Goal: Task Accomplishment & Management: Manage account settings

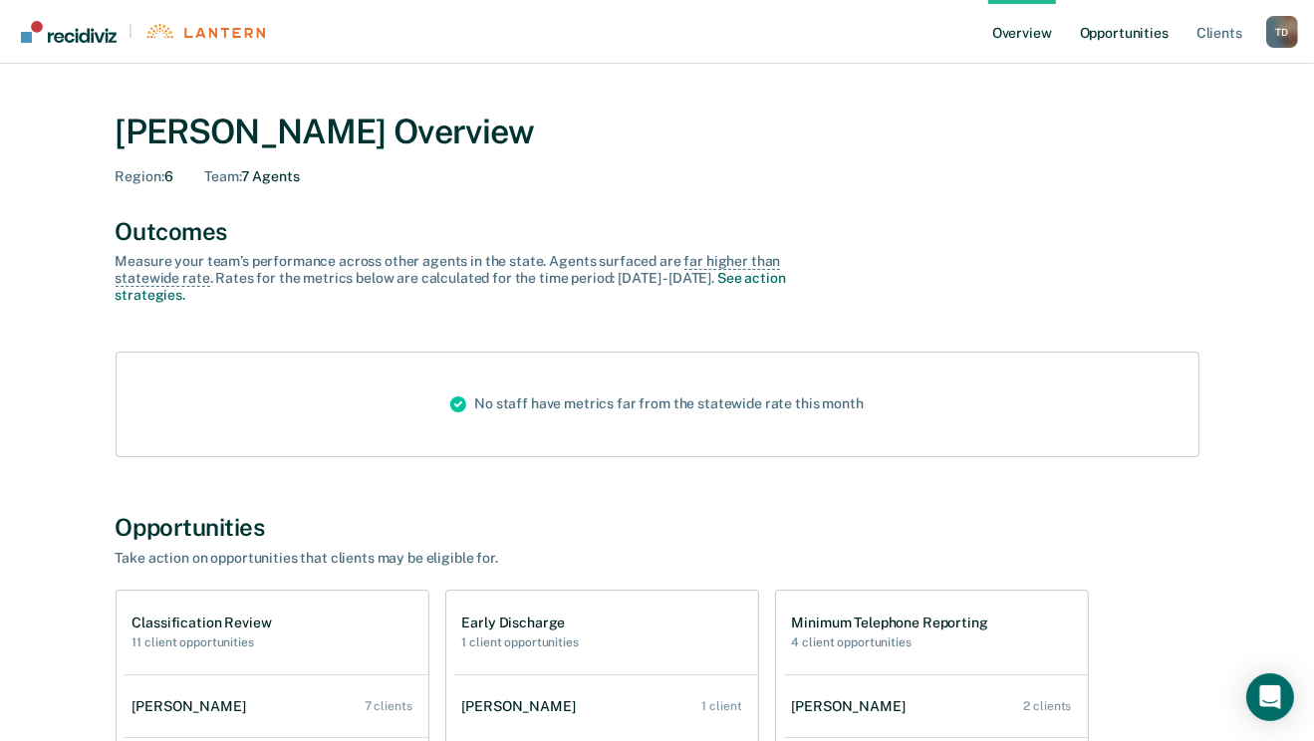
click at [1092, 31] on link "Opportunities" at bounding box center [1124, 32] width 97 height 64
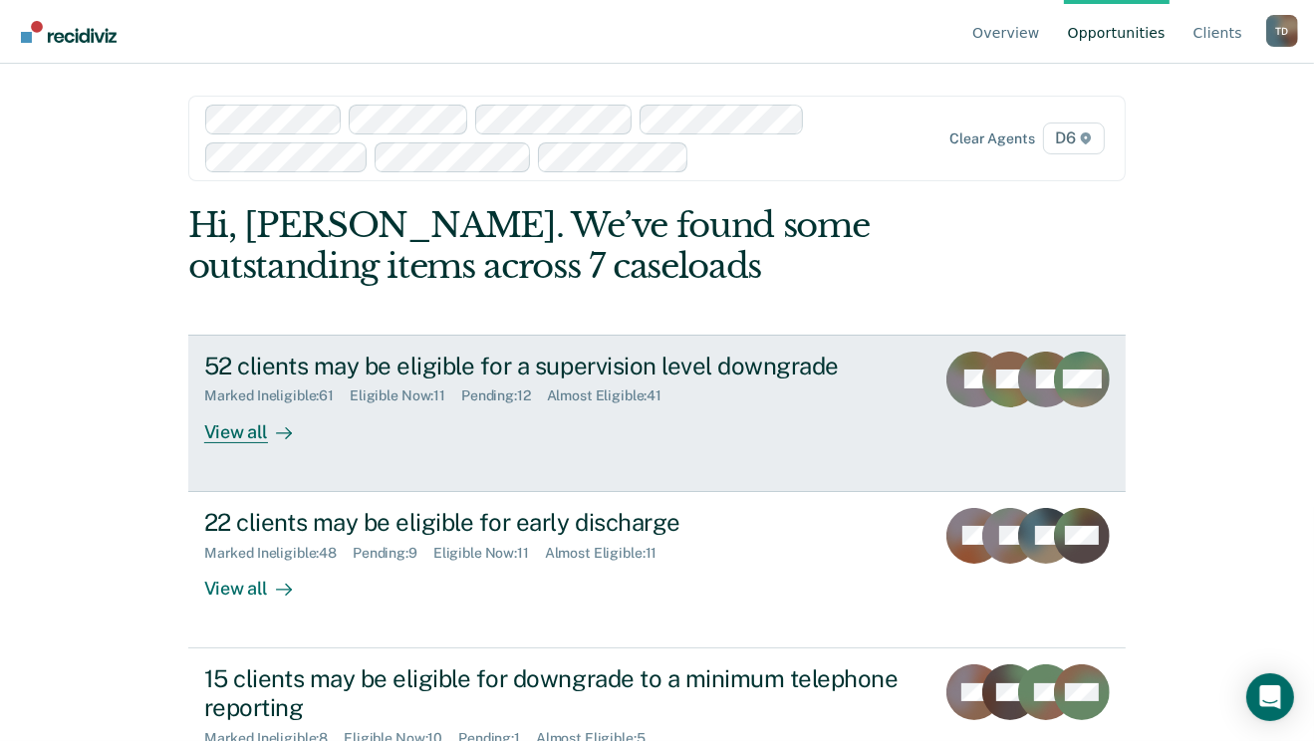
click at [268, 433] on div at bounding box center [280, 432] width 24 height 23
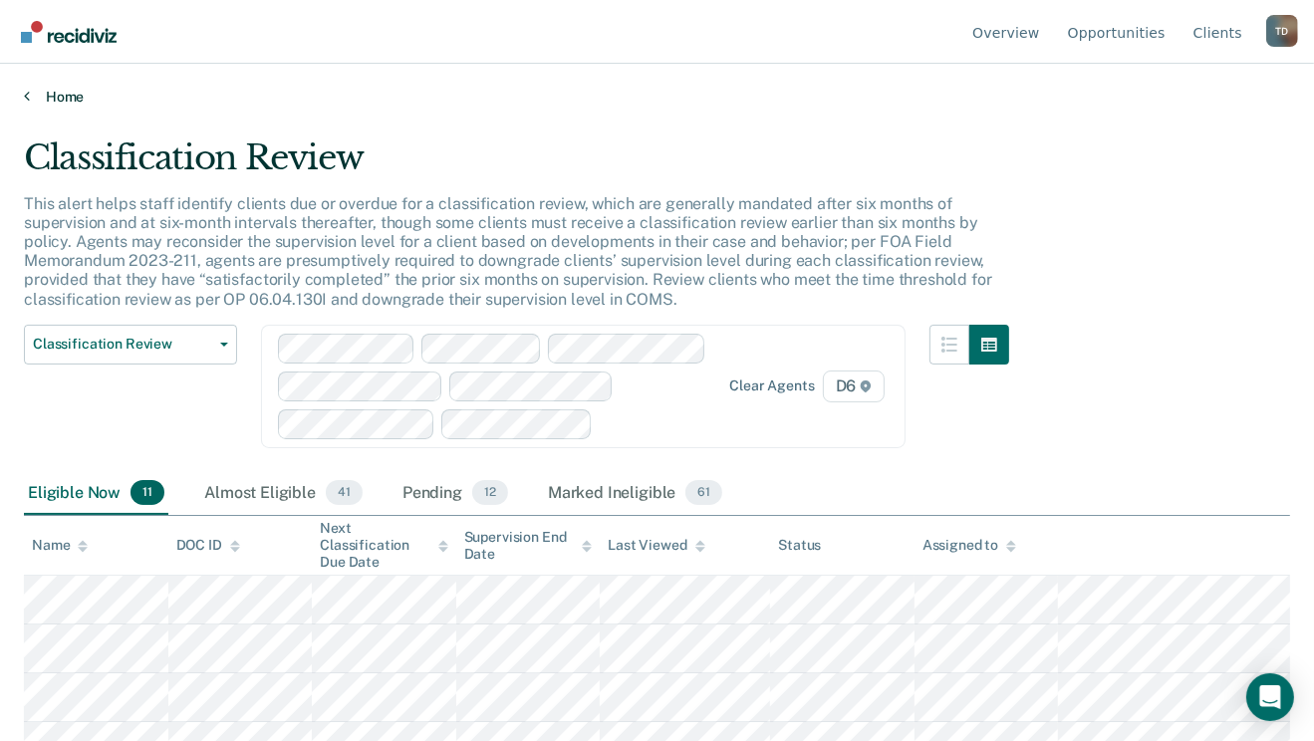
click at [56, 92] on link "Home" at bounding box center [657, 97] width 1267 height 18
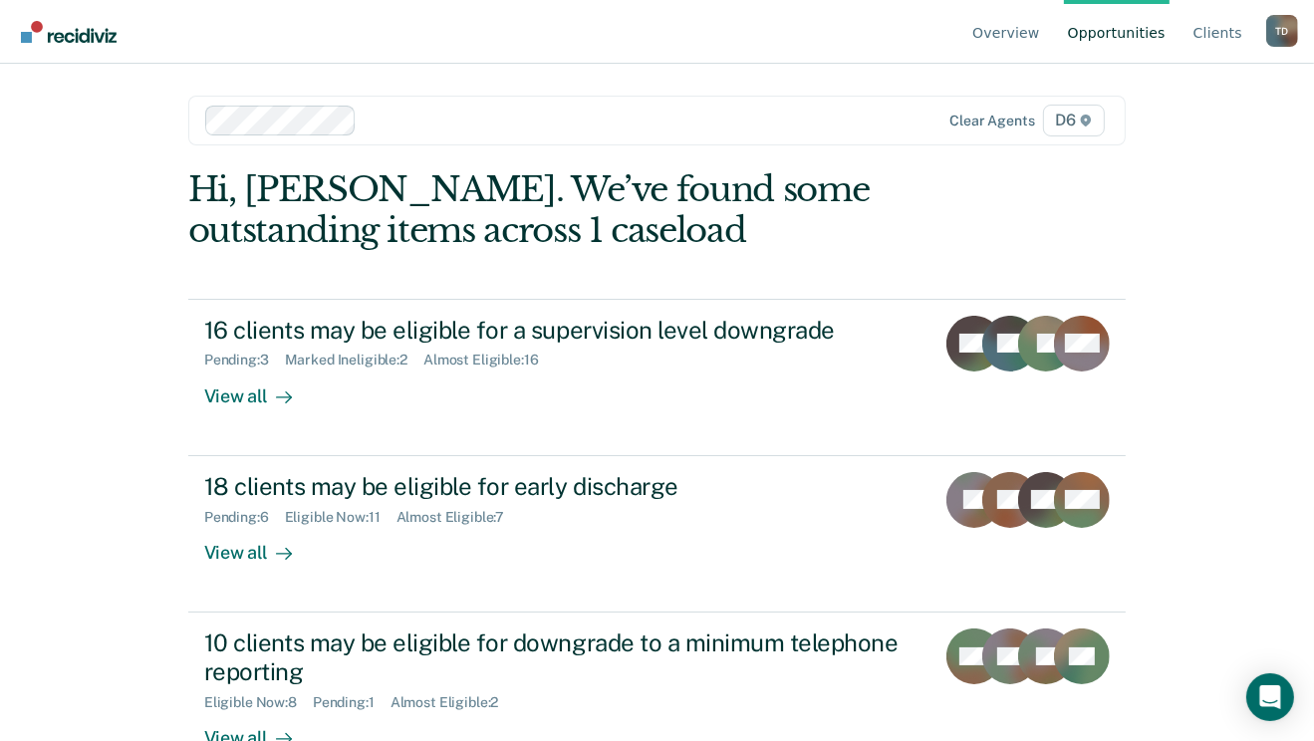
drag, startPoint x: 21, startPoint y: 323, endPoint x: 38, endPoint y: 317, distance: 18.0
click at [22, 323] on div "Overview Opportunities Client s [PERSON_NAME] T D Profile How it works Log Out …" at bounding box center [657, 370] width 1314 height 741
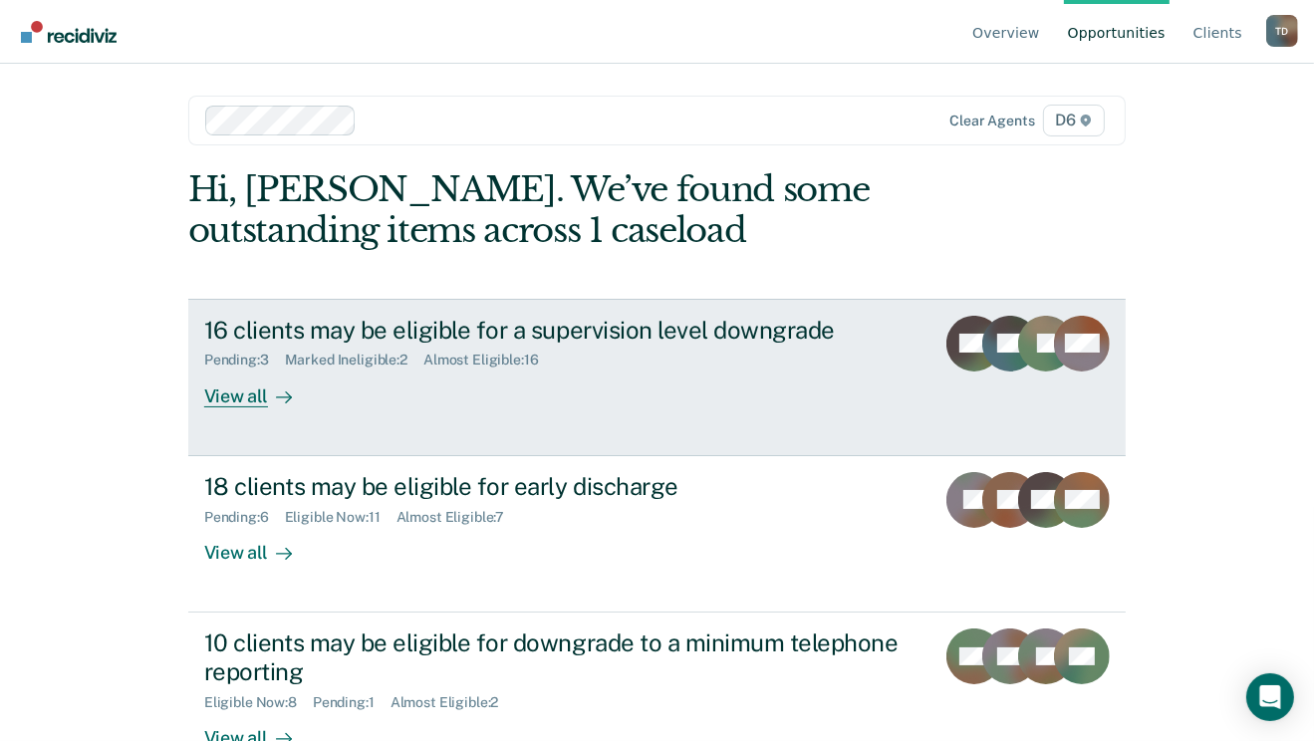
click at [227, 403] on div "View all" at bounding box center [260, 388] width 112 height 39
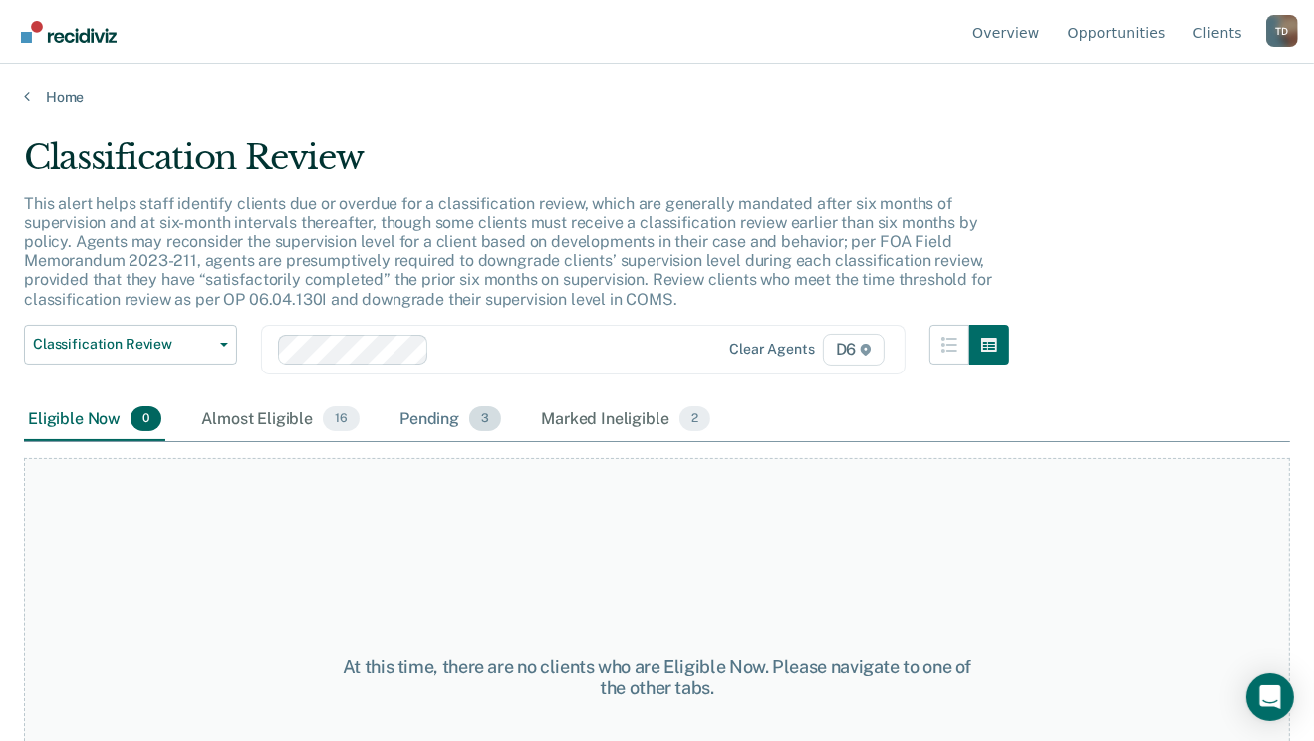
click at [419, 417] on div "Pending 3" at bounding box center [451, 421] width 110 height 44
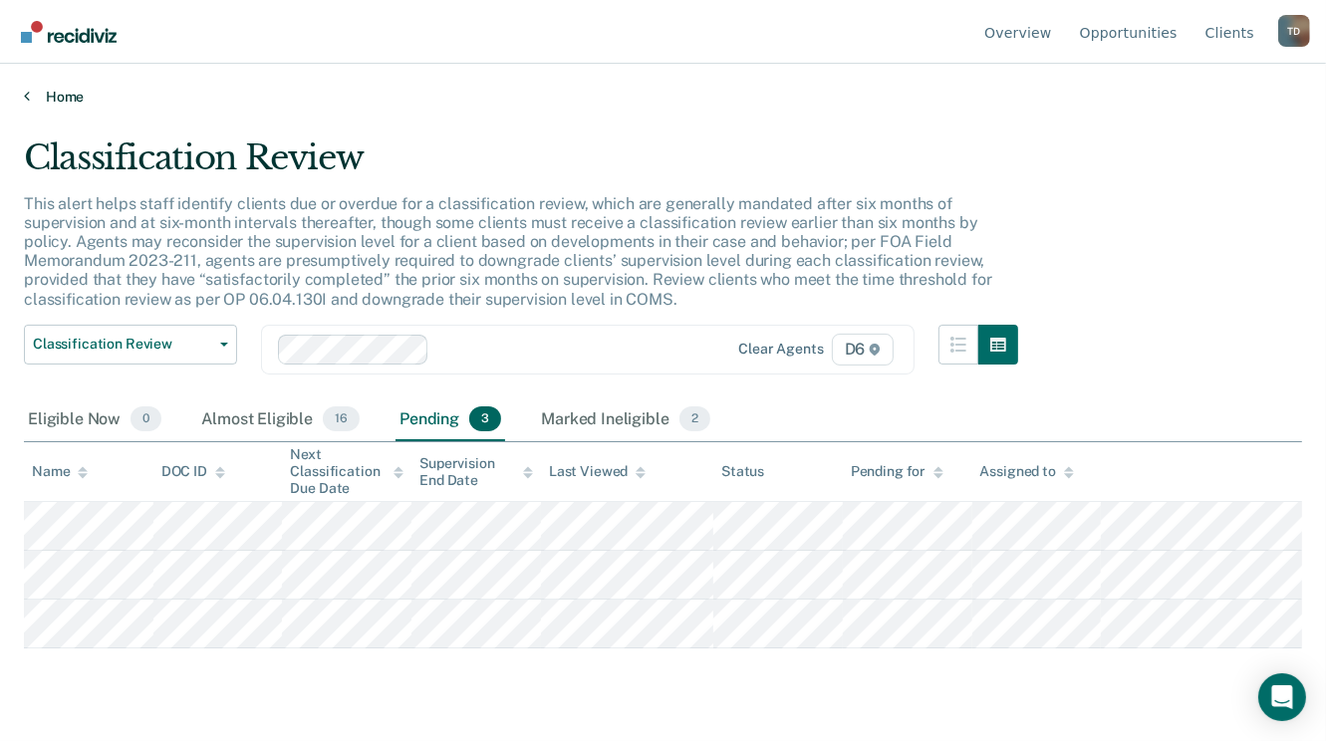
click at [49, 95] on link "Home" at bounding box center [663, 97] width 1279 height 18
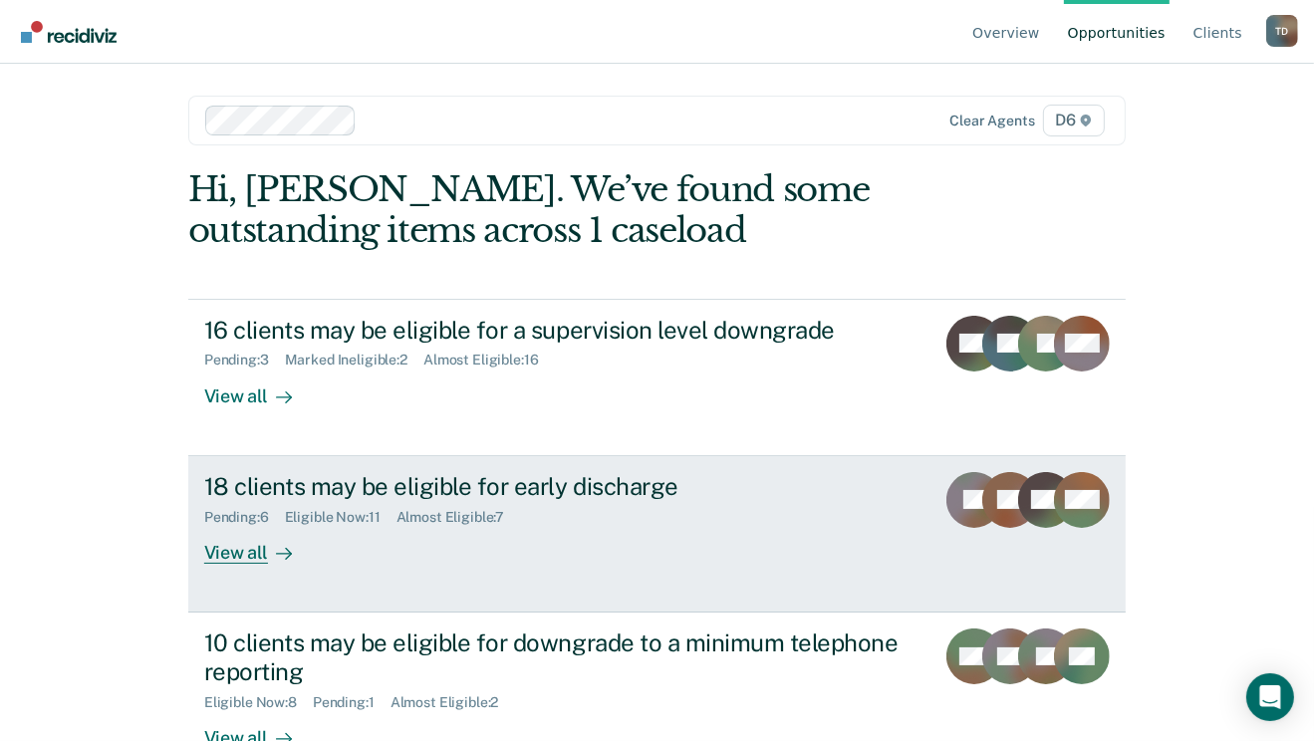
click at [251, 546] on div "View all" at bounding box center [260, 544] width 112 height 39
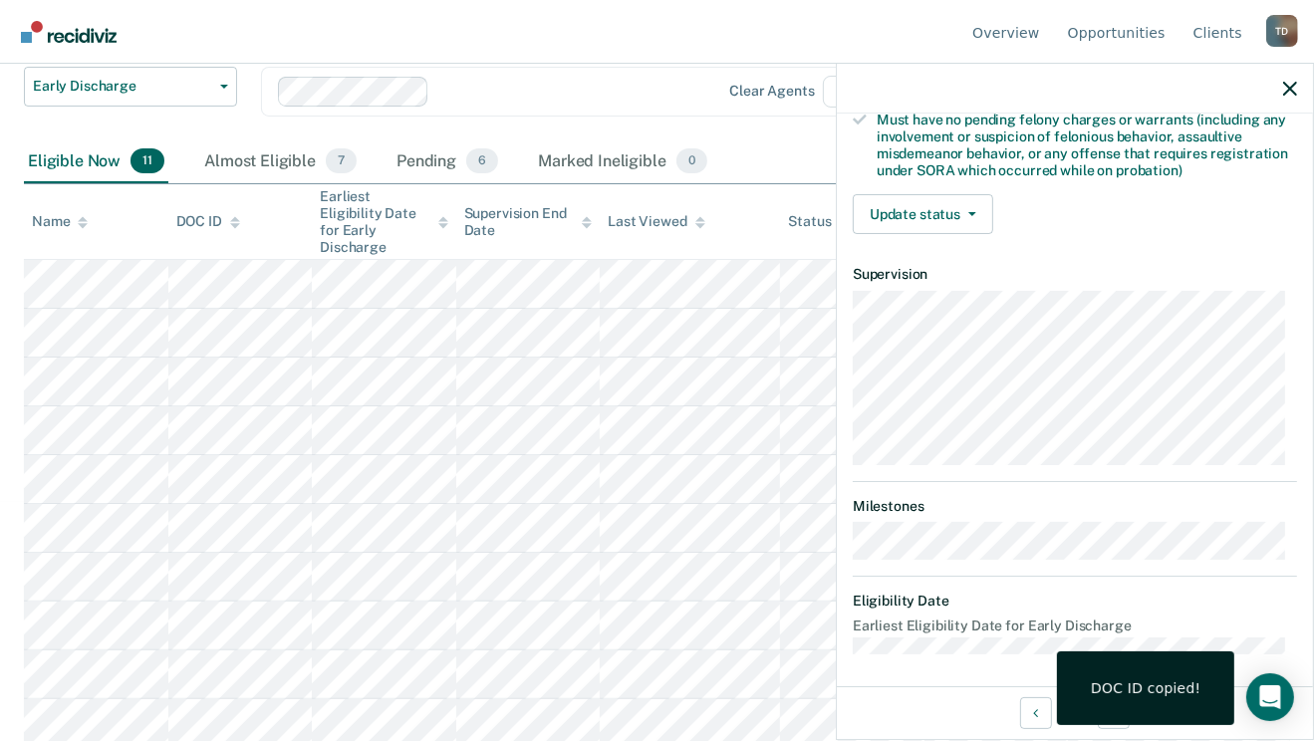
scroll to position [293, 0]
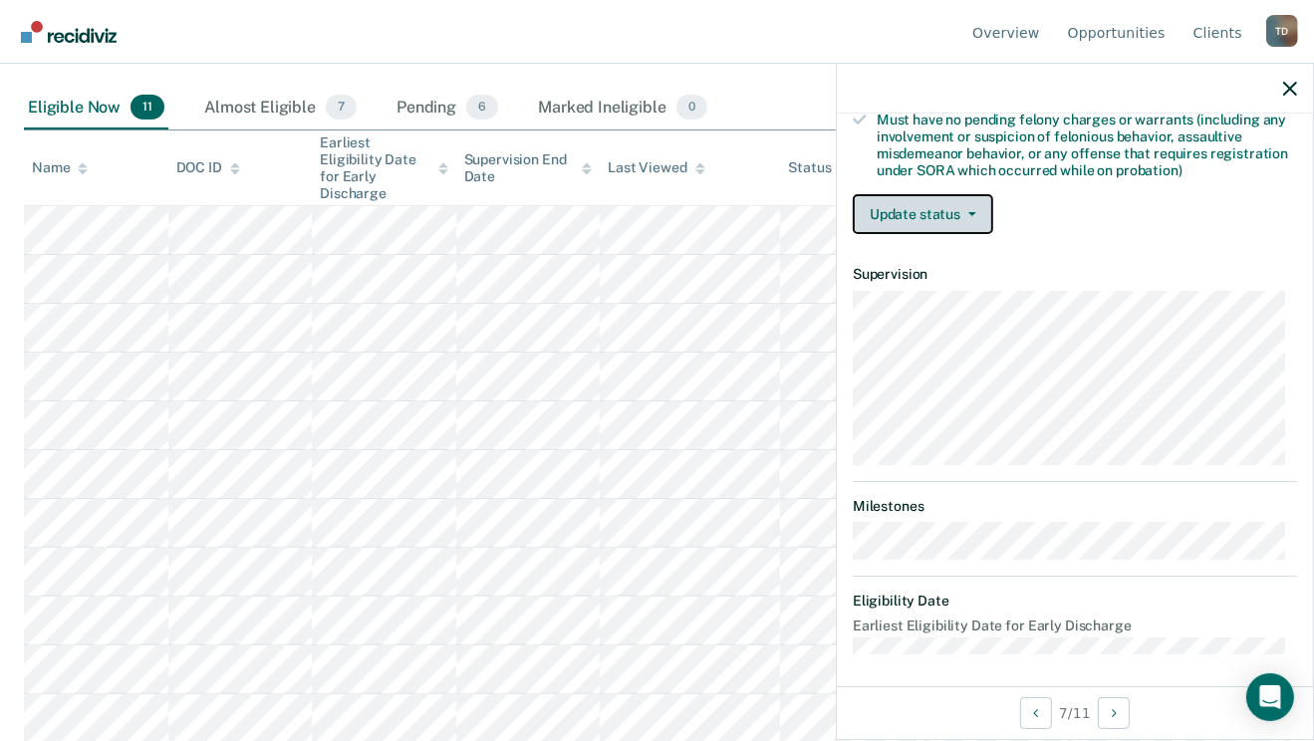
click at [946, 207] on button "Update status" at bounding box center [923, 214] width 141 height 40
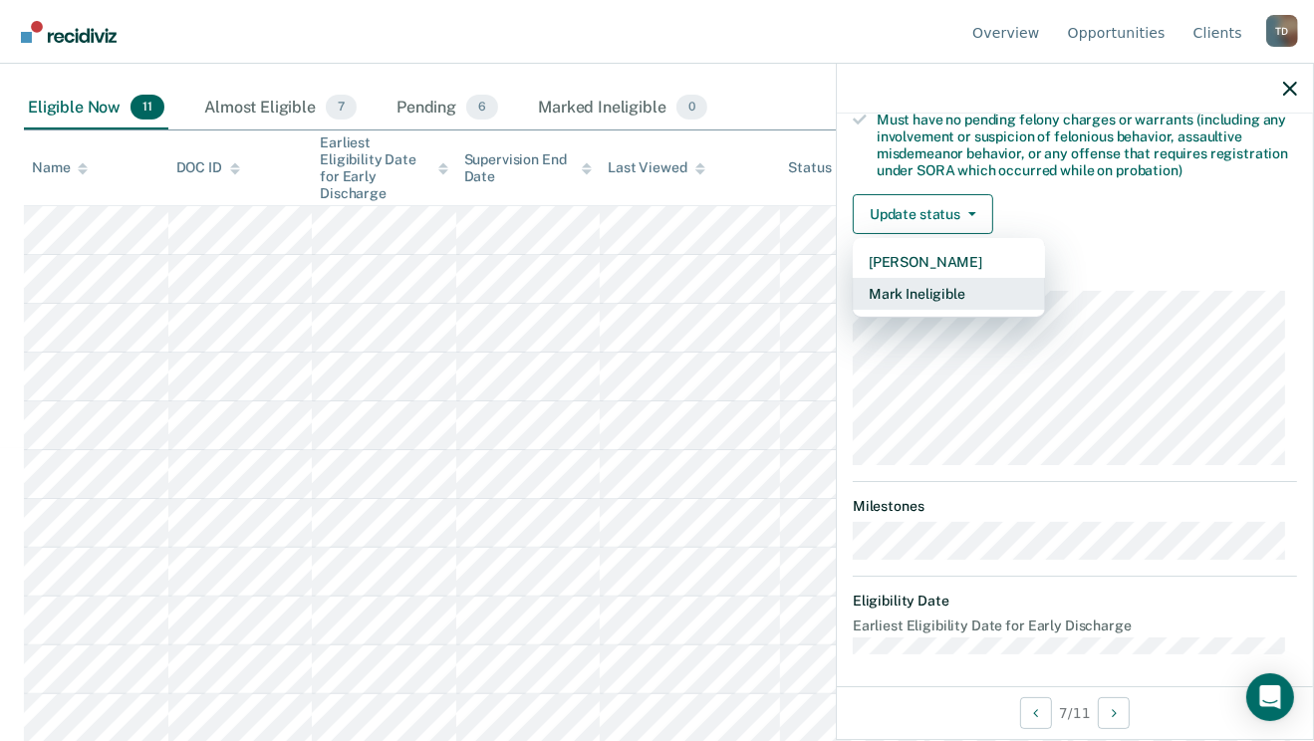
click at [930, 293] on button "Mark Ineligible" at bounding box center [949, 294] width 192 height 32
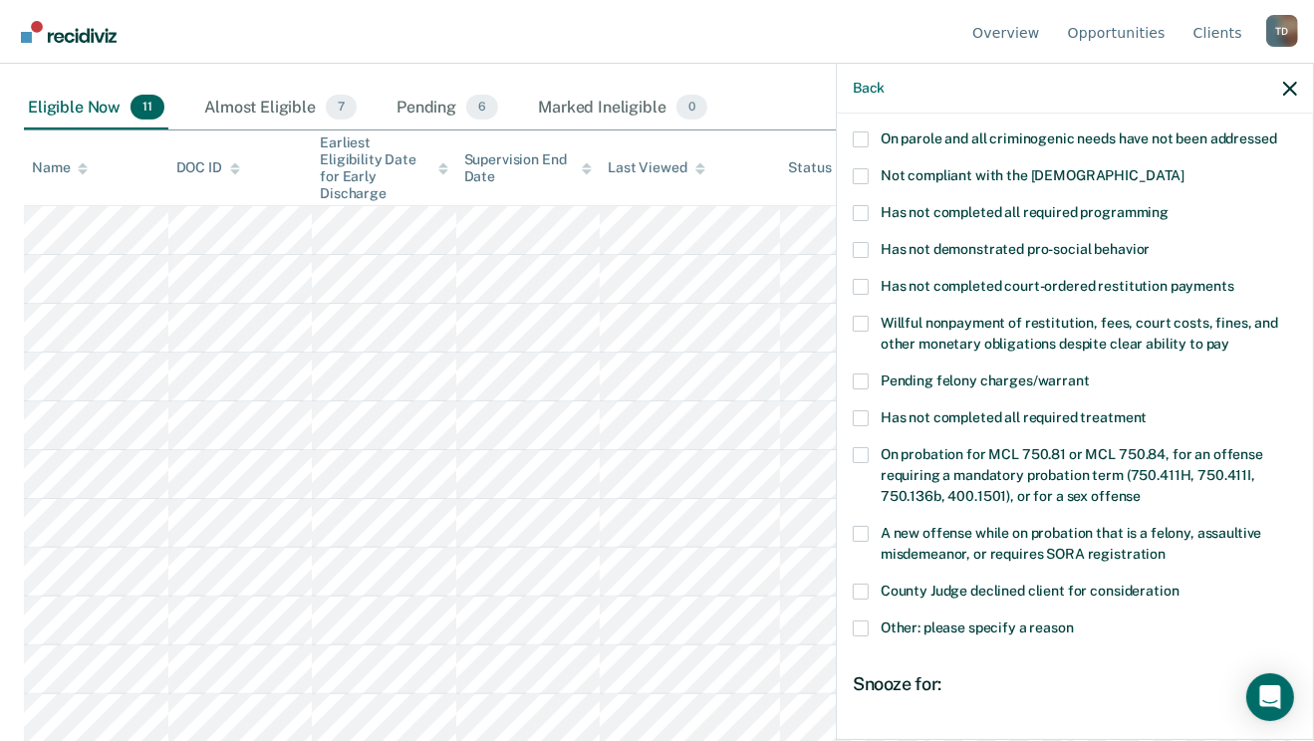
scroll to position [281, 0]
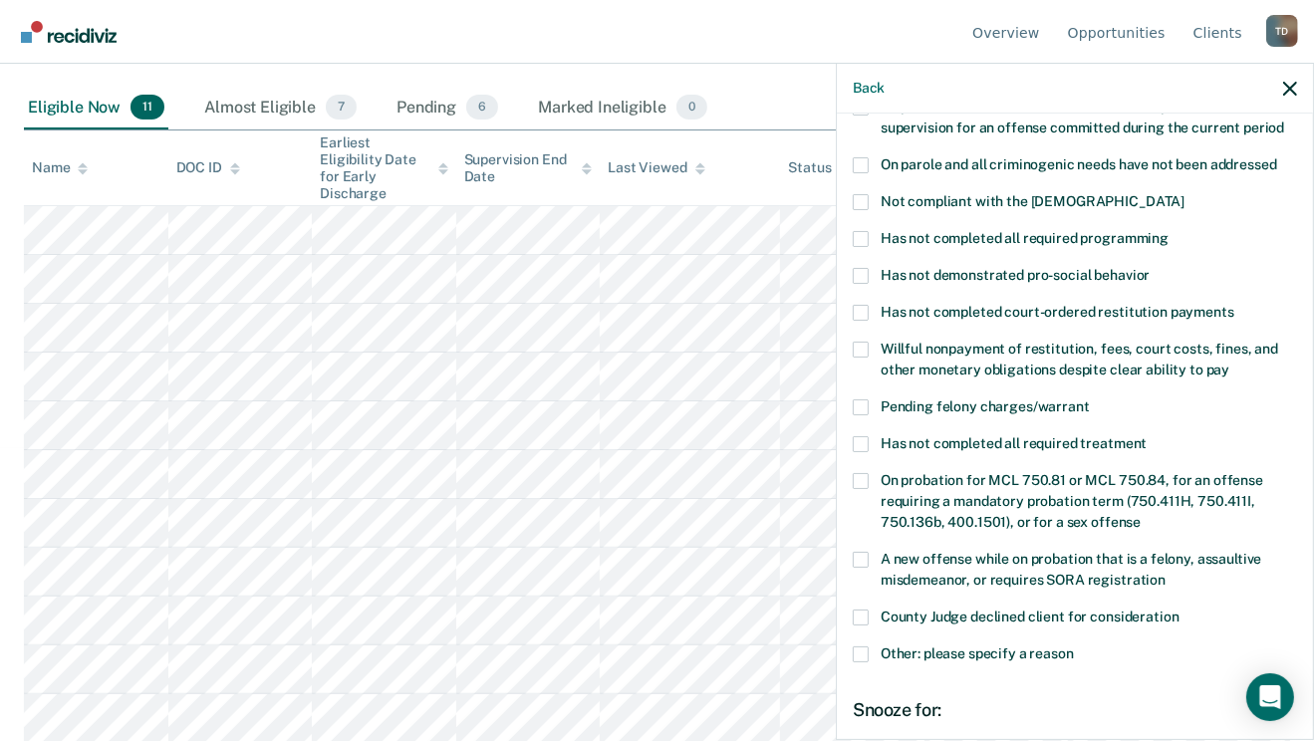
click at [862, 342] on span at bounding box center [861, 350] width 16 height 16
click at [1230, 363] on input "Willful nonpayment of restitution, fees, court costs, fines, and other monetary…" at bounding box center [1230, 363] width 0 height 0
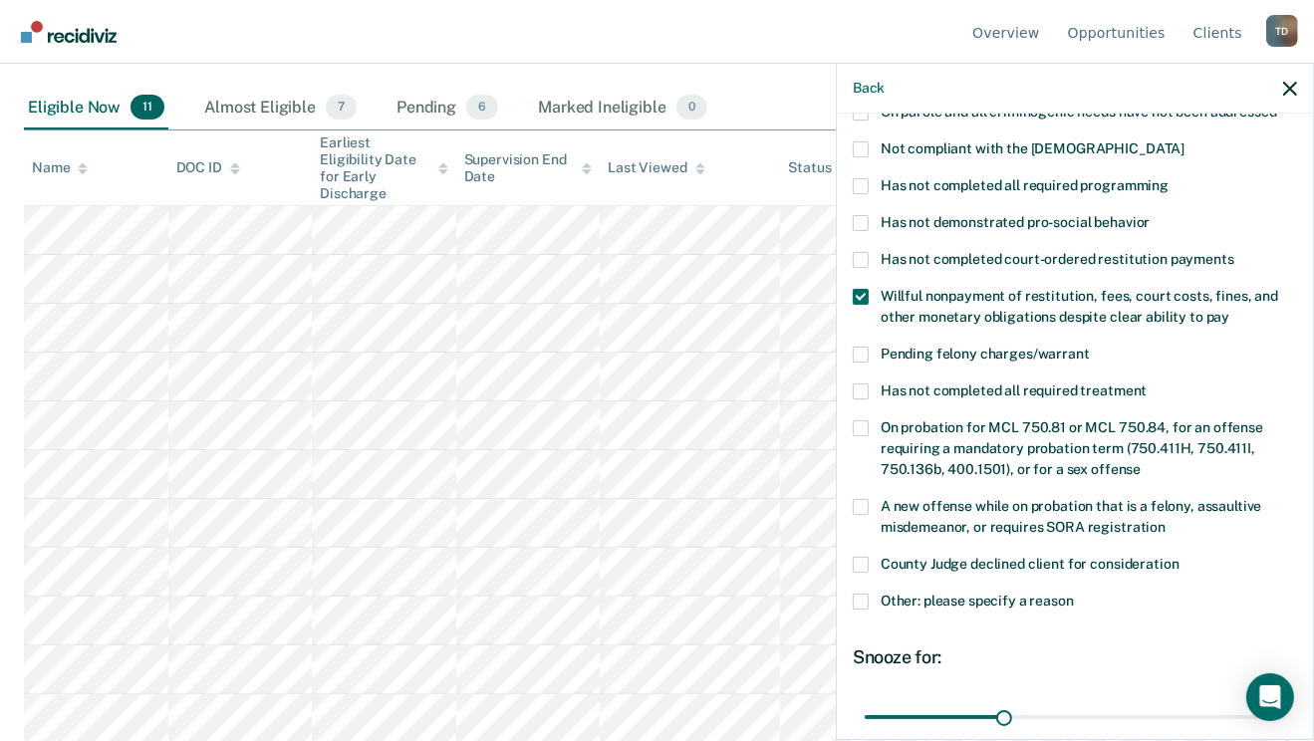
scroll to position [361, 0]
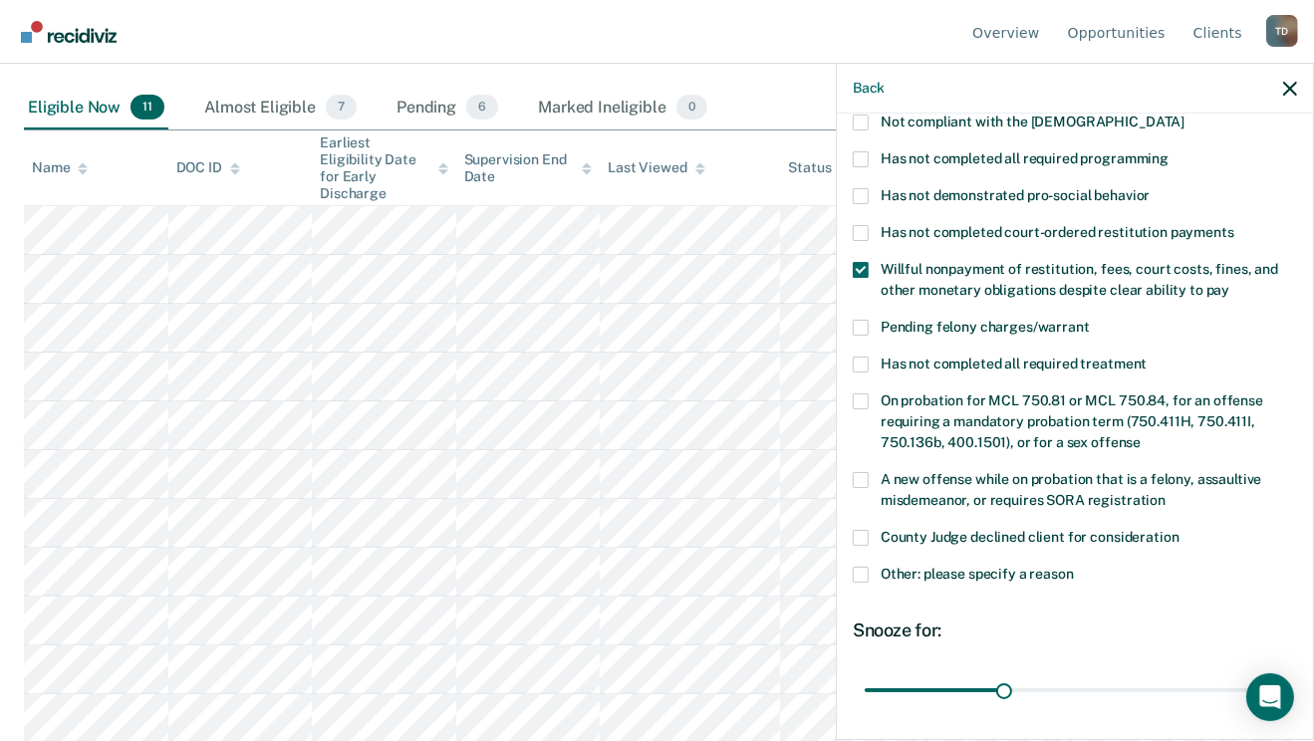
click at [857, 567] on span at bounding box center [861, 575] width 16 height 16
click at [1074, 567] on input "Other: please specify a reason" at bounding box center [1074, 567] width 0 height 0
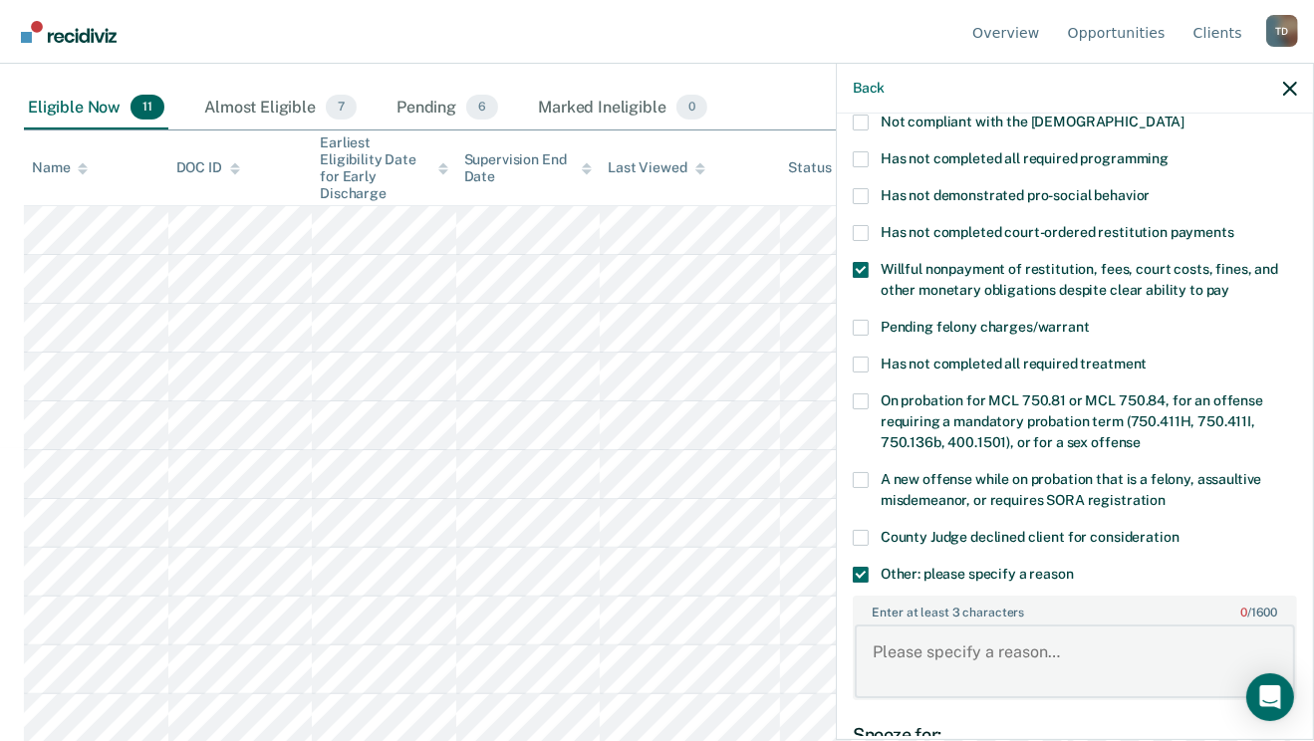
click at [937, 625] on textarea "Enter at least 3 characters 0 / 1600" at bounding box center [1075, 662] width 440 height 74
click at [1049, 630] on textarea "victim case also" at bounding box center [1075, 662] width 440 height 74
type textarea "v"
click at [861, 567] on span at bounding box center [861, 575] width 16 height 16
click at [1074, 567] on input "Other: please specify a reason" at bounding box center [1074, 567] width 0 height 0
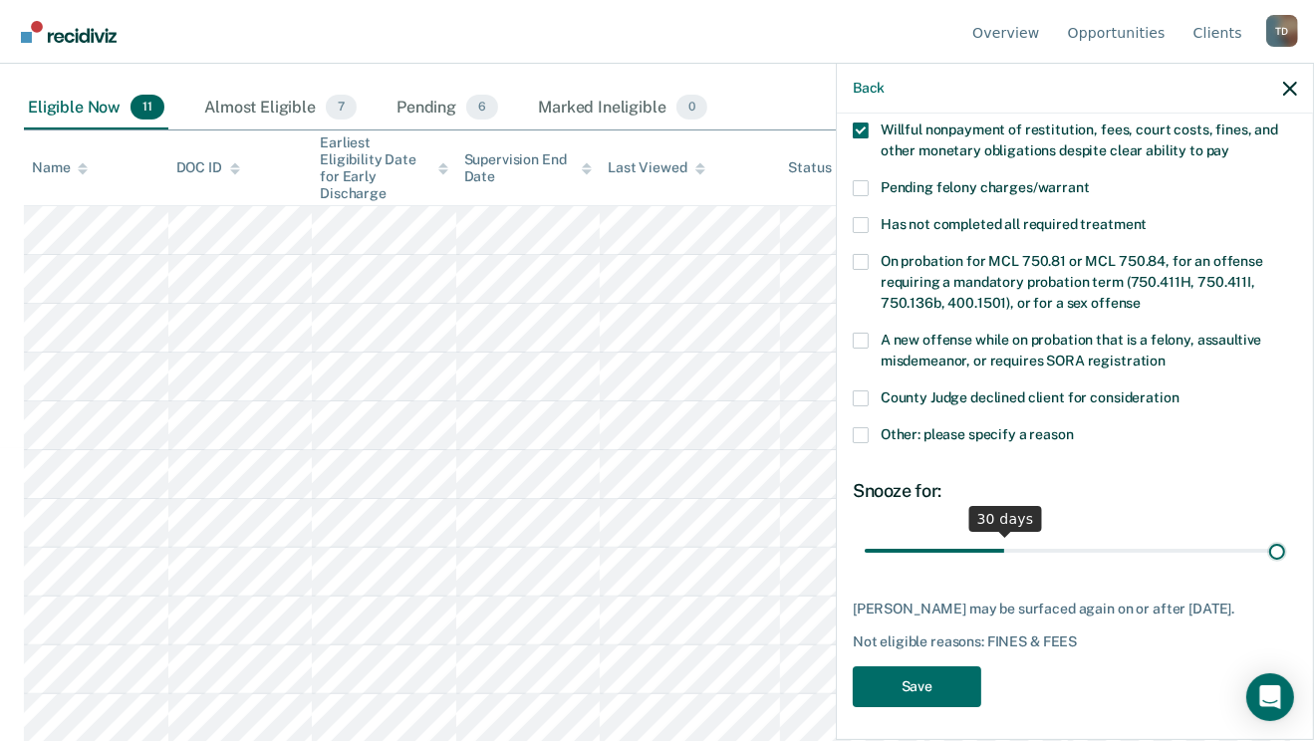
scroll to position [483, 0]
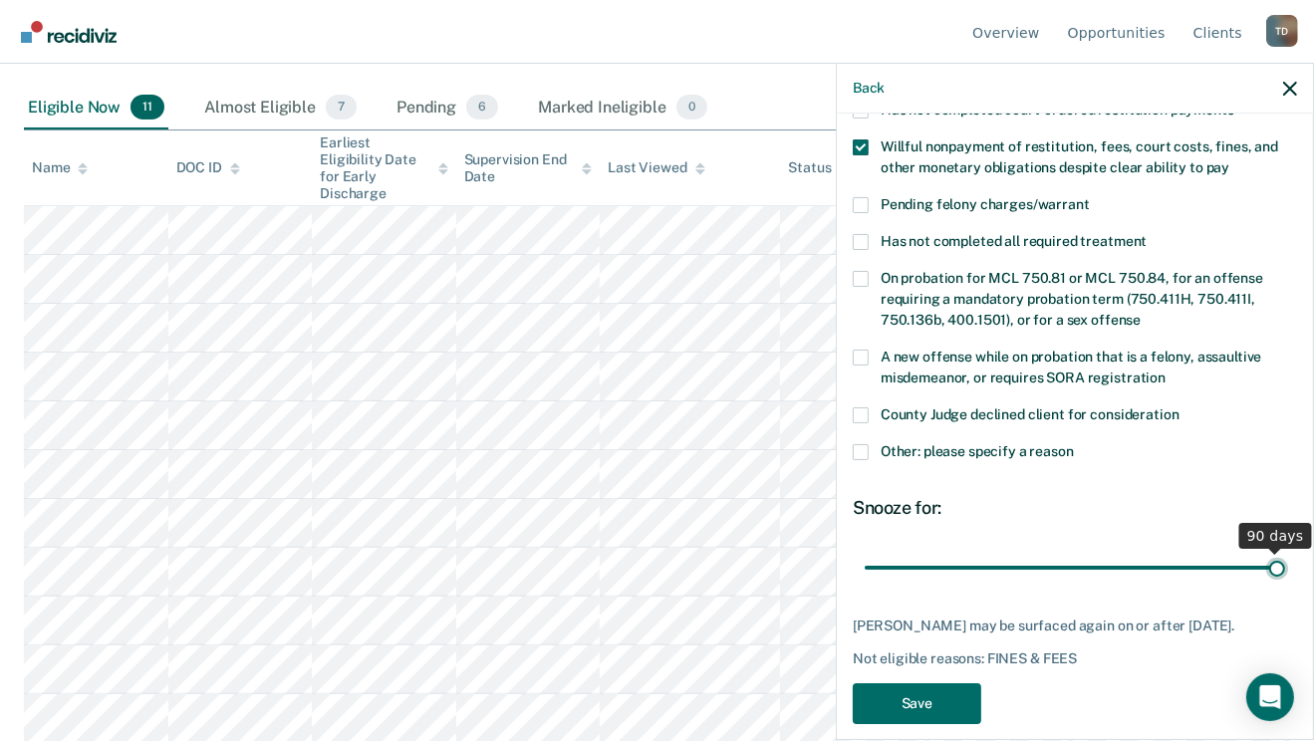
drag, startPoint x: 1000, startPoint y: 532, endPoint x: 1331, endPoint y: 533, distance: 331.9
type input "90"
click at [1286, 551] on input "range" at bounding box center [1075, 568] width 421 height 35
click at [948, 684] on button "Save" at bounding box center [917, 704] width 129 height 41
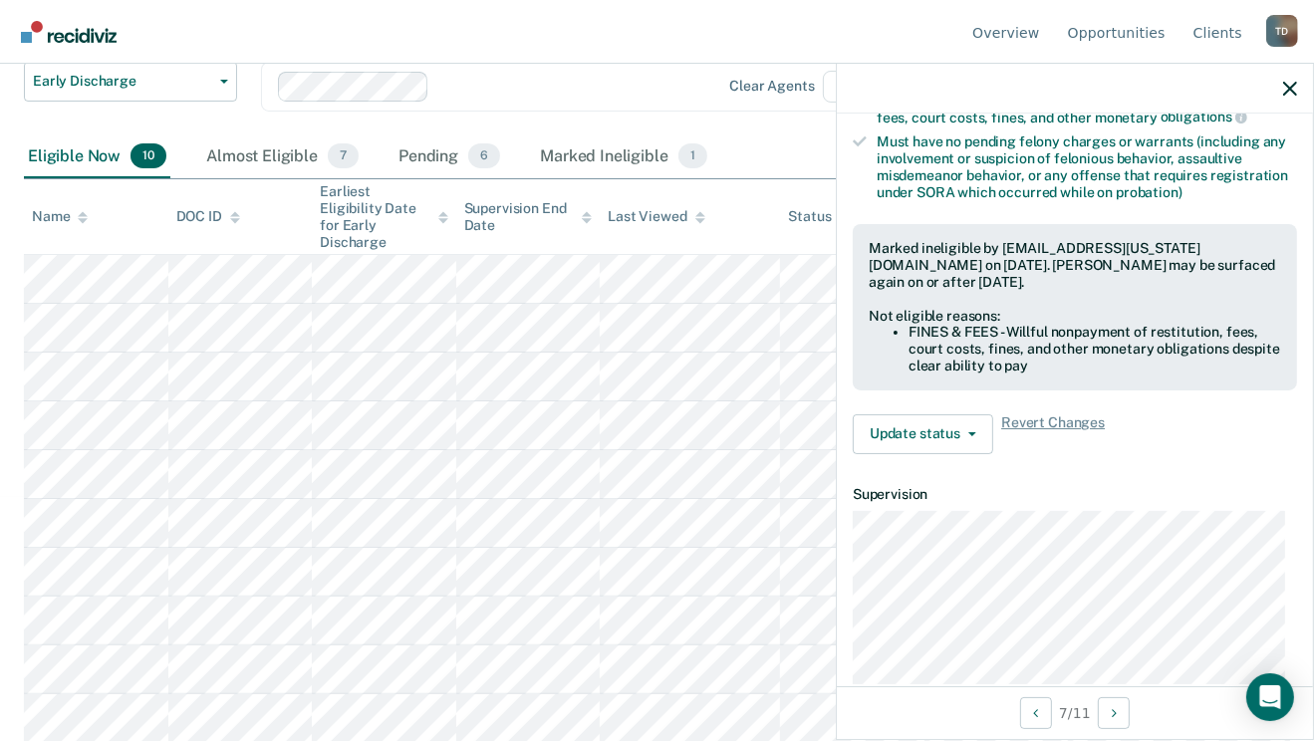
scroll to position [399, 0]
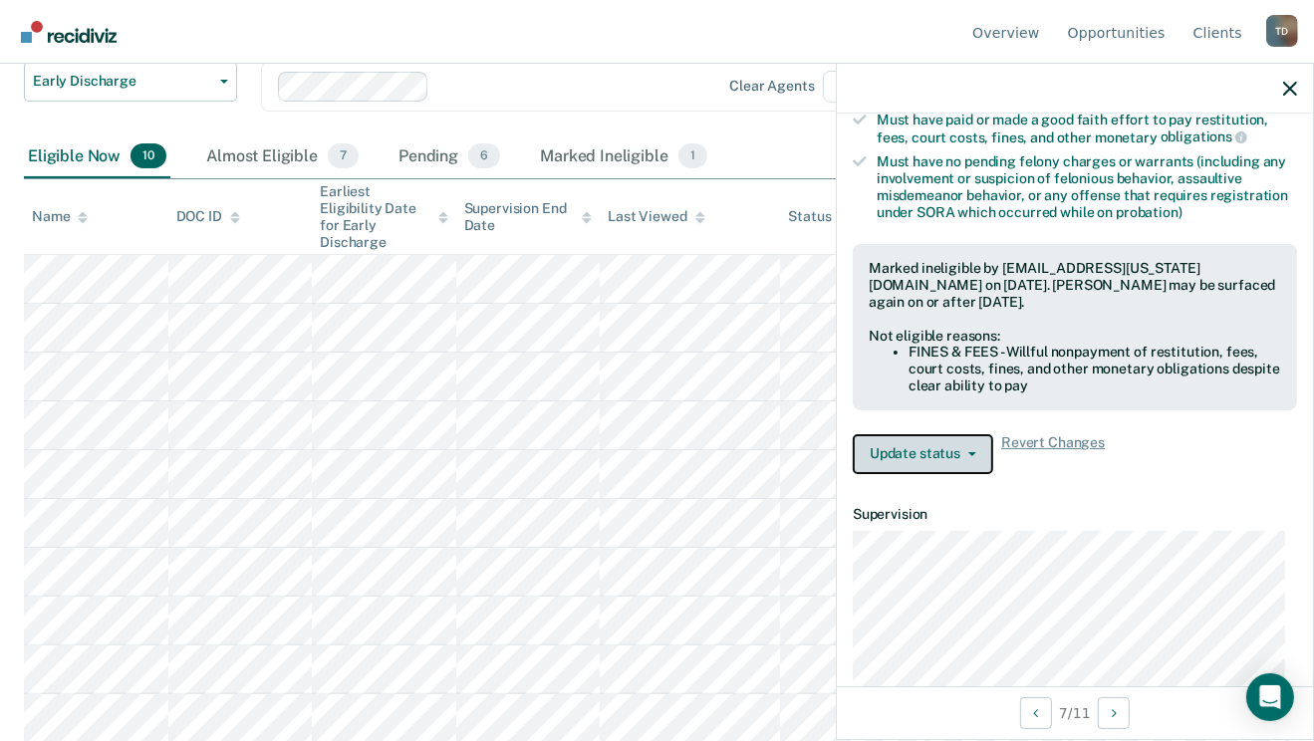
click at [926, 435] on button "Update status" at bounding box center [923, 455] width 141 height 40
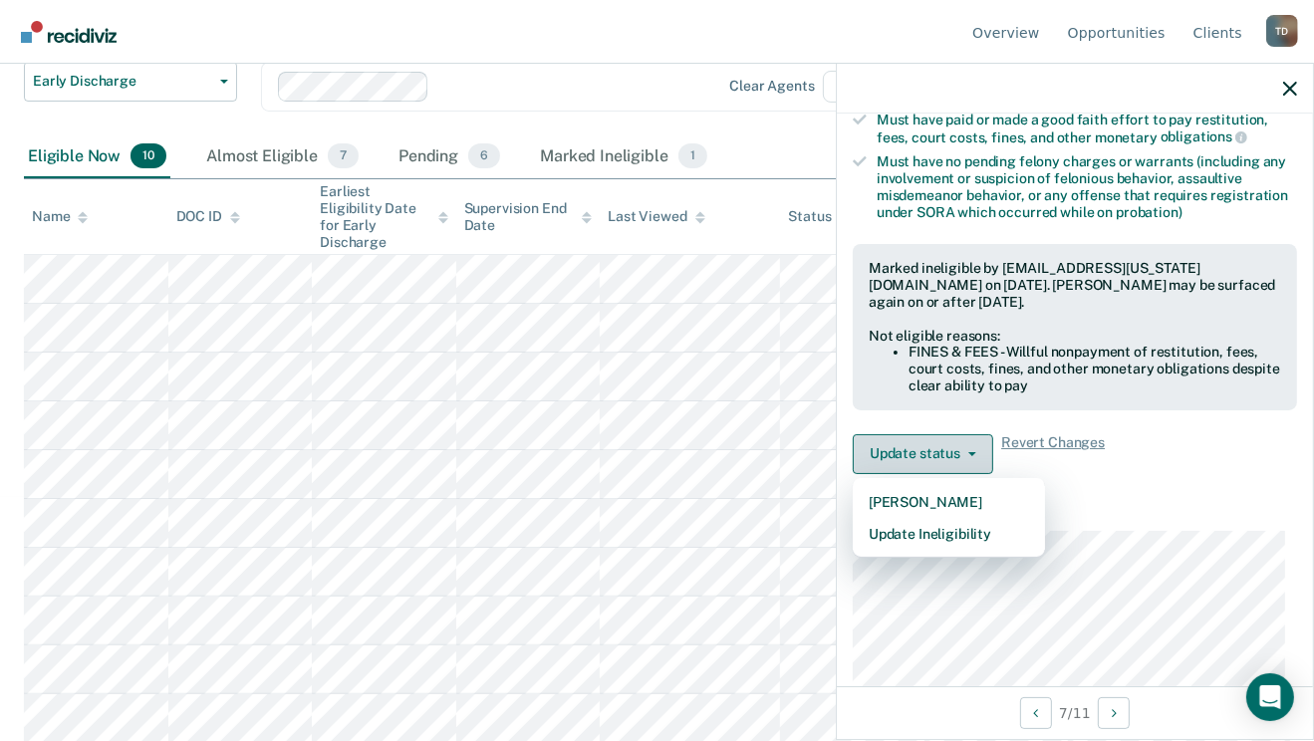
click at [931, 447] on button "Update status" at bounding box center [923, 455] width 141 height 40
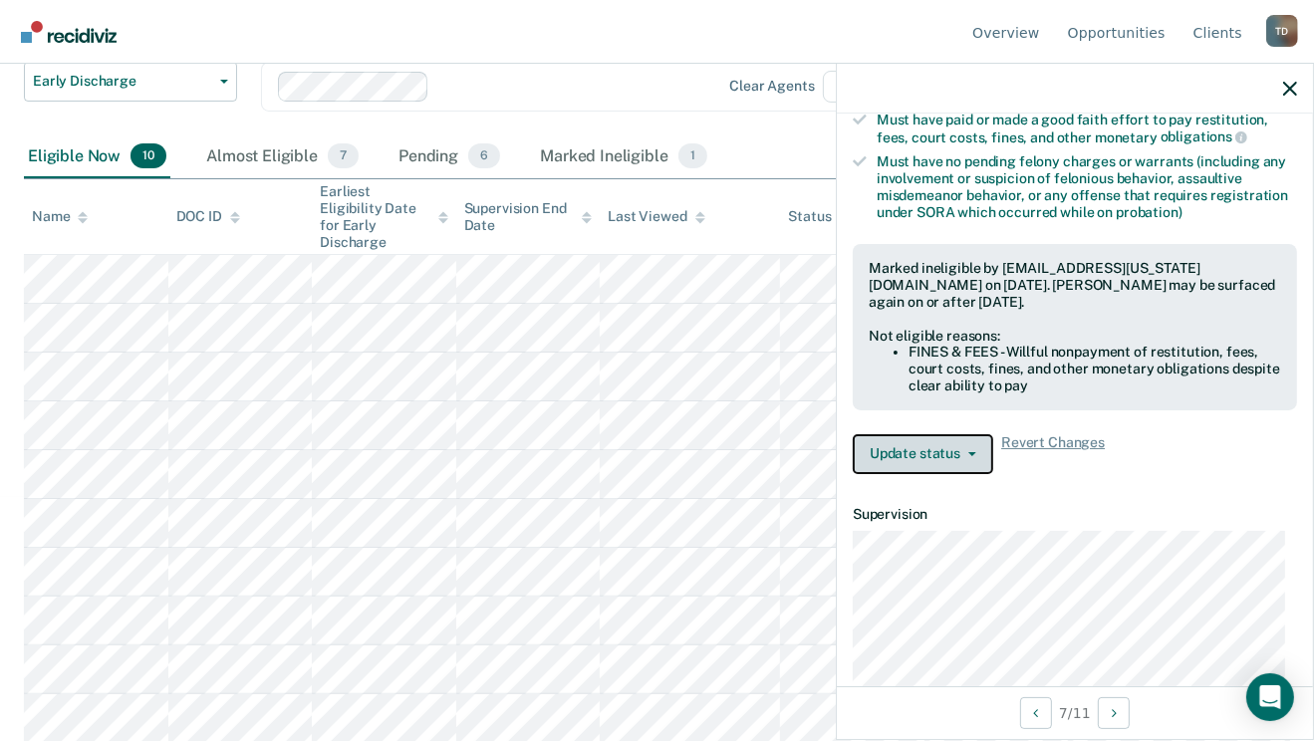
click at [931, 447] on button "Update status" at bounding box center [923, 455] width 141 height 40
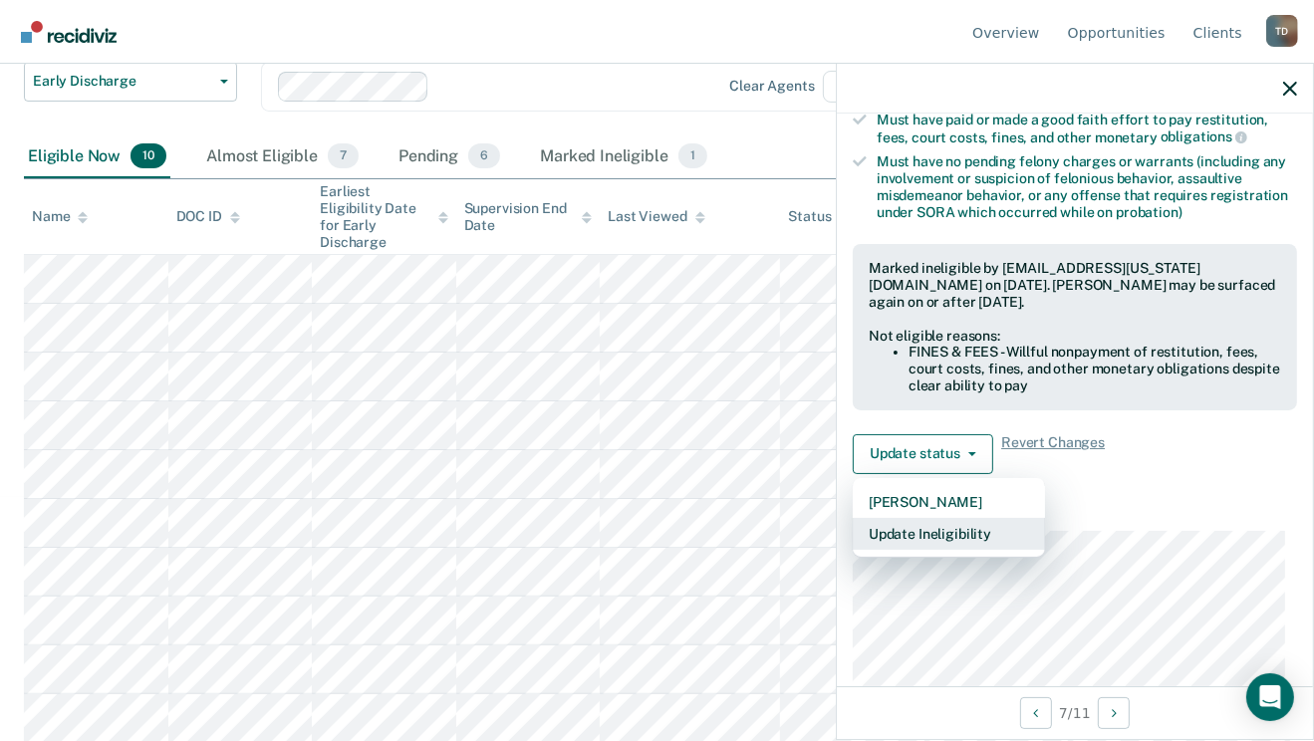
click at [921, 535] on button "Update Ineligibility" at bounding box center [949, 534] width 192 height 32
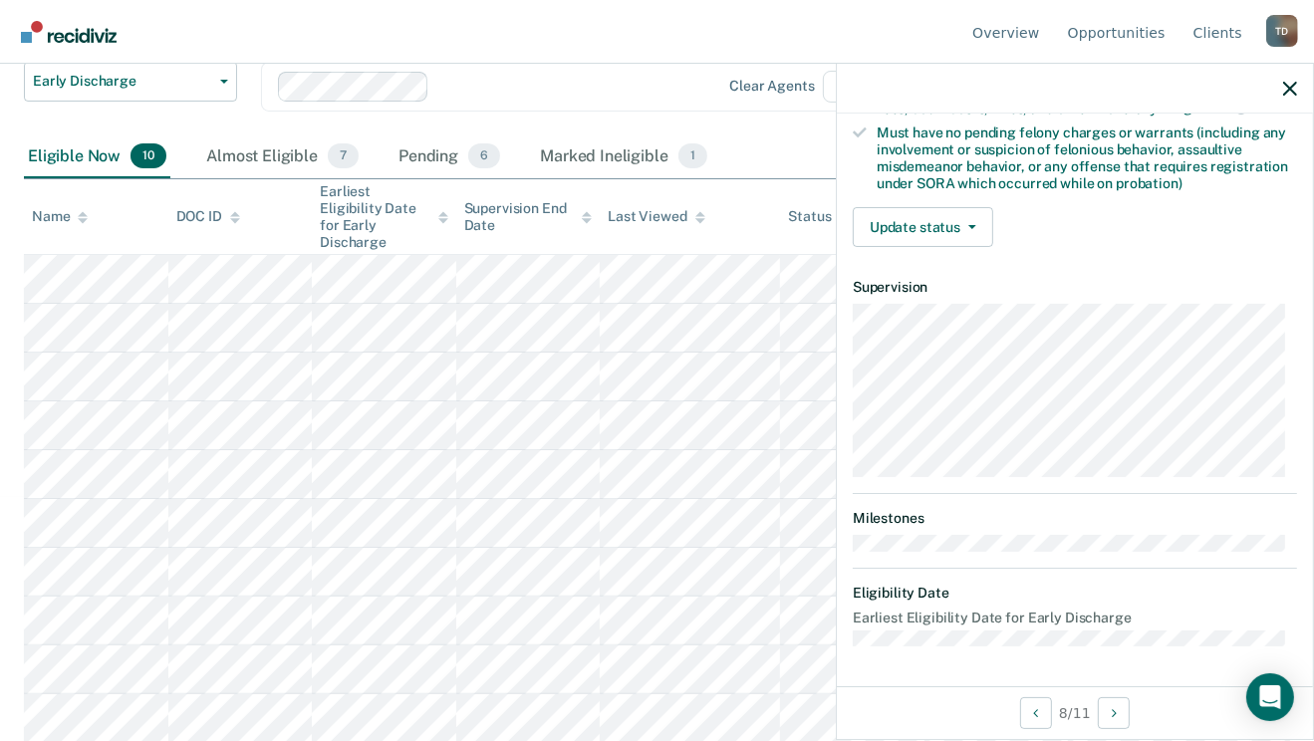
scroll to position [421, 0]
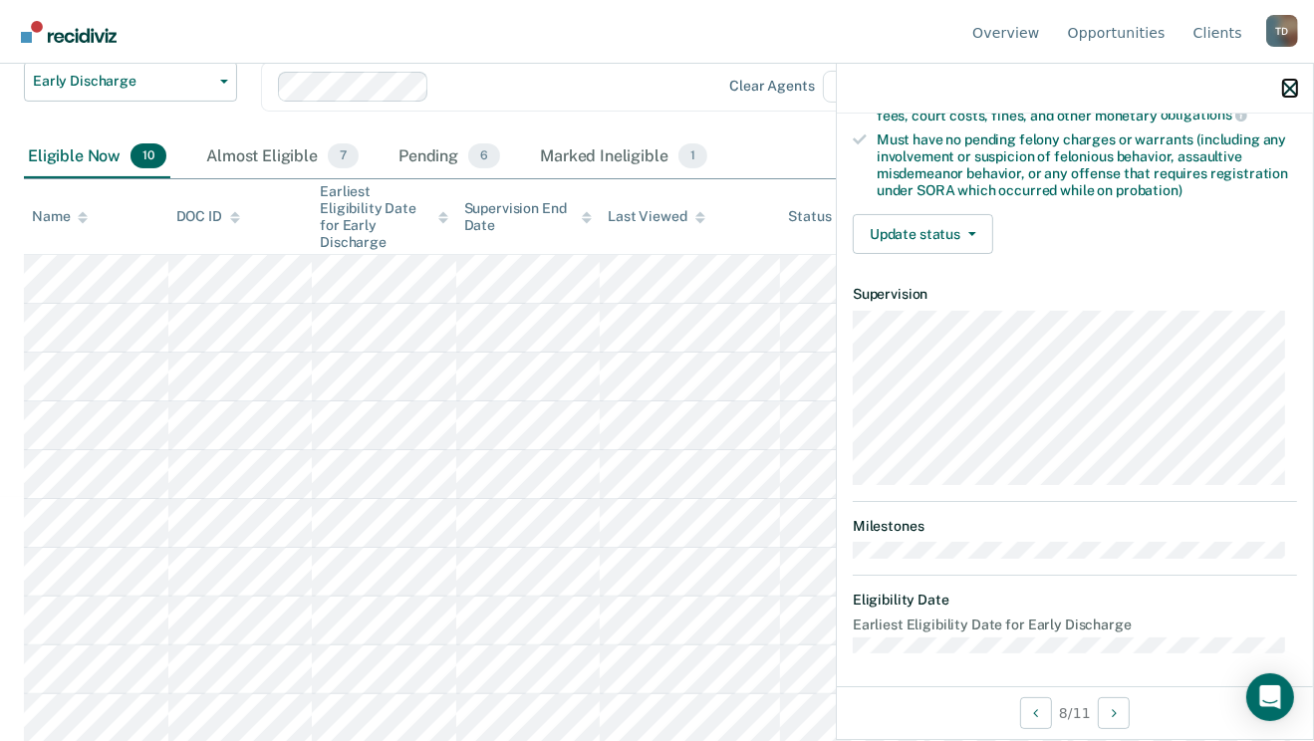
click at [1294, 91] on icon "button" at bounding box center [1291, 89] width 14 height 14
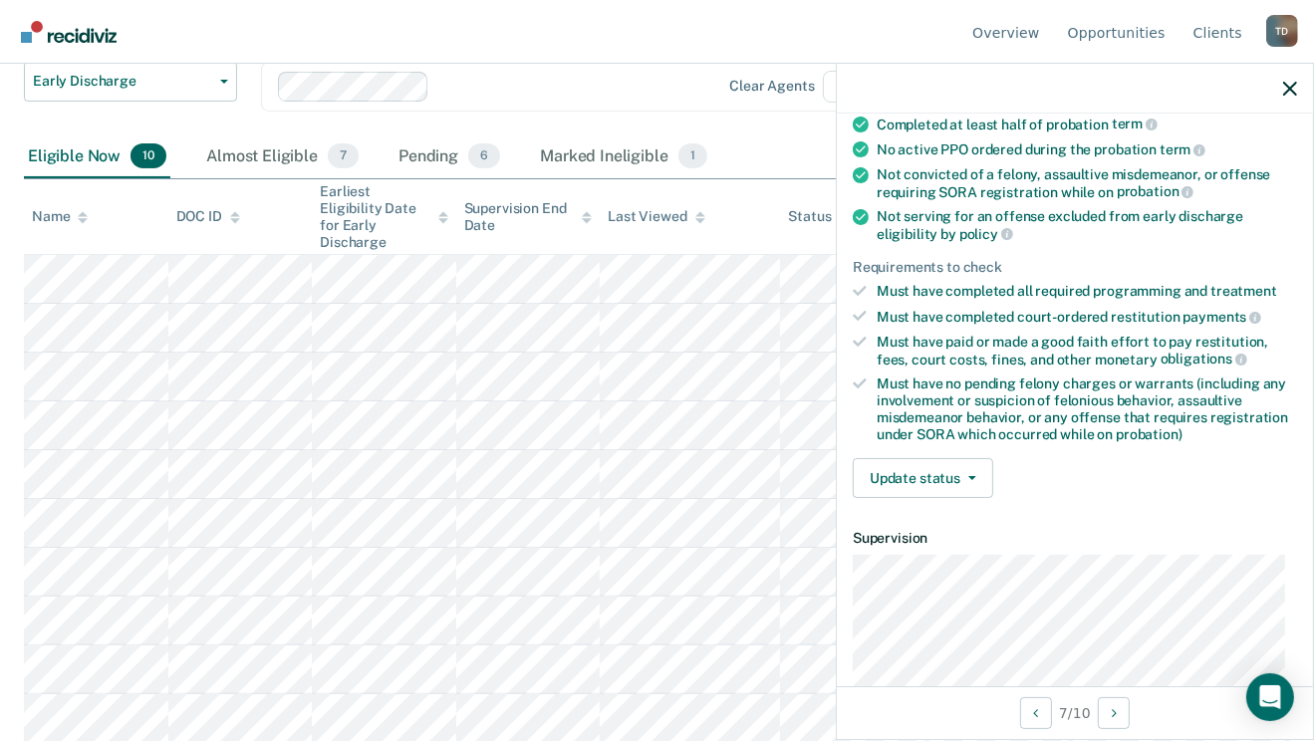
scroll to position [319, 0]
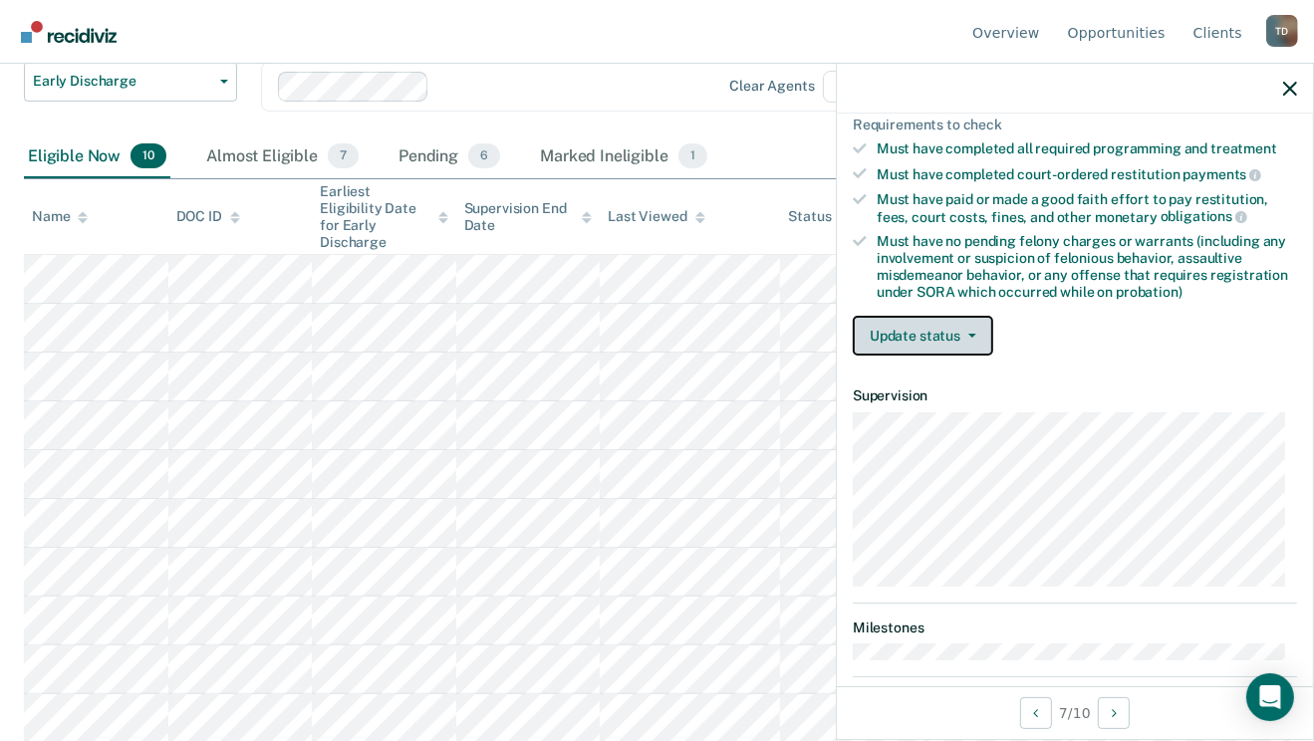
click at [966, 334] on span "button" at bounding box center [969, 336] width 16 height 4
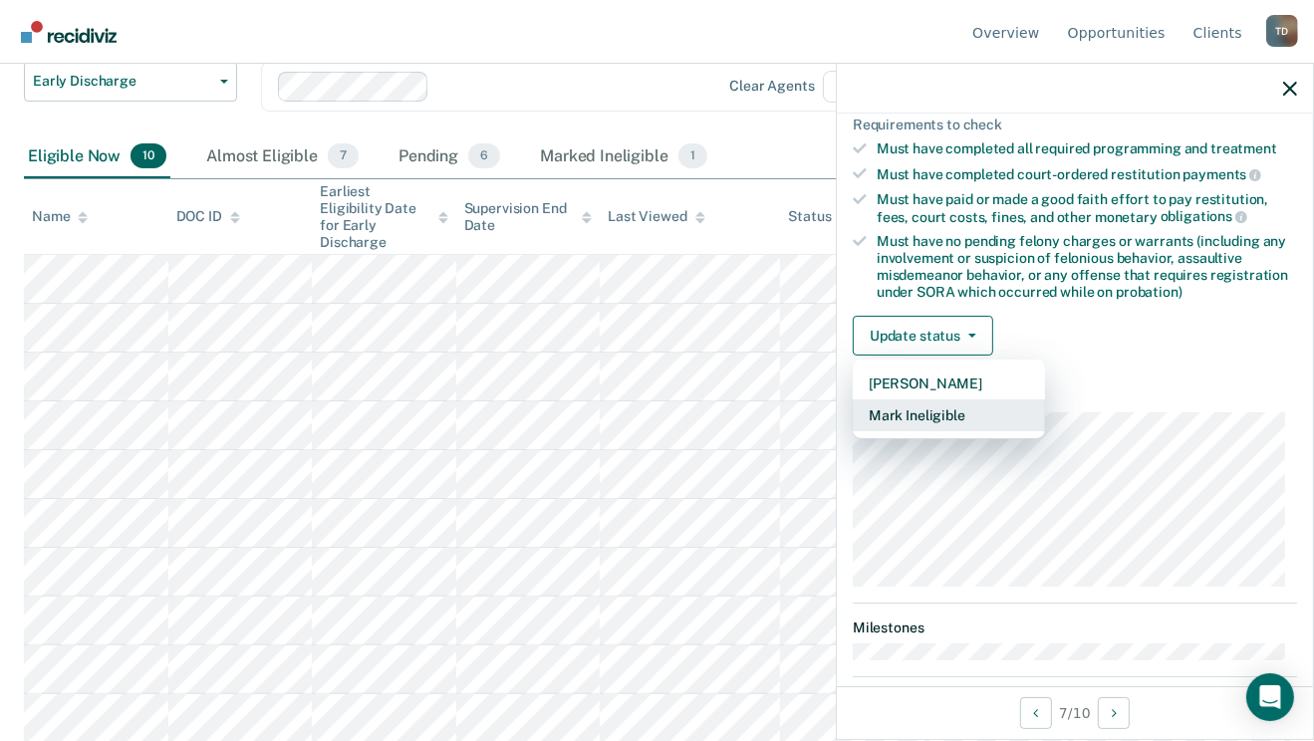
click at [925, 411] on button "Mark Ineligible" at bounding box center [949, 416] width 192 height 32
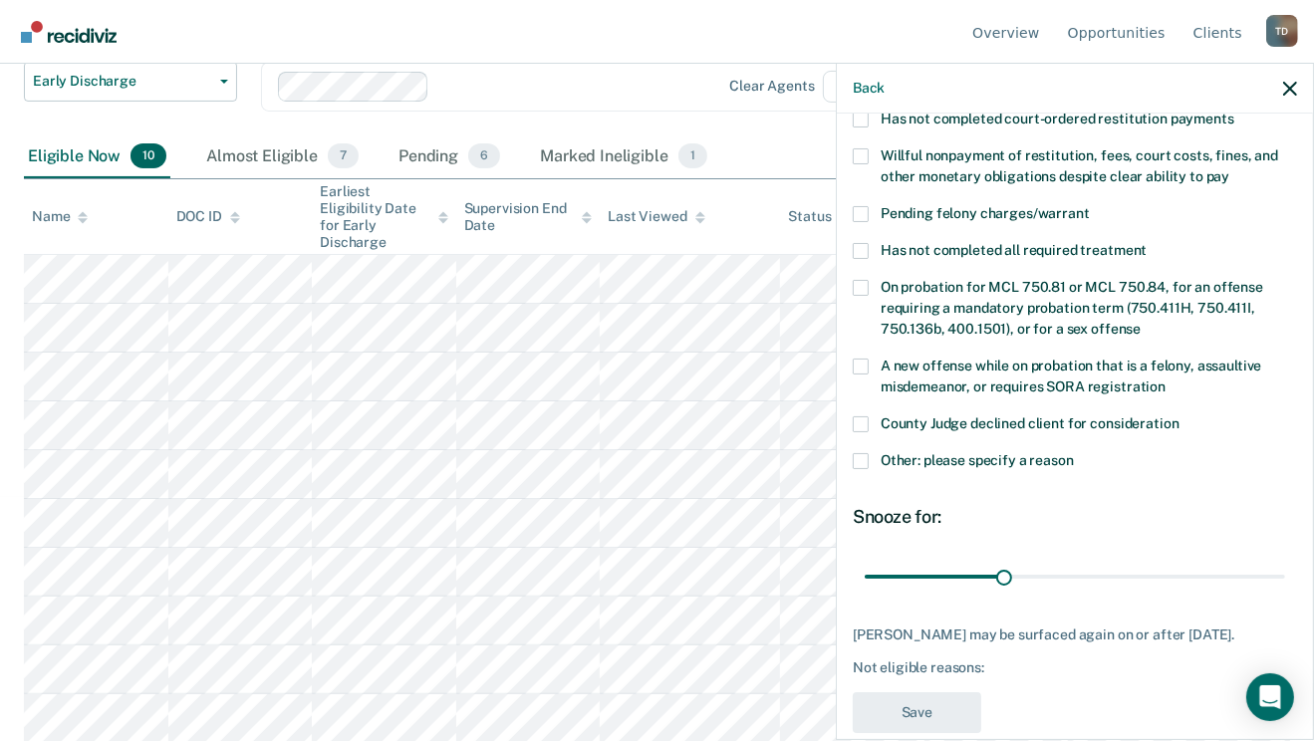
scroll to position [500, 0]
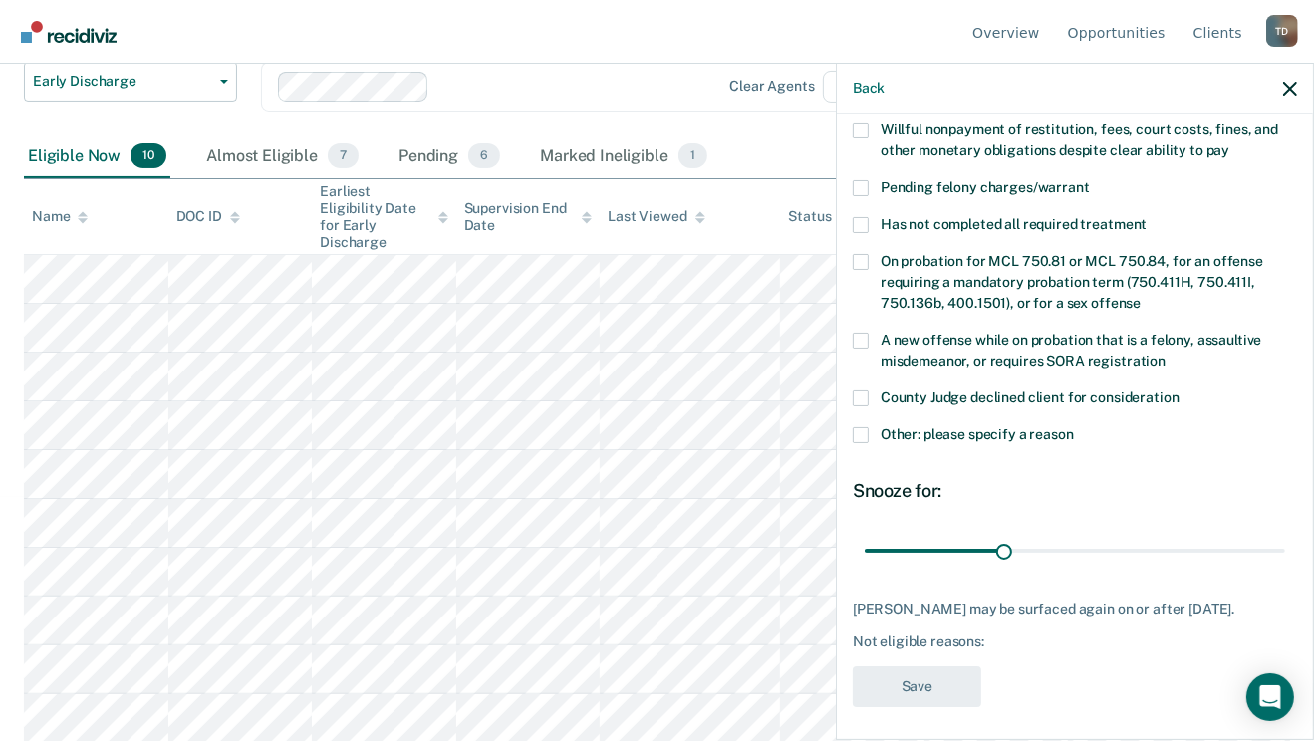
click at [862, 428] on span at bounding box center [861, 436] width 16 height 16
click at [1074, 428] on input "Other: please specify a reason" at bounding box center [1074, 428] width 0 height 0
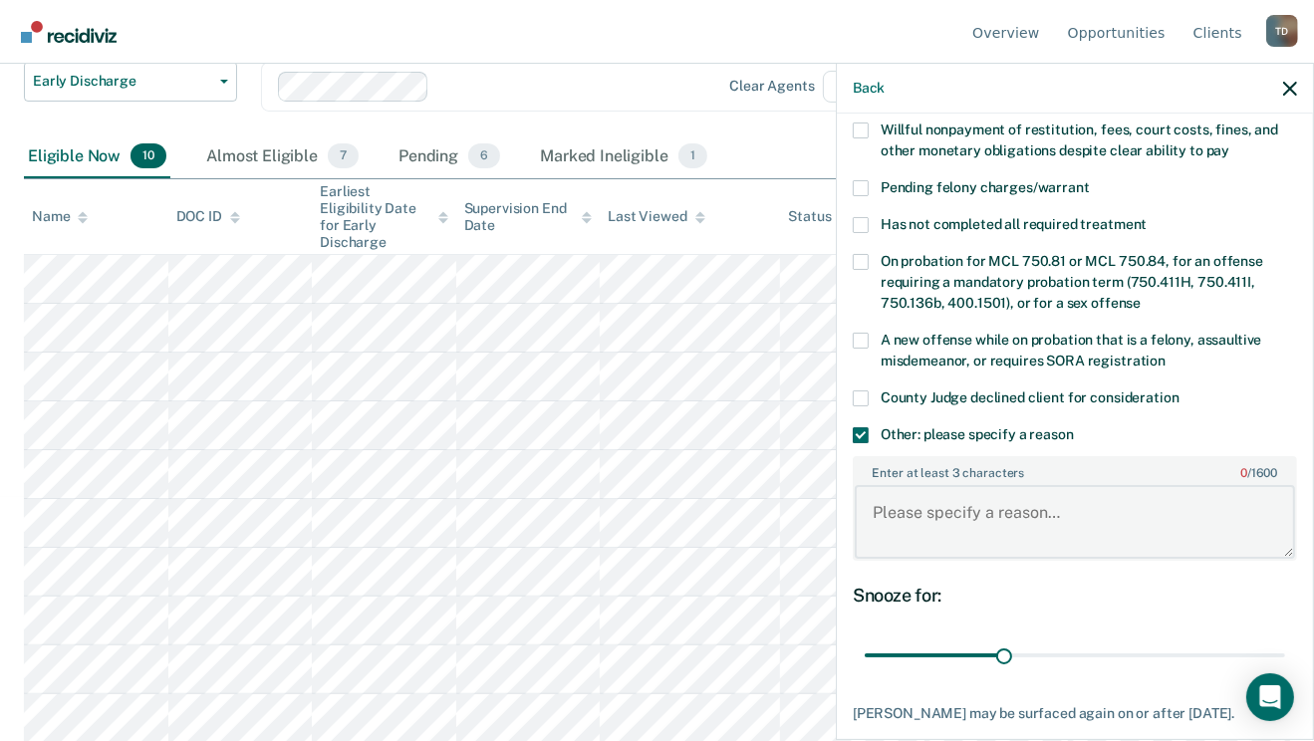
click at [912, 485] on textarea "Enter at least 3 characters 0 / 1600" at bounding box center [1075, 522] width 440 height 74
click at [1157, 494] on textarea "per statue does not qualify -" at bounding box center [1075, 522] width 440 height 74
paste textarea "domestic violence related case, not eligible for early discharge."
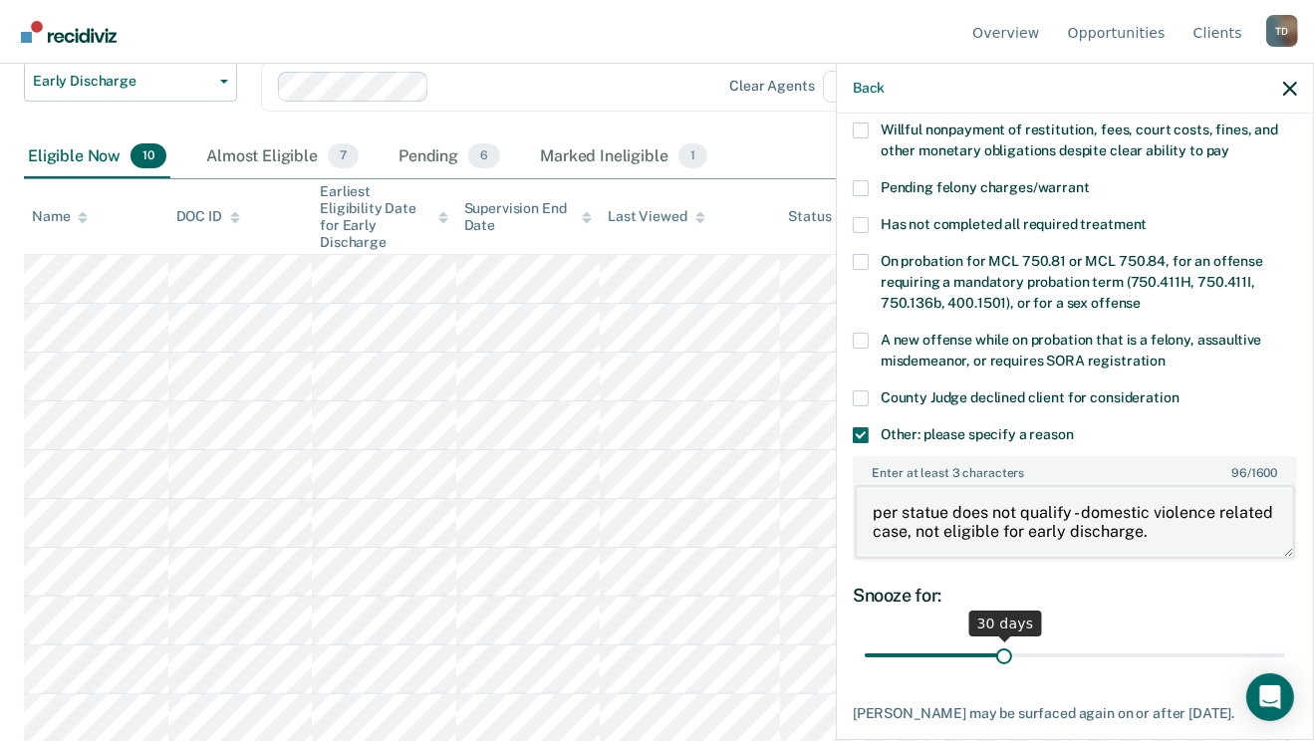
type textarea "per statue does not qualify - domestic violence related case, not eligible for …"
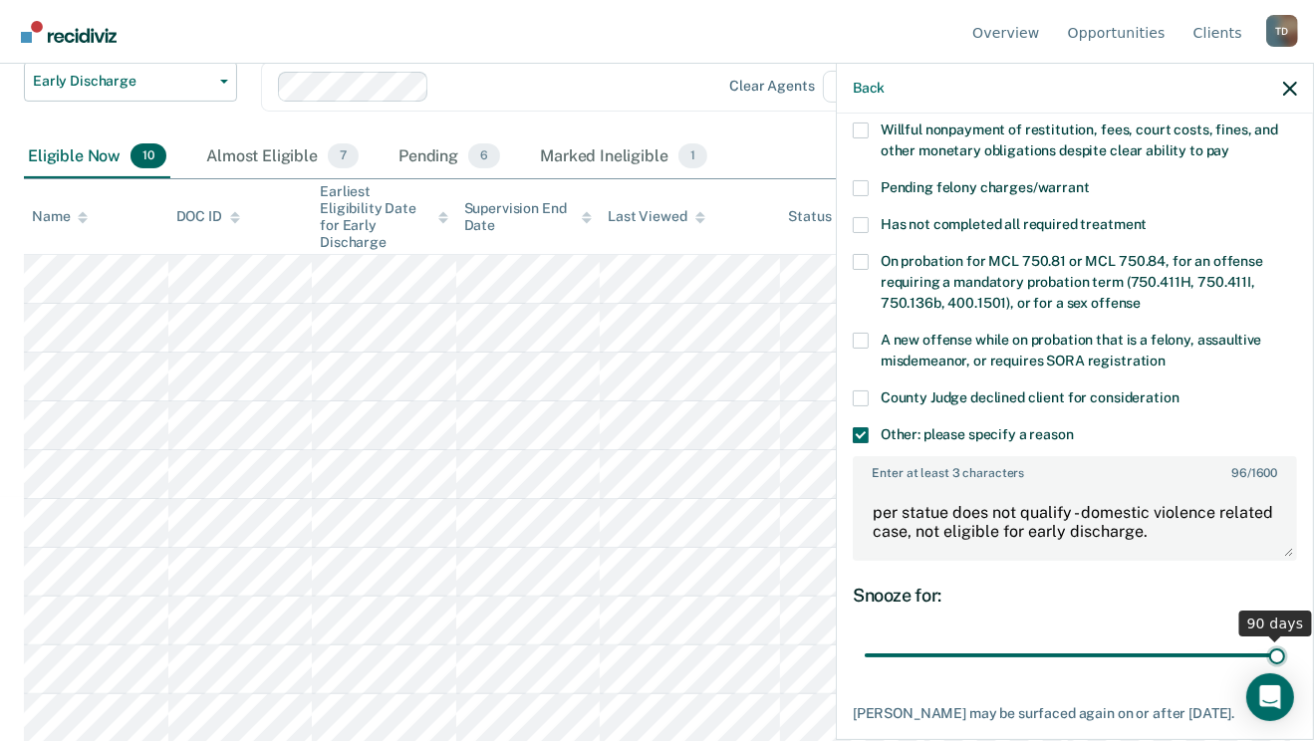
drag, startPoint x: 1006, startPoint y: 626, endPoint x: 1331, endPoint y: 629, distance: 325.9
type input "90"
click at [1286, 639] on input "range" at bounding box center [1075, 656] width 421 height 35
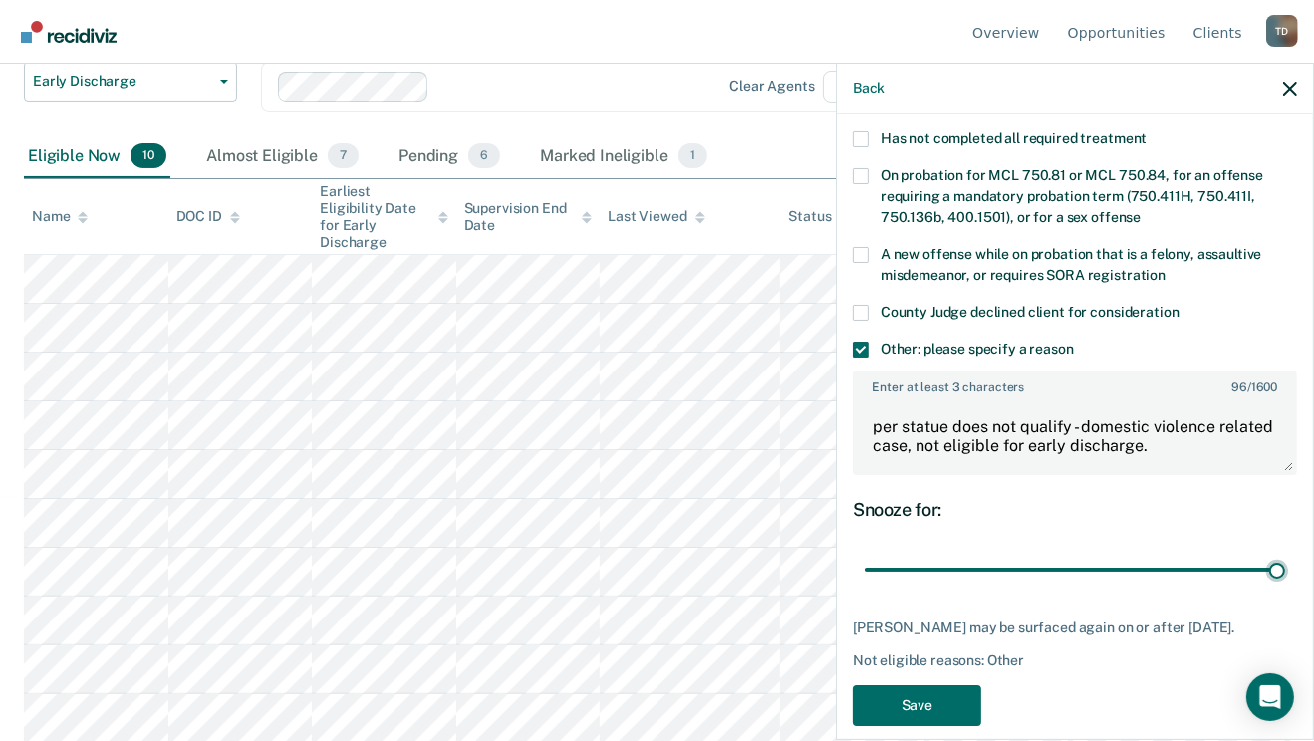
scroll to position [586, 0]
click at [945, 686] on button "Save" at bounding box center [917, 706] width 129 height 41
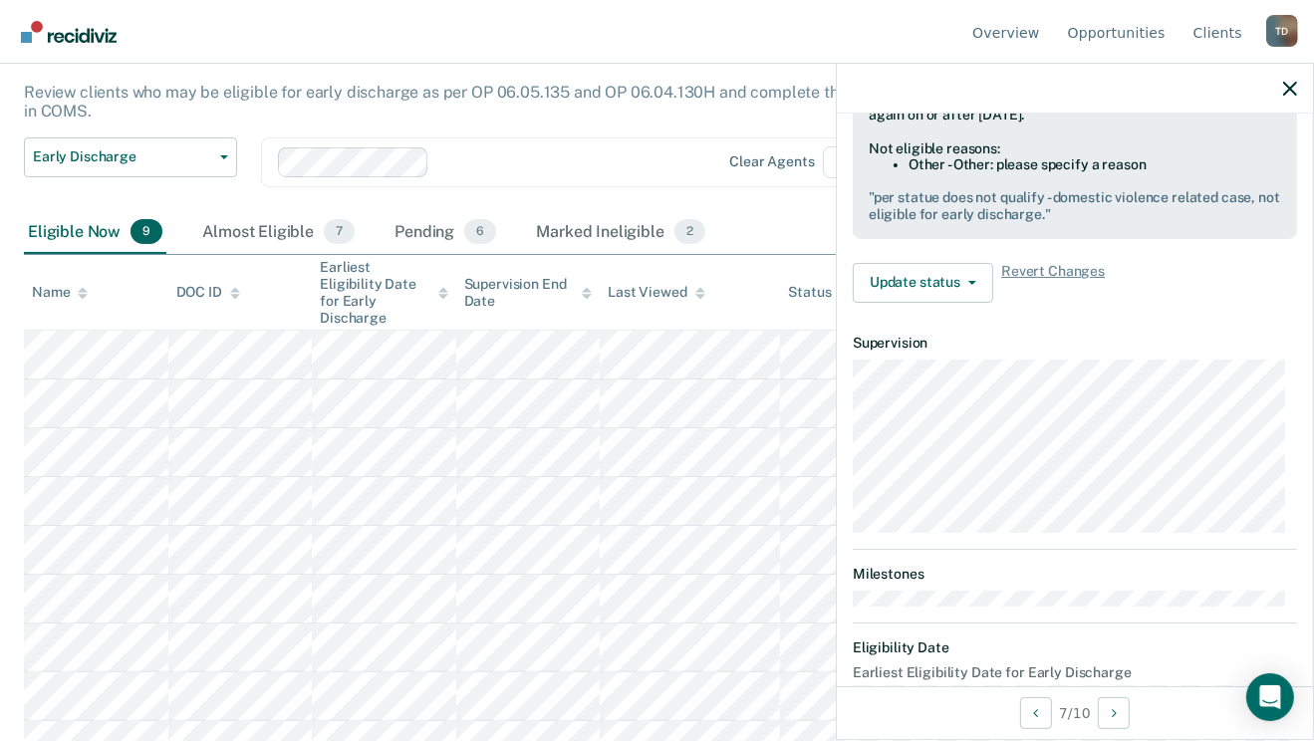
scroll to position [195, 0]
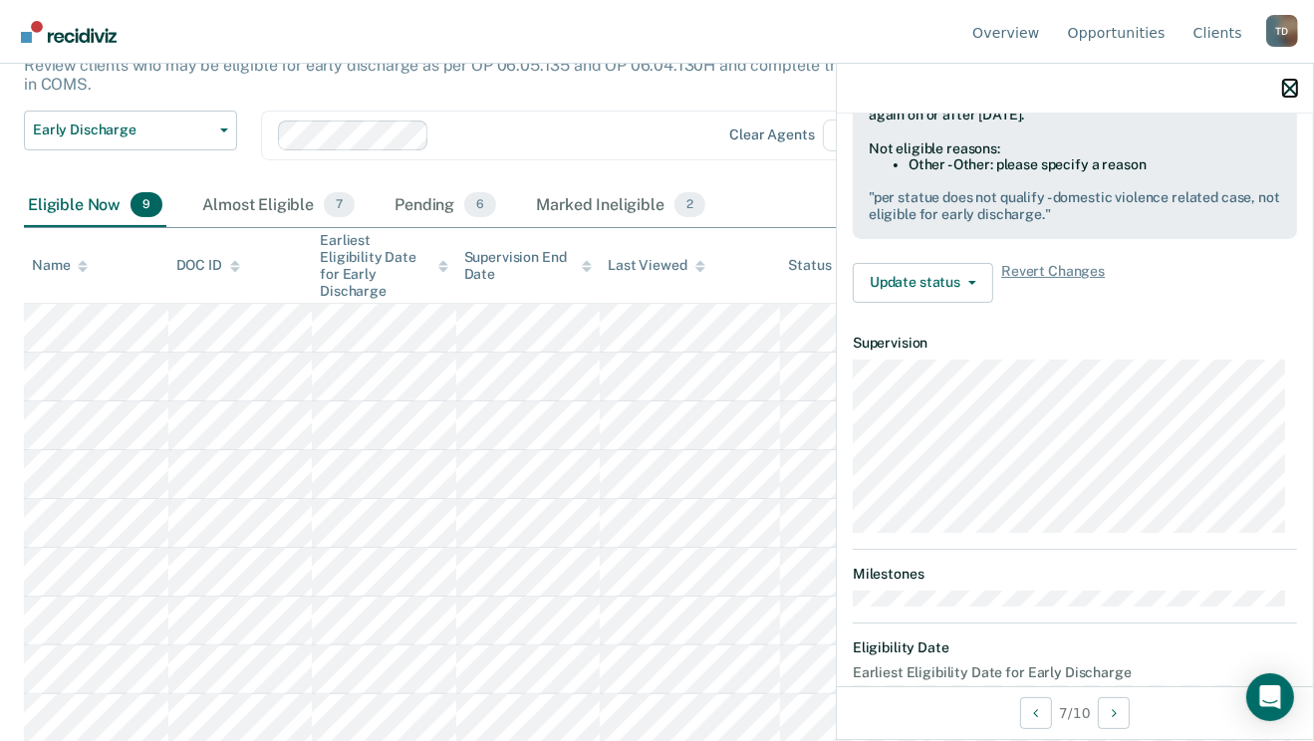
click at [1291, 88] on icon "button" at bounding box center [1291, 89] width 14 height 14
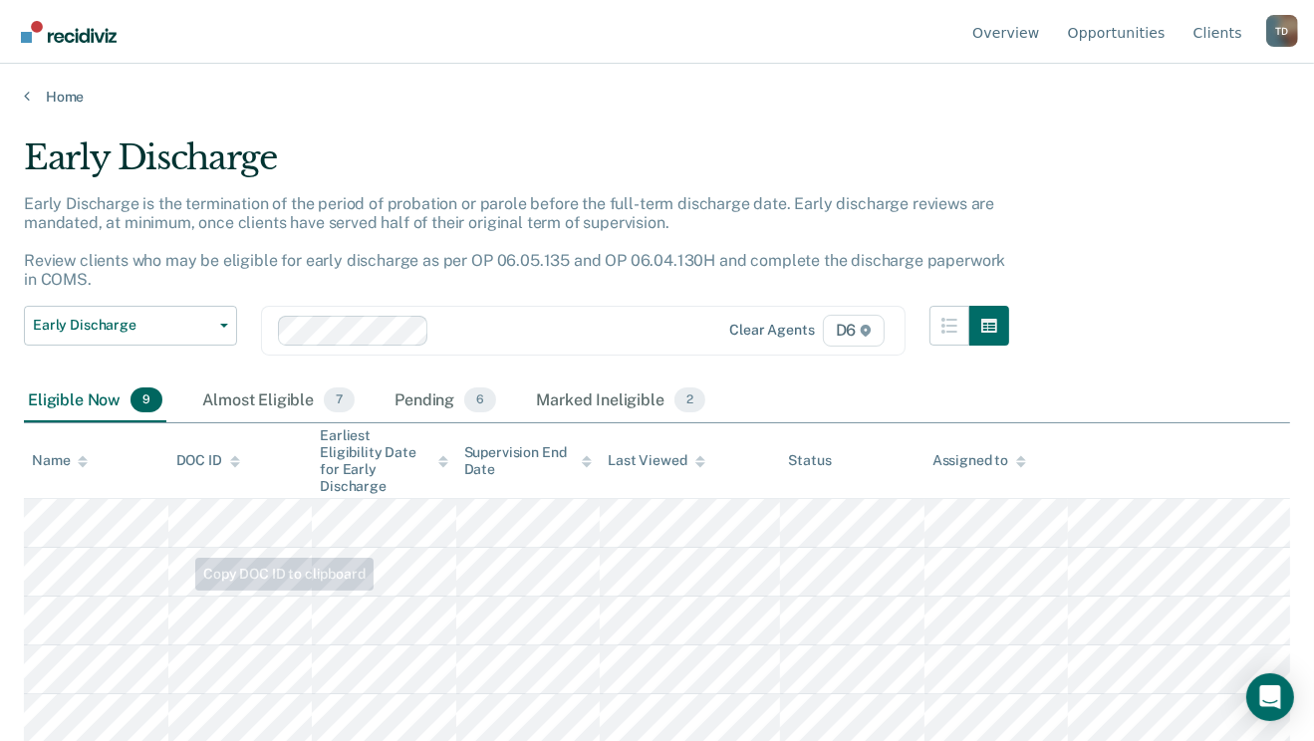
scroll to position [159, 0]
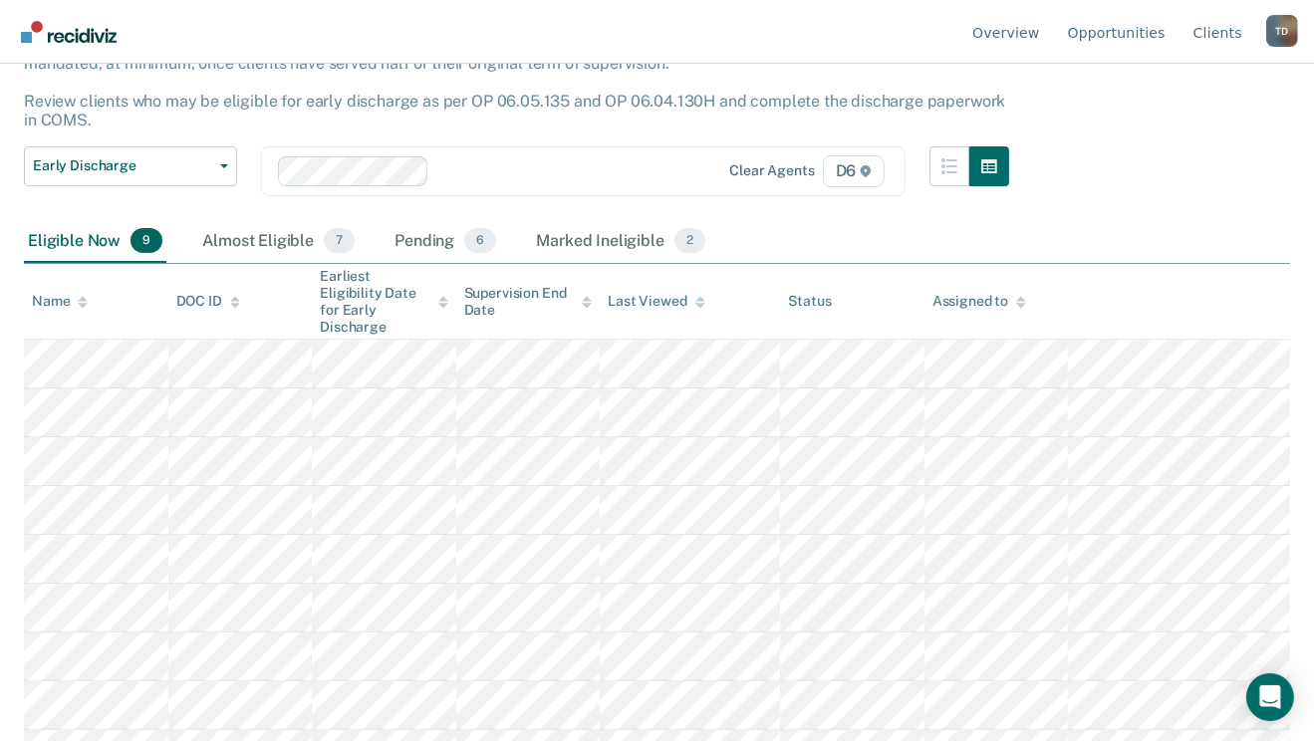
click at [430, 240] on div "Pending 6" at bounding box center [446, 242] width 110 height 44
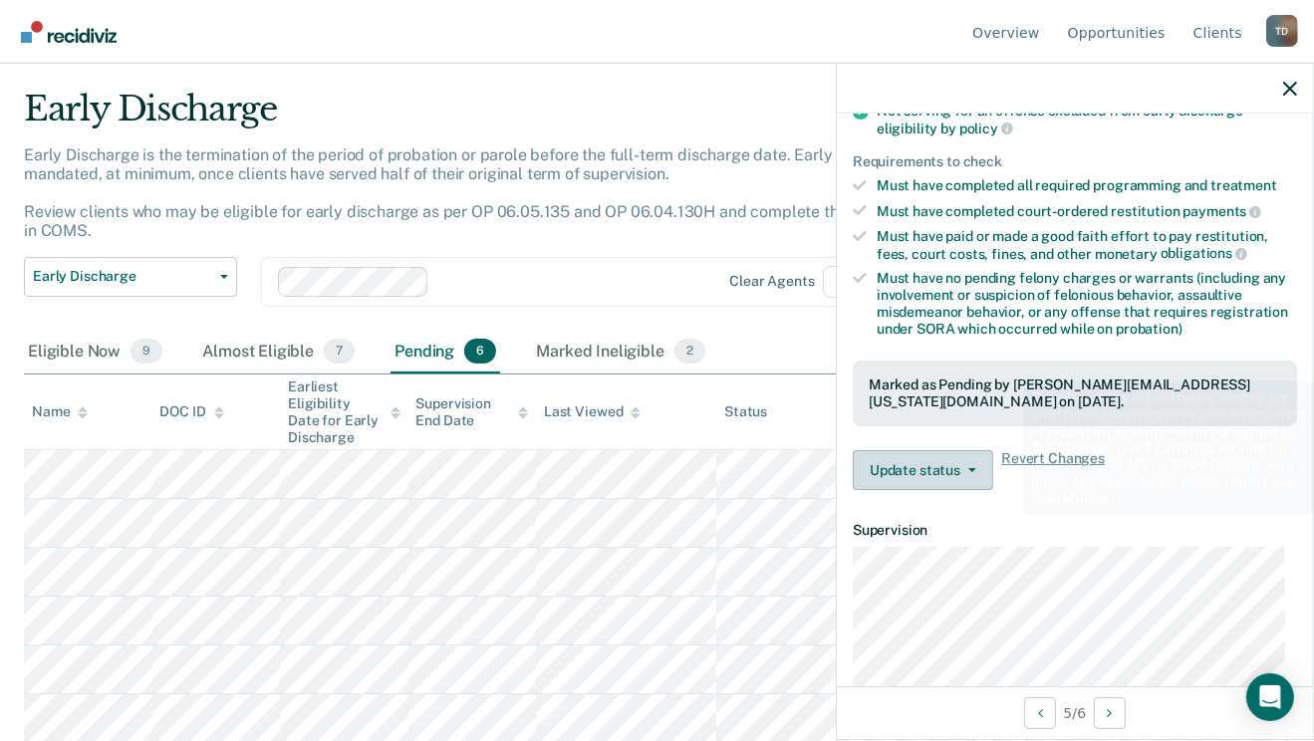
scroll to position [319, 0]
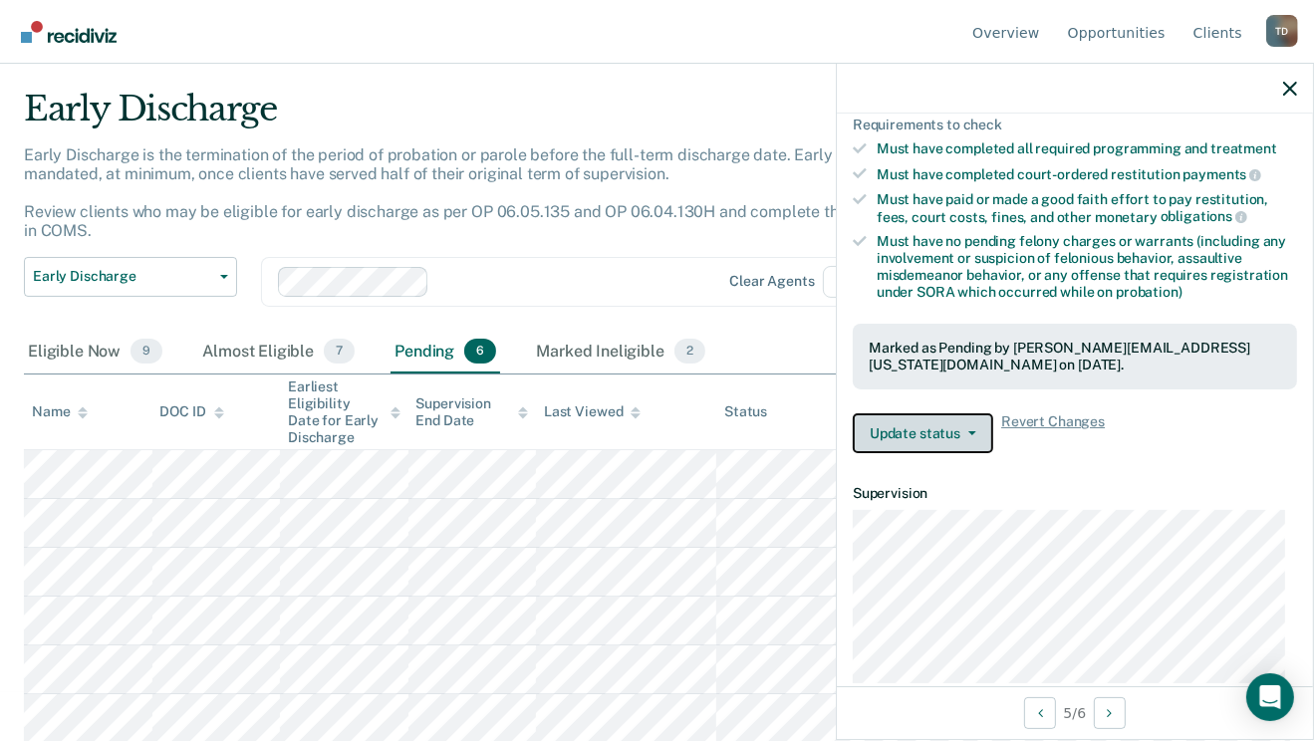
click at [948, 419] on button "Update status" at bounding box center [923, 434] width 141 height 40
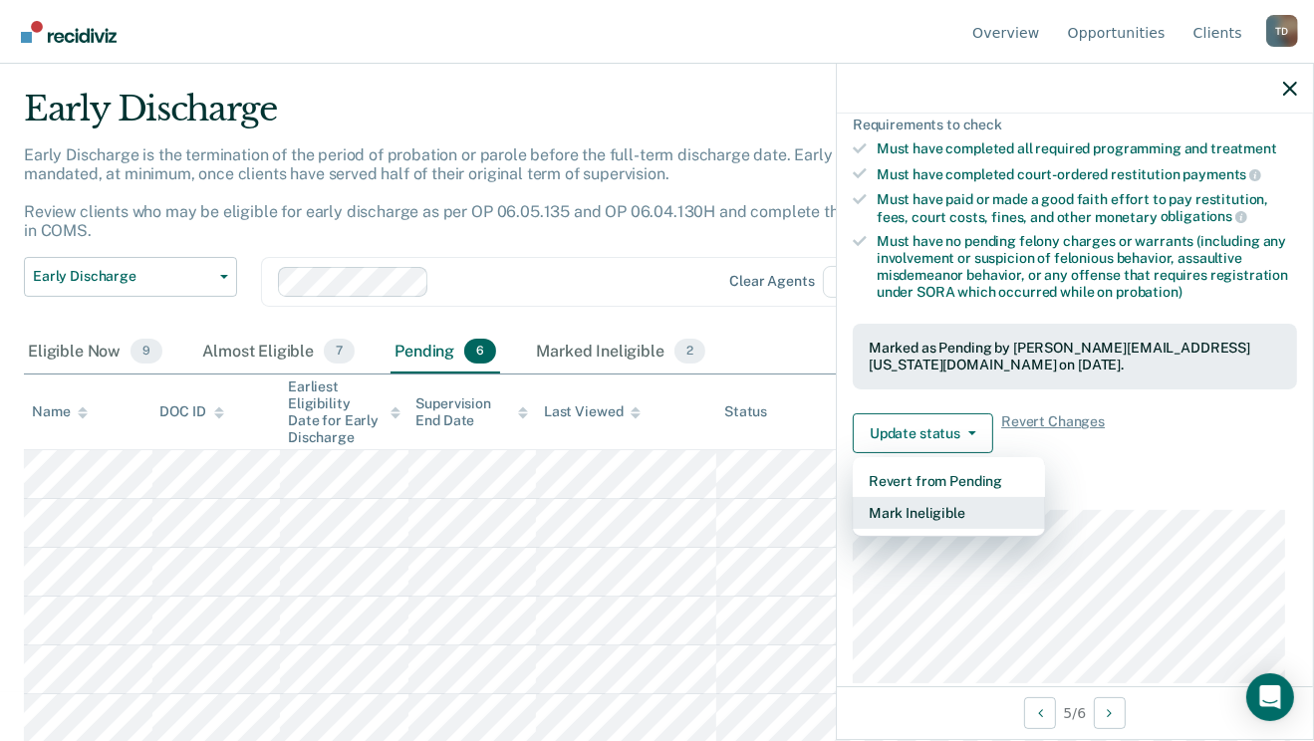
click at [937, 508] on button "Mark Ineligible" at bounding box center [949, 513] width 192 height 32
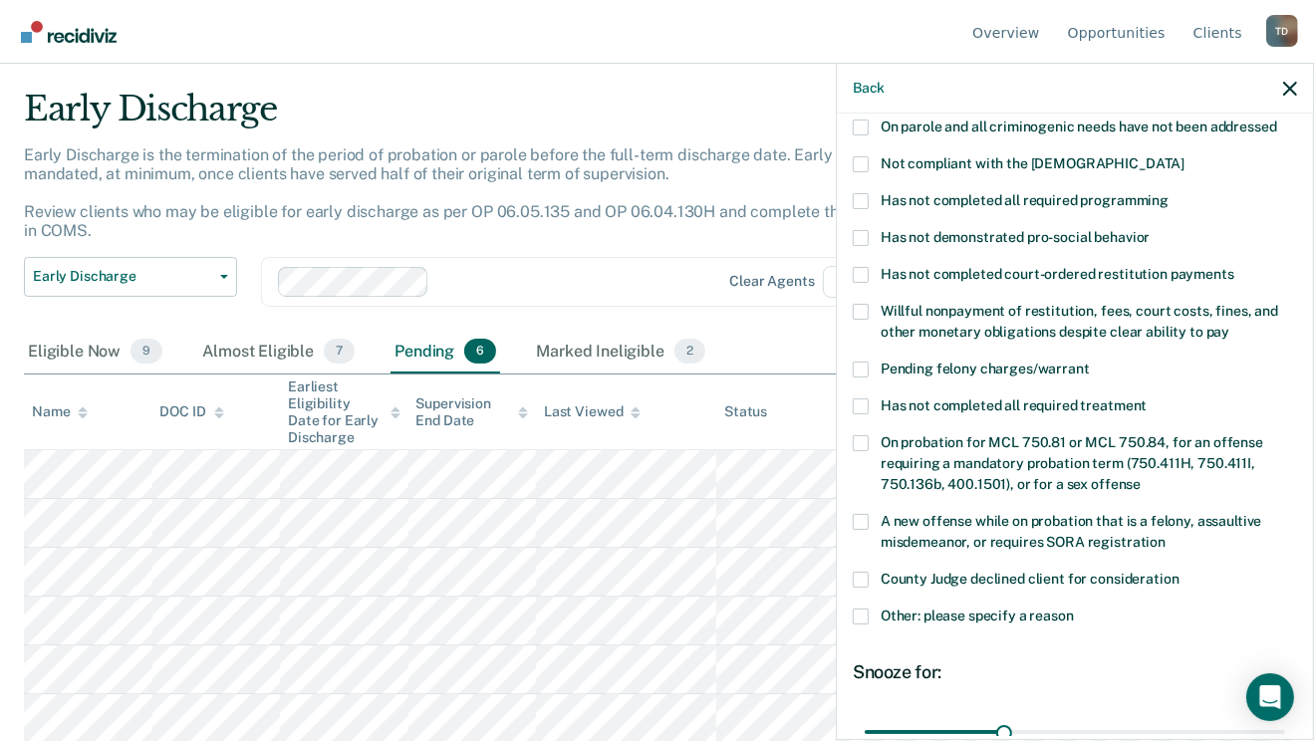
scroll to position [239, 0]
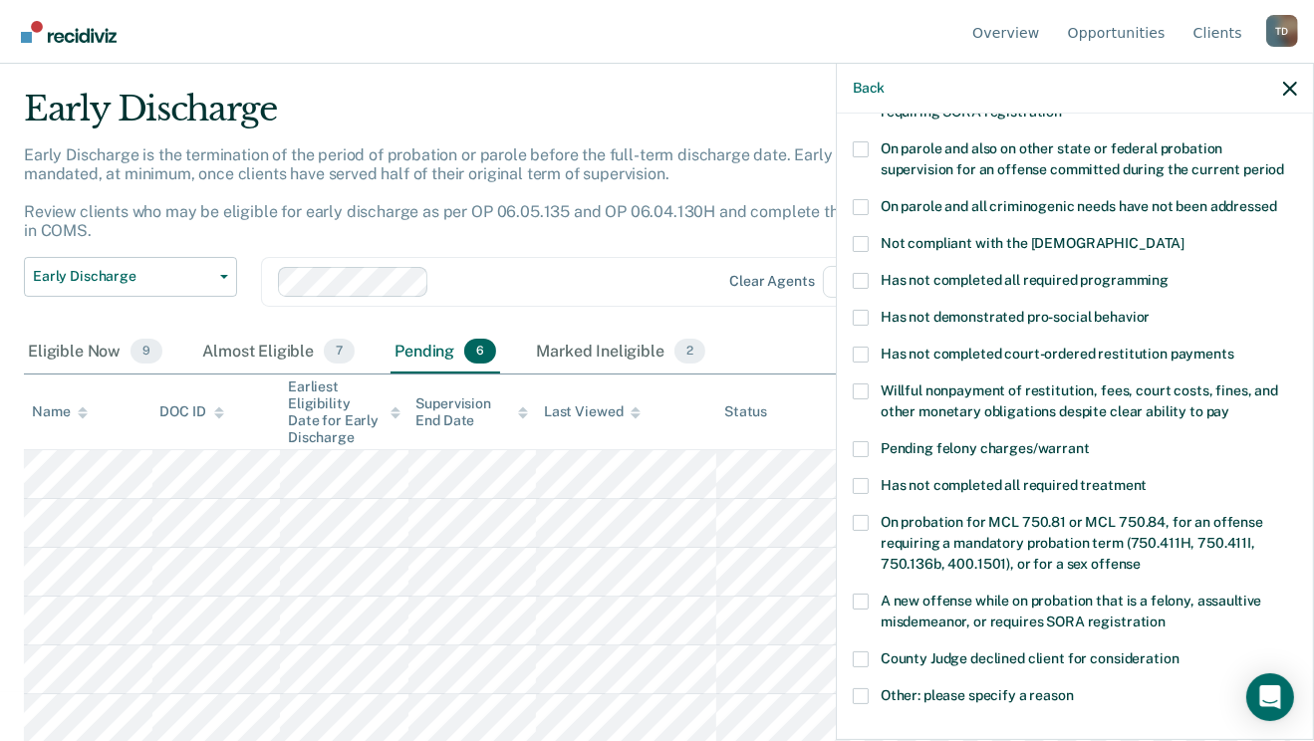
click at [869, 236] on label "Not compliant with the [DEMOGRAPHIC_DATA]" at bounding box center [1075, 246] width 444 height 21
click at [1185, 236] on input "Not compliant with the [DEMOGRAPHIC_DATA]" at bounding box center [1185, 236] width 0 height 0
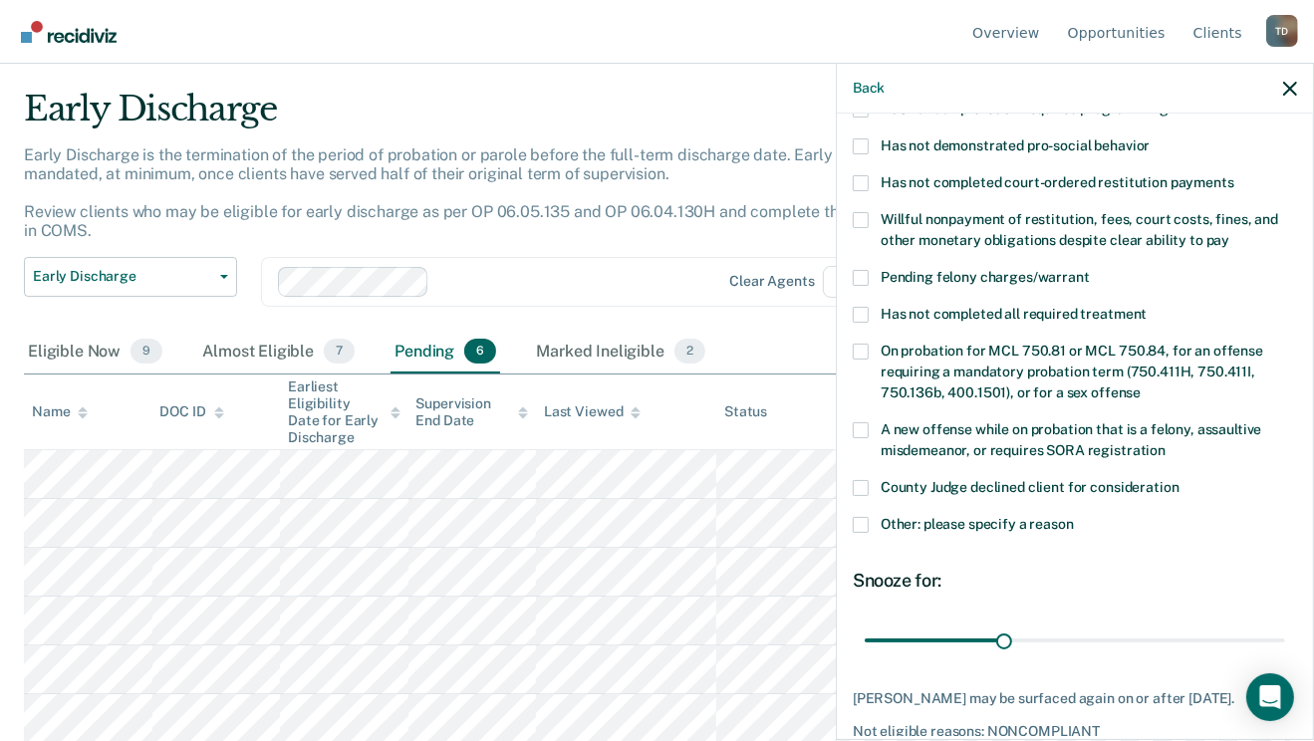
scroll to position [483, 0]
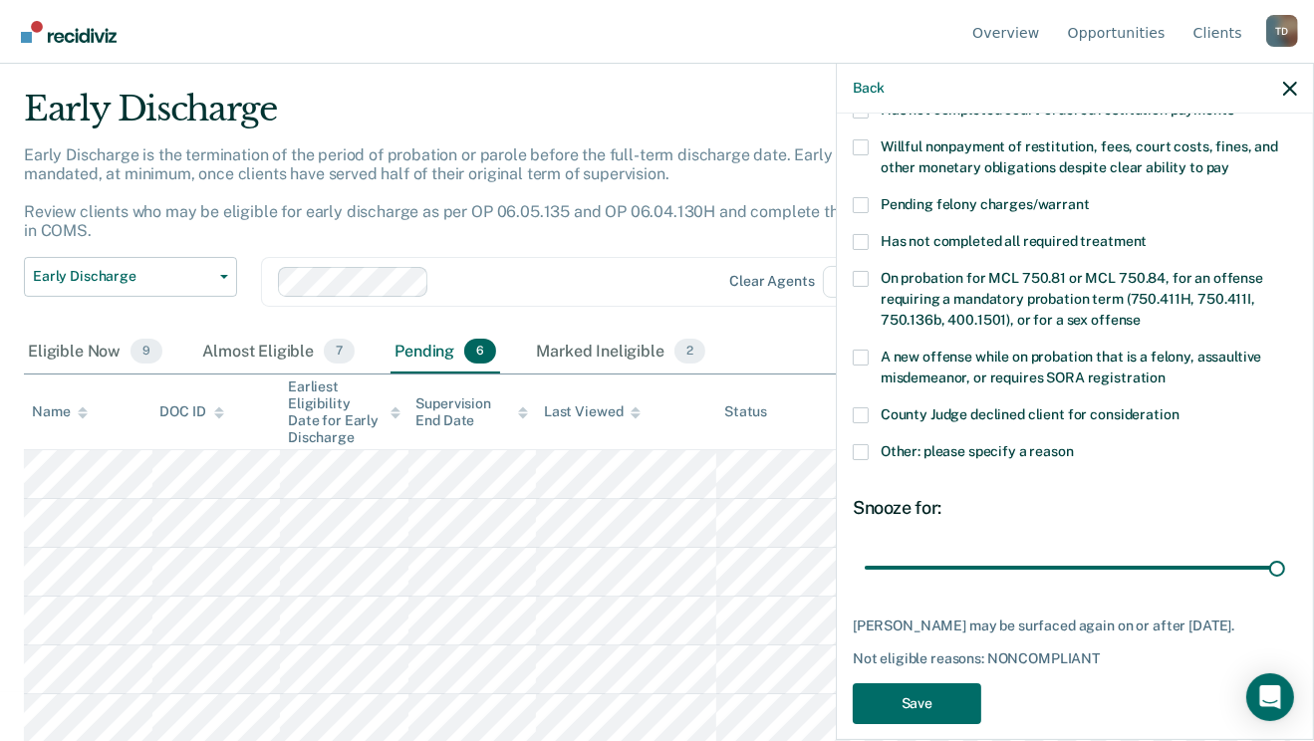
drag, startPoint x: 996, startPoint y: 544, endPoint x: 1137, endPoint y: 618, distance: 159.6
type input "90"
click at [1286, 559] on input "range" at bounding box center [1075, 568] width 421 height 35
click at [914, 684] on button "Save" at bounding box center [917, 704] width 129 height 41
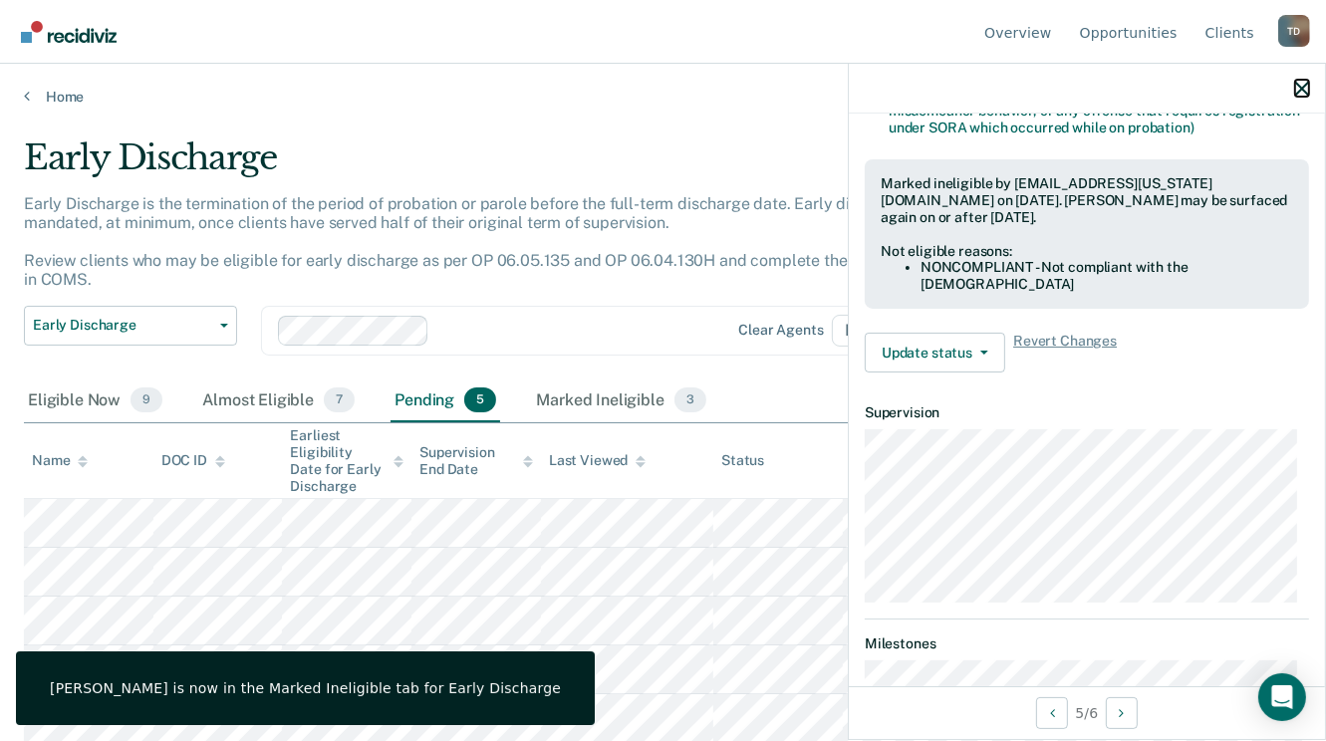
click at [1304, 90] on icon "button" at bounding box center [1303, 89] width 14 height 14
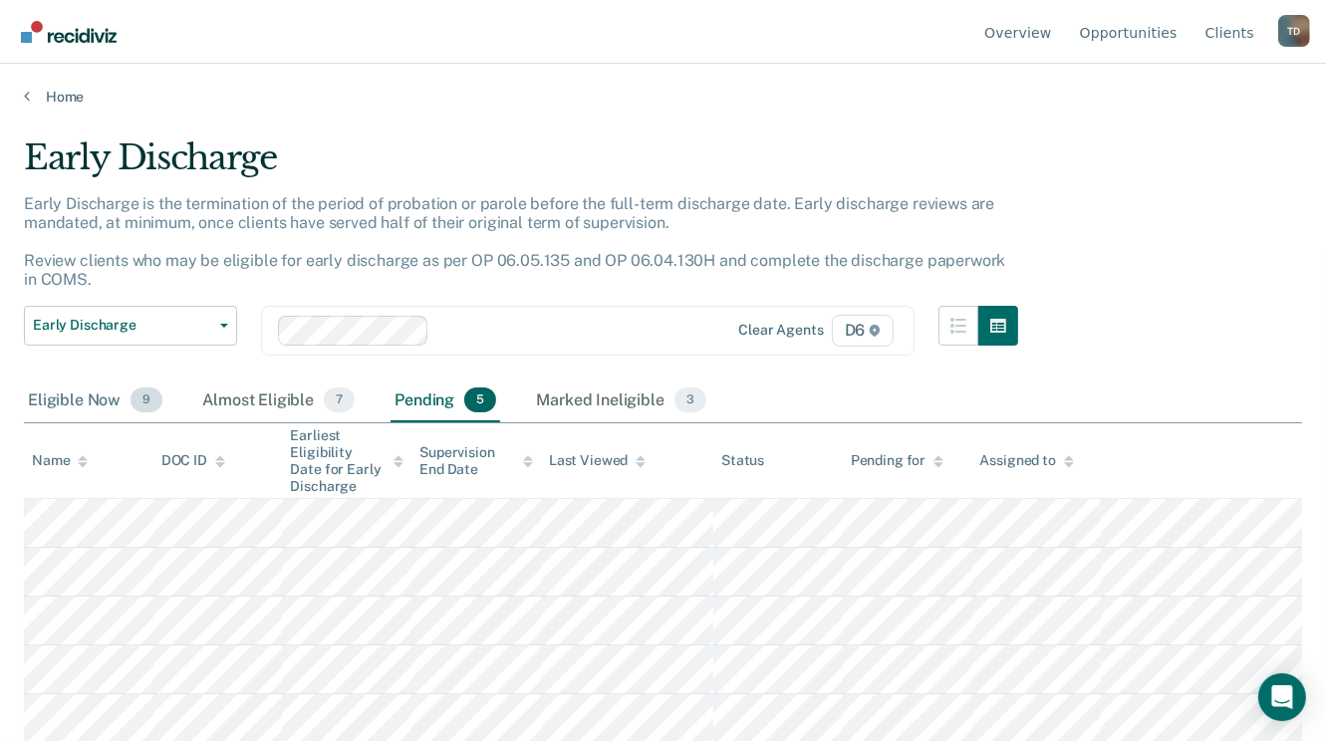
click at [68, 389] on div "Eligible Now 9" at bounding box center [95, 402] width 143 height 44
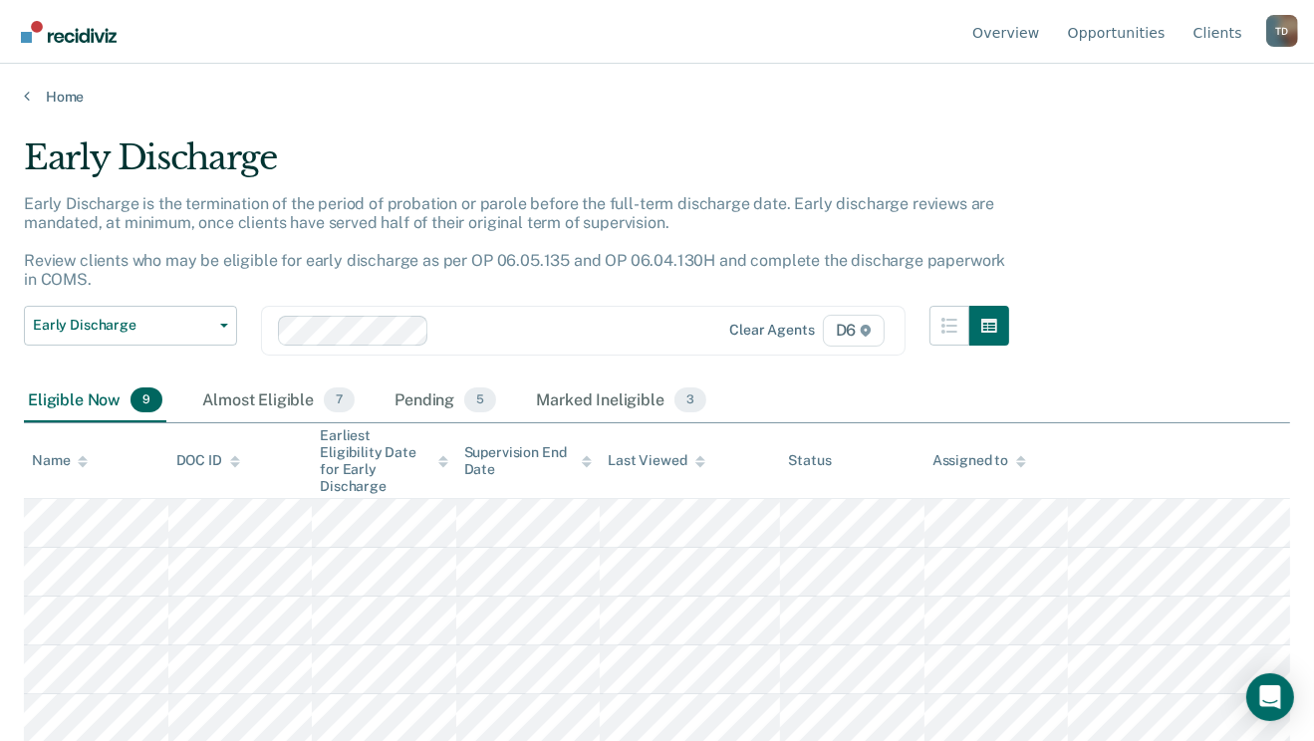
click at [72, 399] on div "Eligible Now 9" at bounding box center [95, 402] width 143 height 44
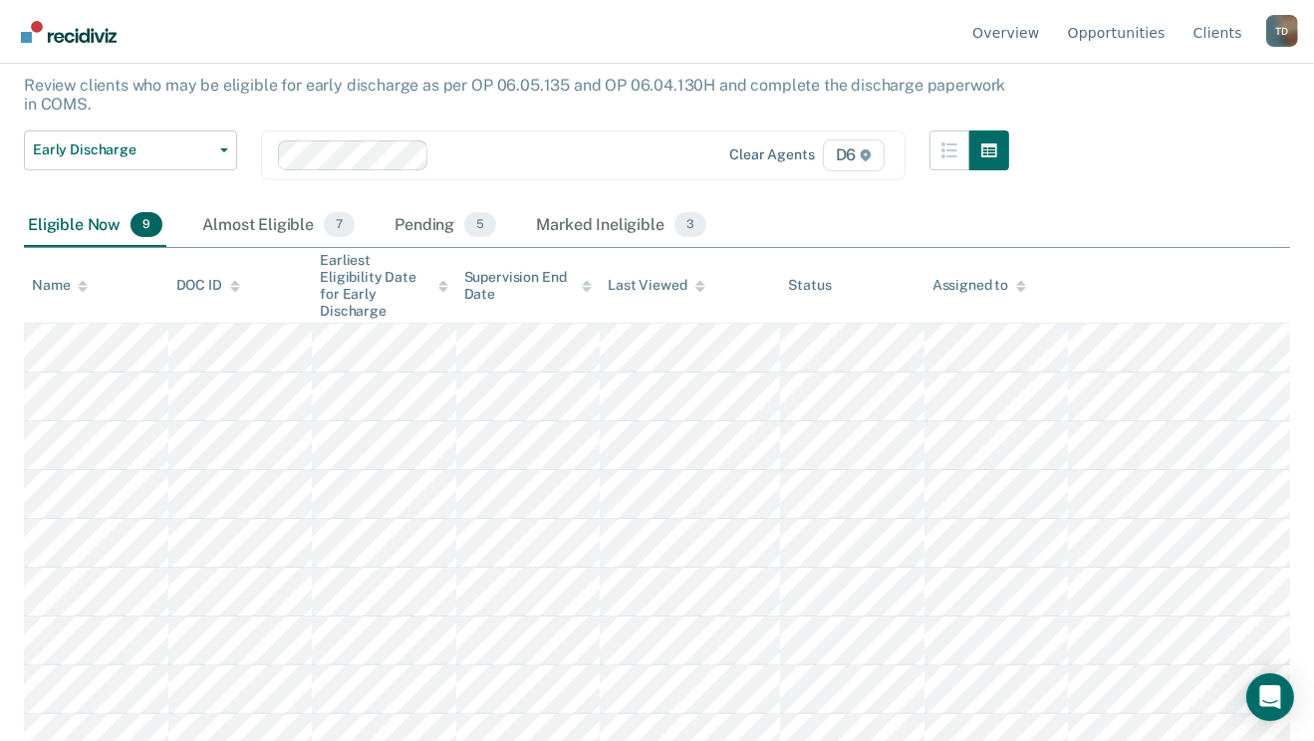
scroll to position [195, 0]
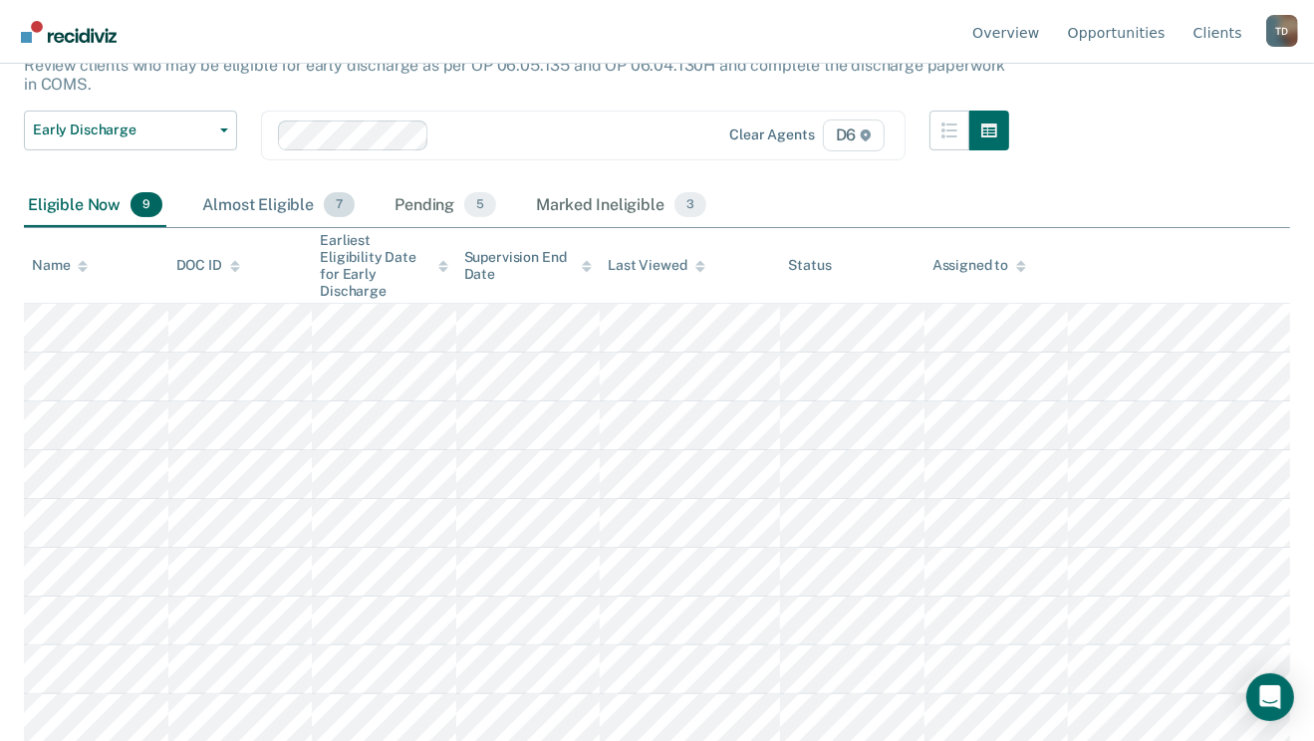
click at [289, 208] on div "Almost Eligible 7" at bounding box center [278, 206] width 160 height 44
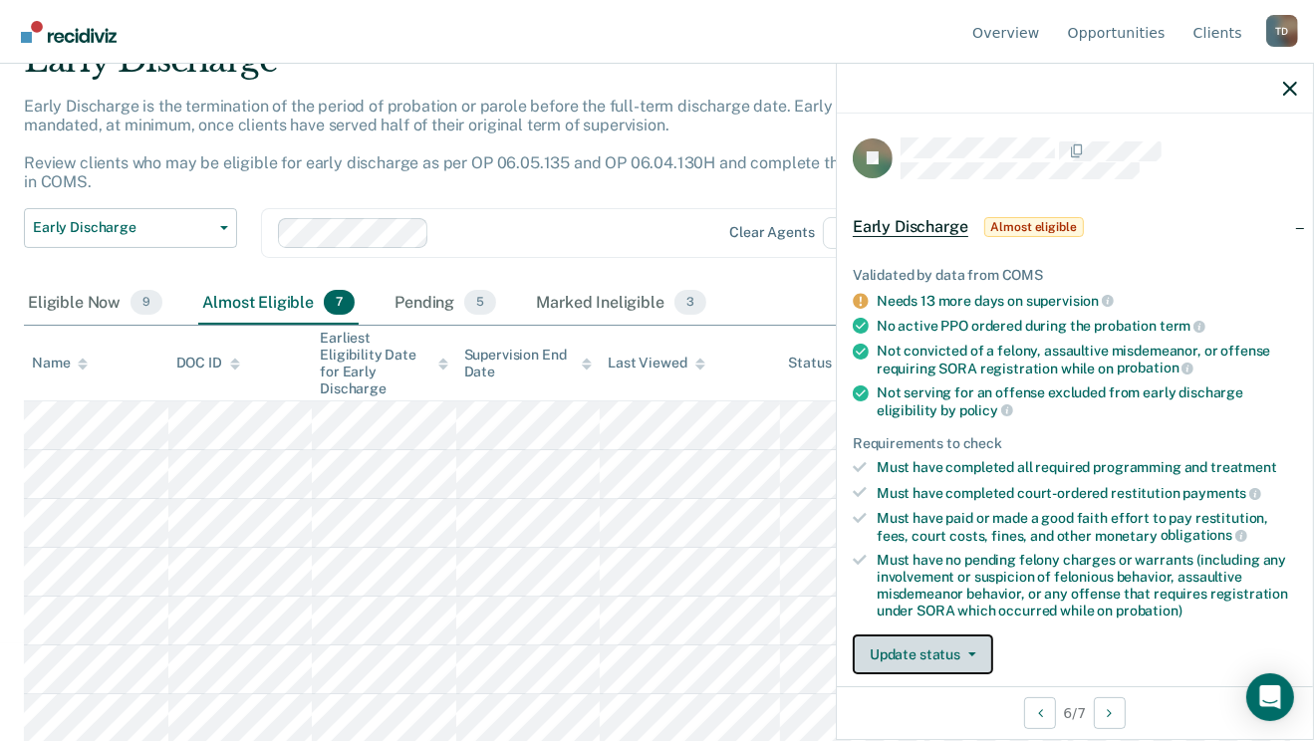
click at [939, 658] on button "Update status" at bounding box center [923, 655] width 141 height 40
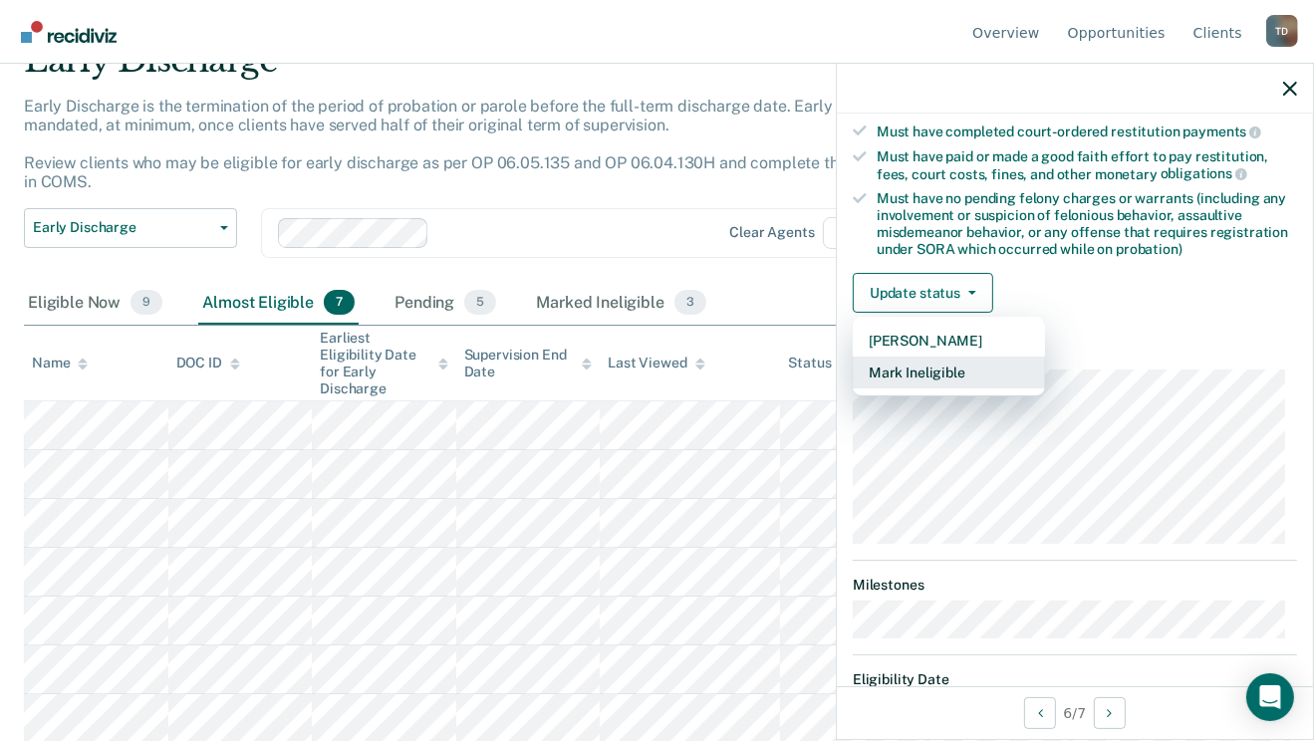
scroll to position [404, 0]
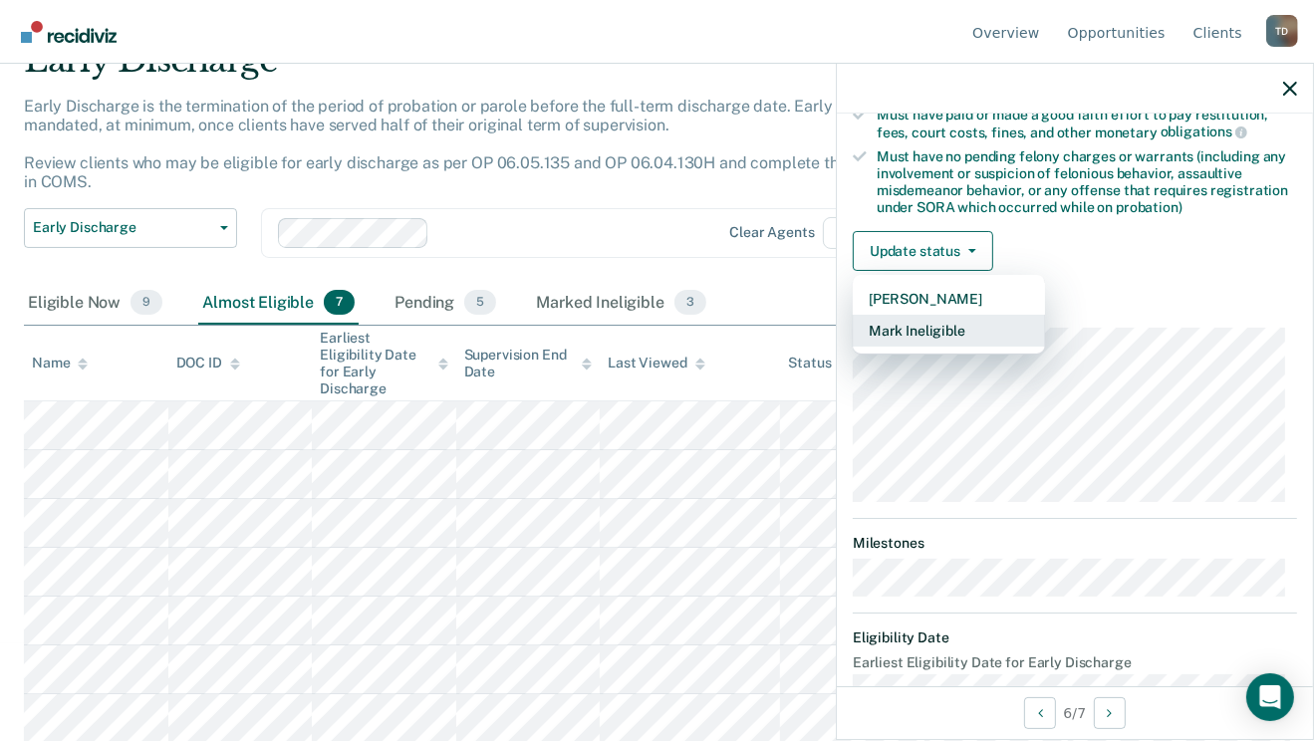
click at [907, 323] on button "Mark Ineligible" at bounding box center [949, 331] width 192 height 32
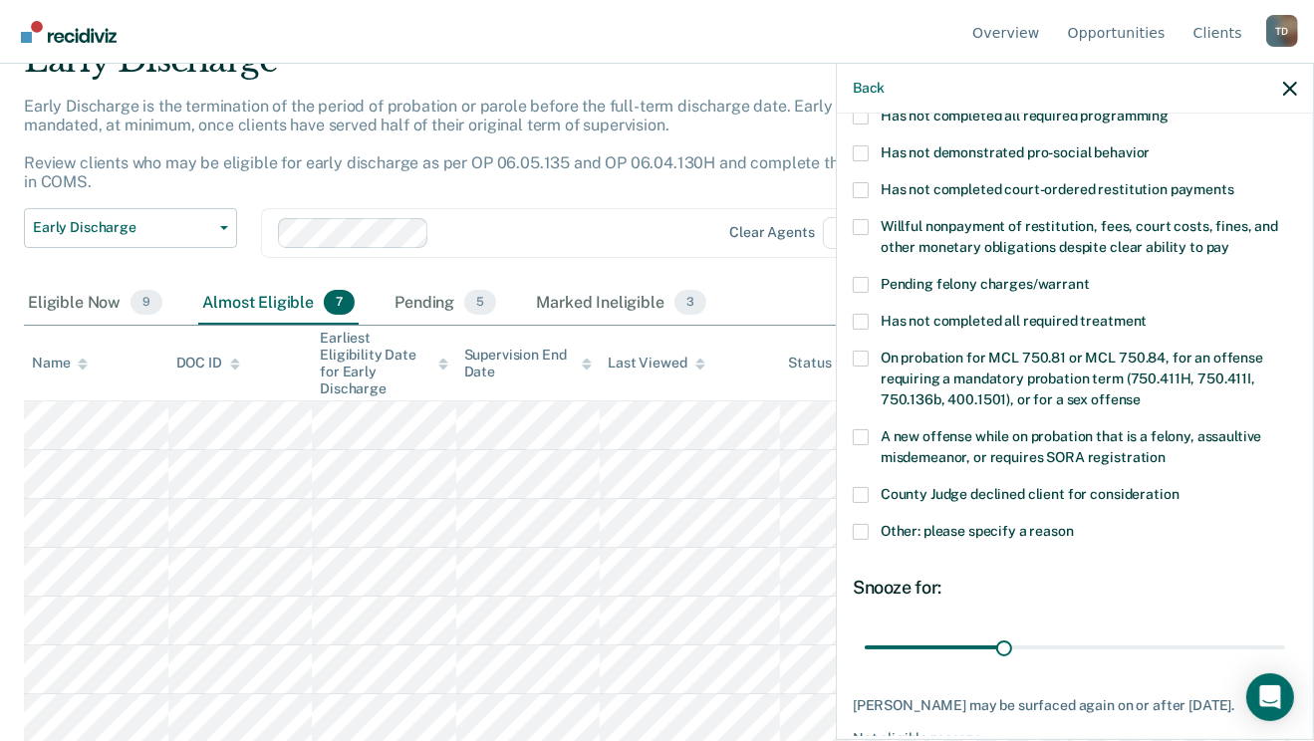
click at [858, 524] on span at bounding box center [861, 532] width 16 height 16
click at [1074, 524] on input "Other: please specify a reason" at bounding box center [1074, 524] width 0 height 0
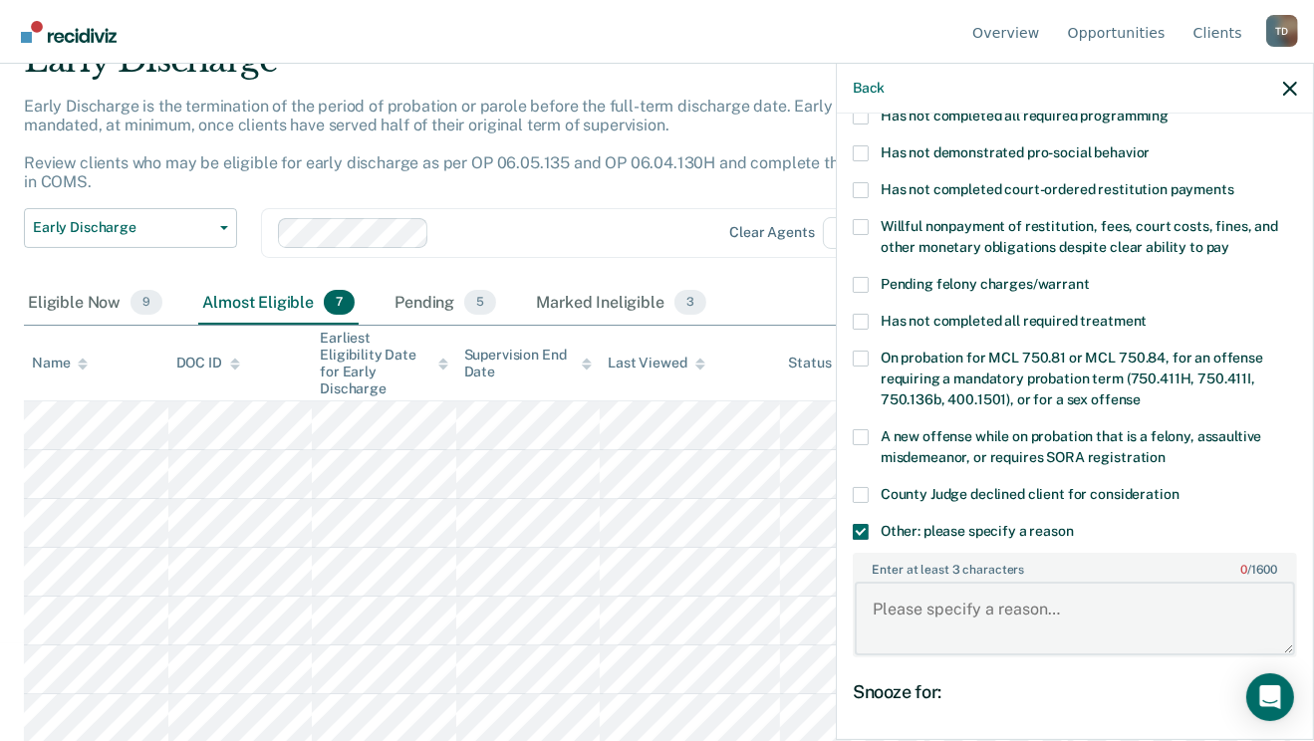
click at [914, 590] on textarea "Enter at least 3 characters 0 / 1600" at bounding box center [1075, 619] width 440 height 74
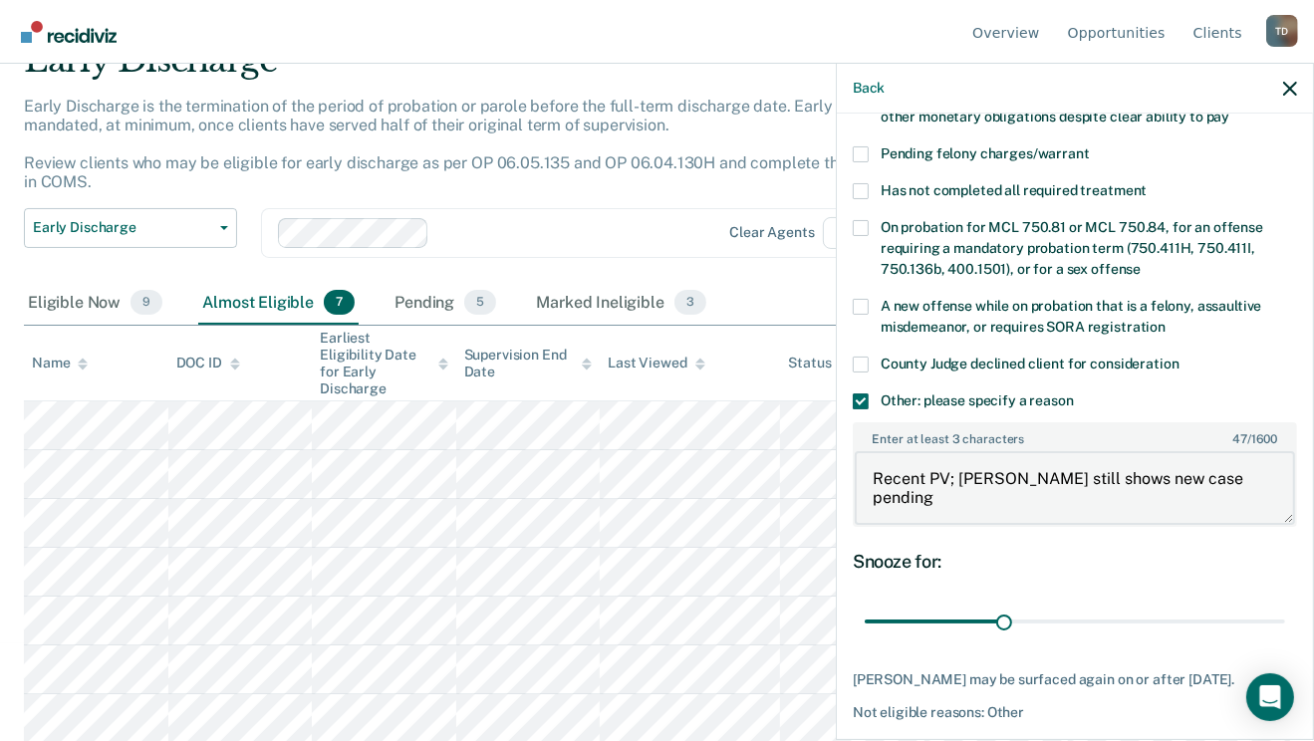
scroll to position [523, 0]
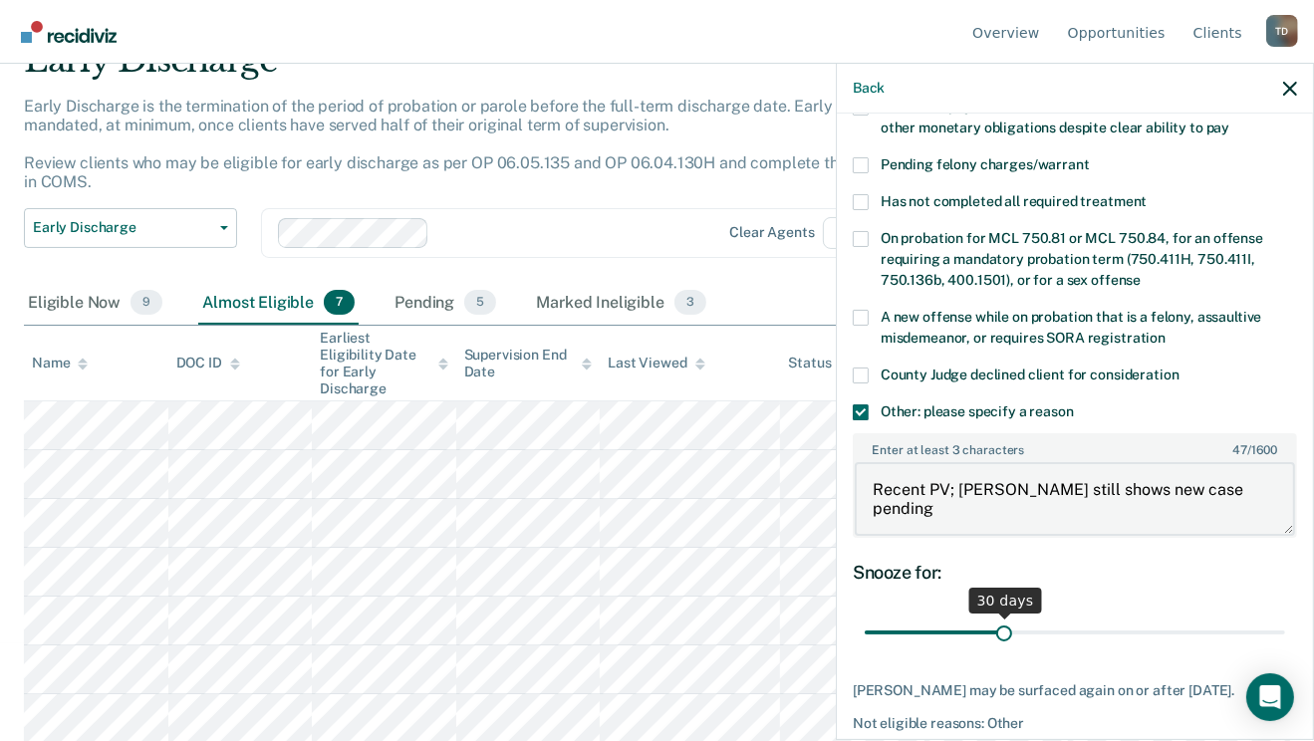
type textarea "Recent PV; [PERSON_NAME] still shows new case pending"
drag, startPoint x: 1005, startPoint y: 611, endPoint x: 1149, endPoint y: 576, distance: 148.7
type input "90"
click at [1286, 616] on input "range" at bounding box center [1075, 633] width 421 height 35
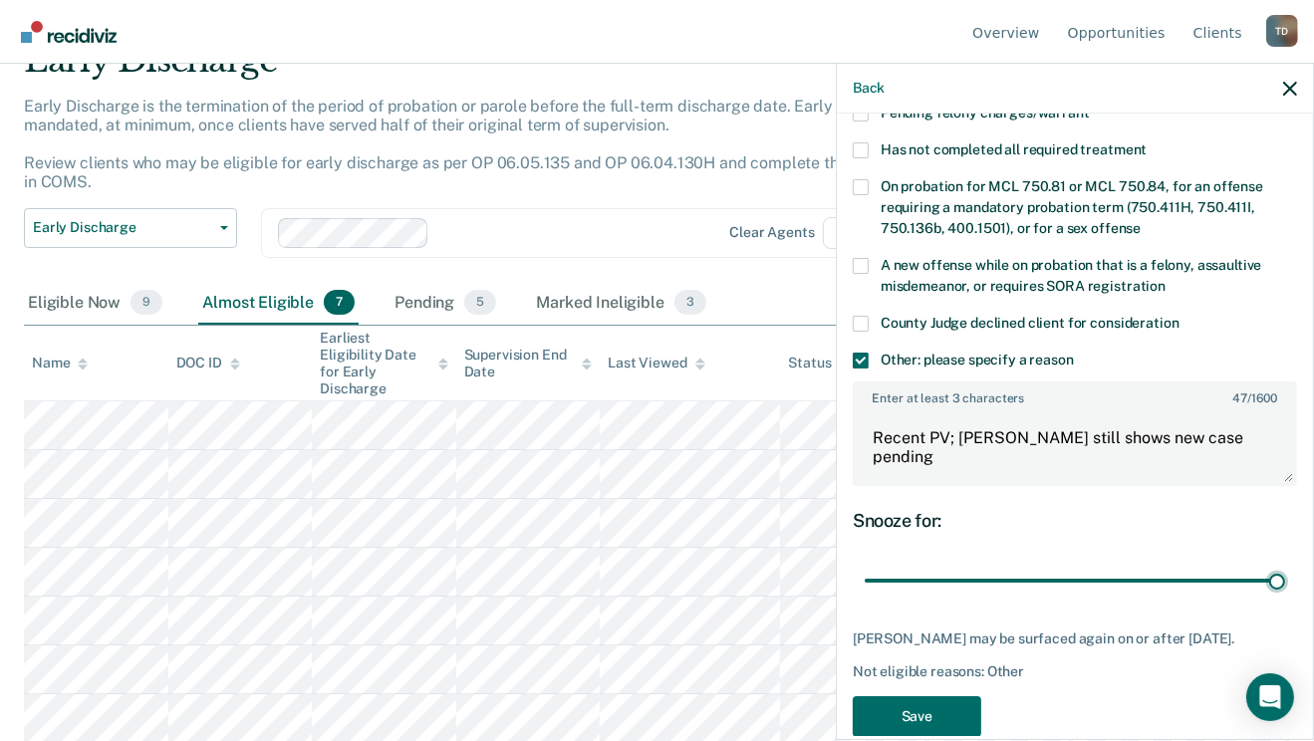
scroll to position [603, 0]
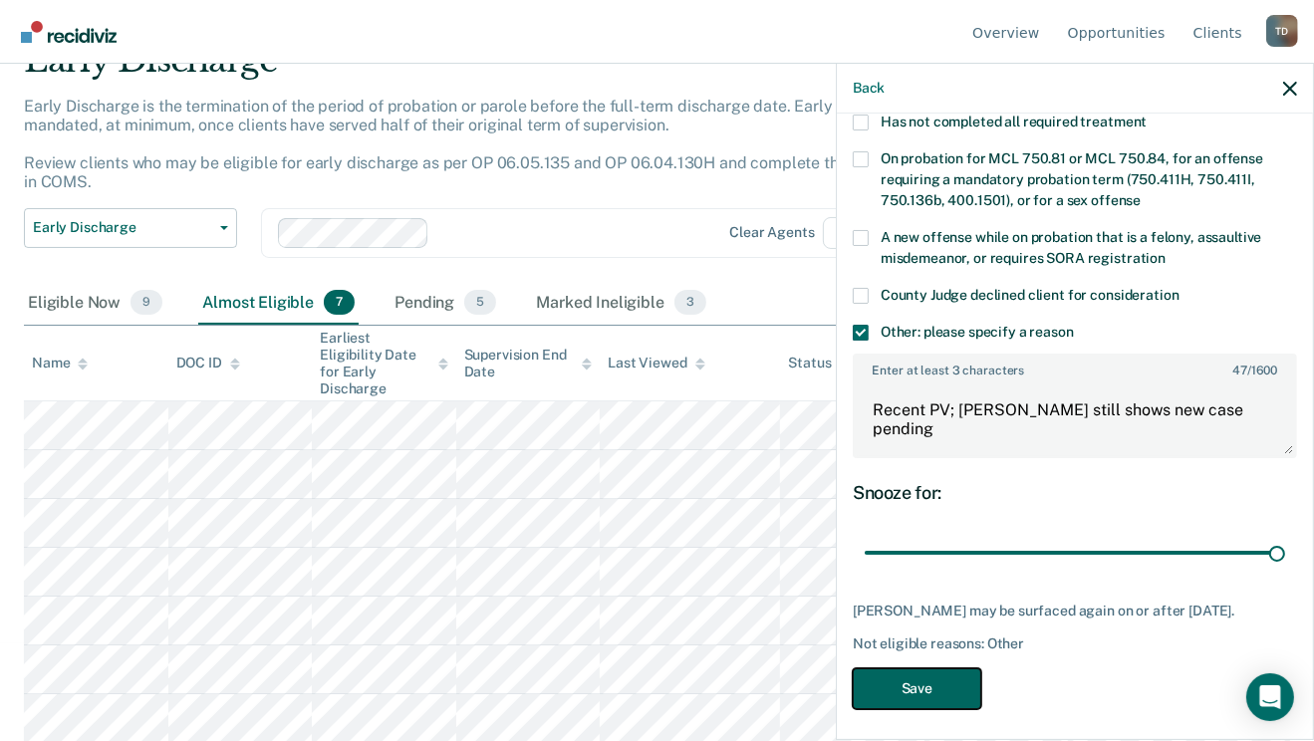
click at [941, 674] on button "Save" at bounding box center [917, 689] width 129 height 41
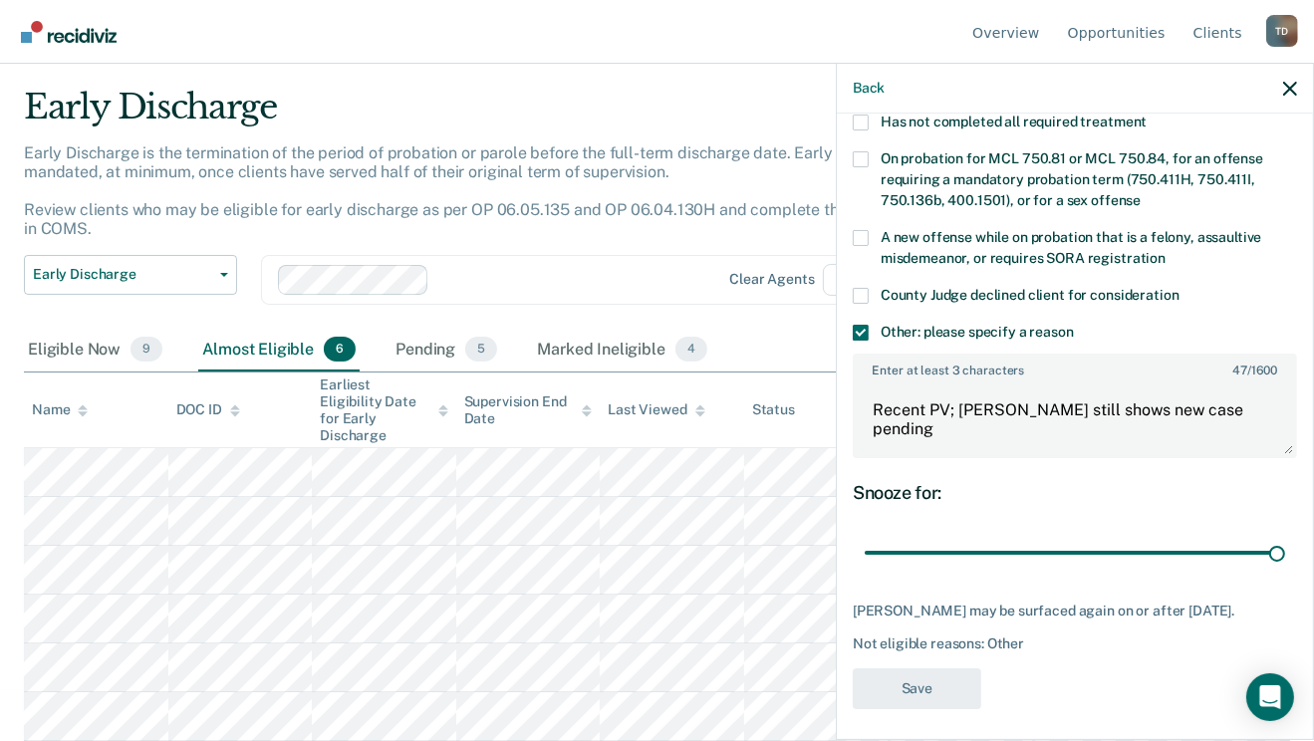
scroll to position [49, 0]
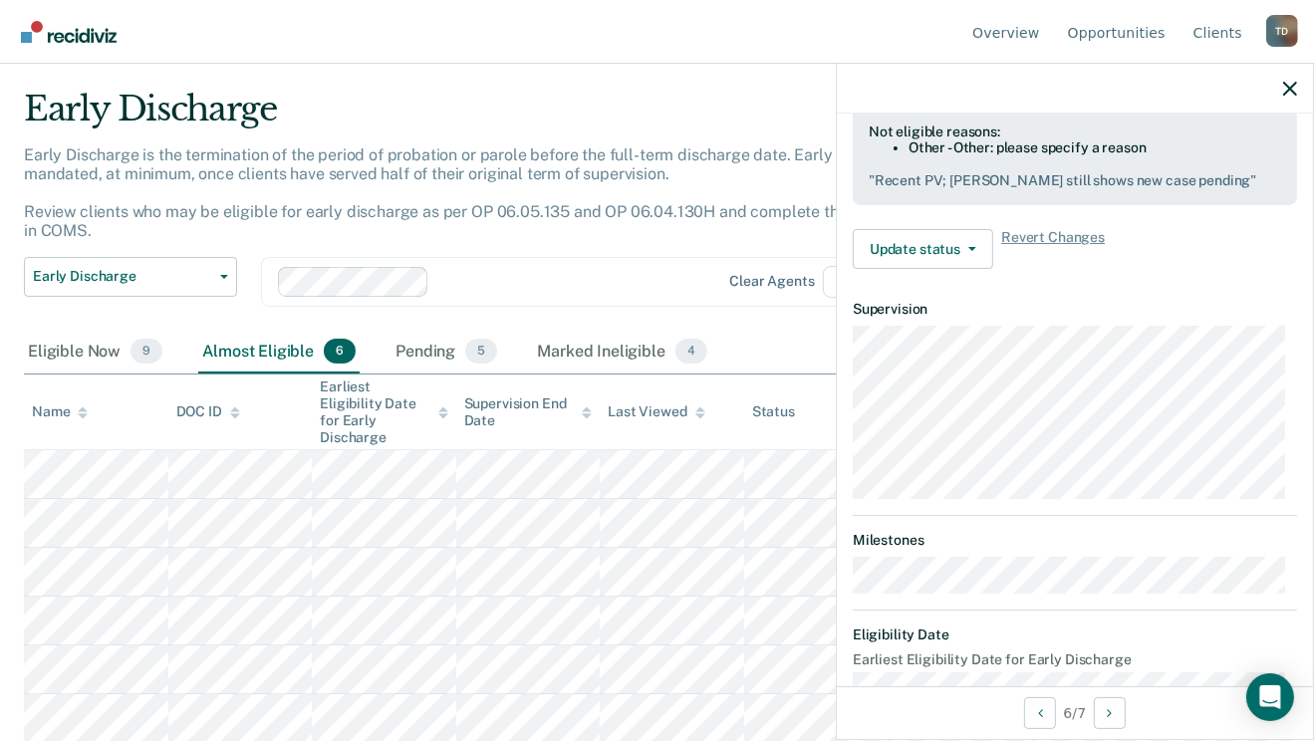
click at [1301, 89] on div at bounding box center [1075, 89] width 476 height 50
click at [1295, 89] on icon "button" at bounding box center [1291, 89] width 14 height 14
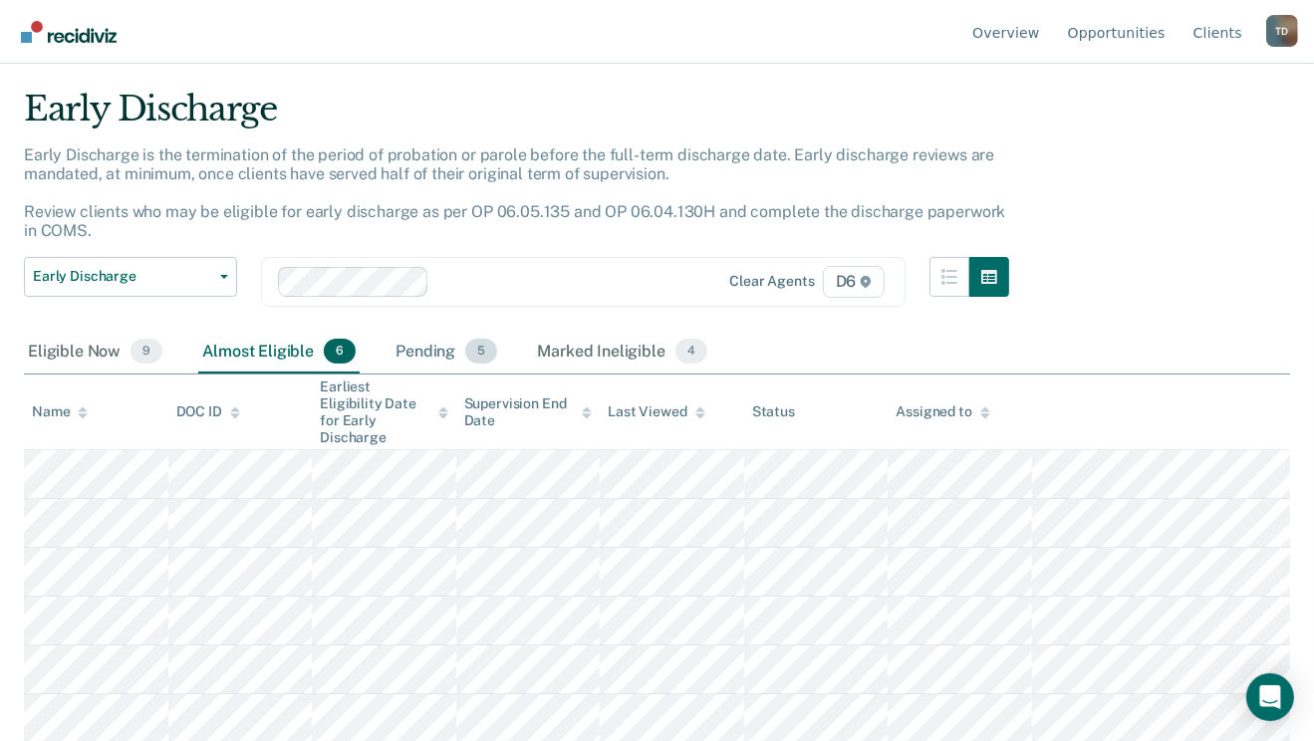
click at [426, 353] on div "Pending 5" at bounding box center [447, 353] width 110 height 44
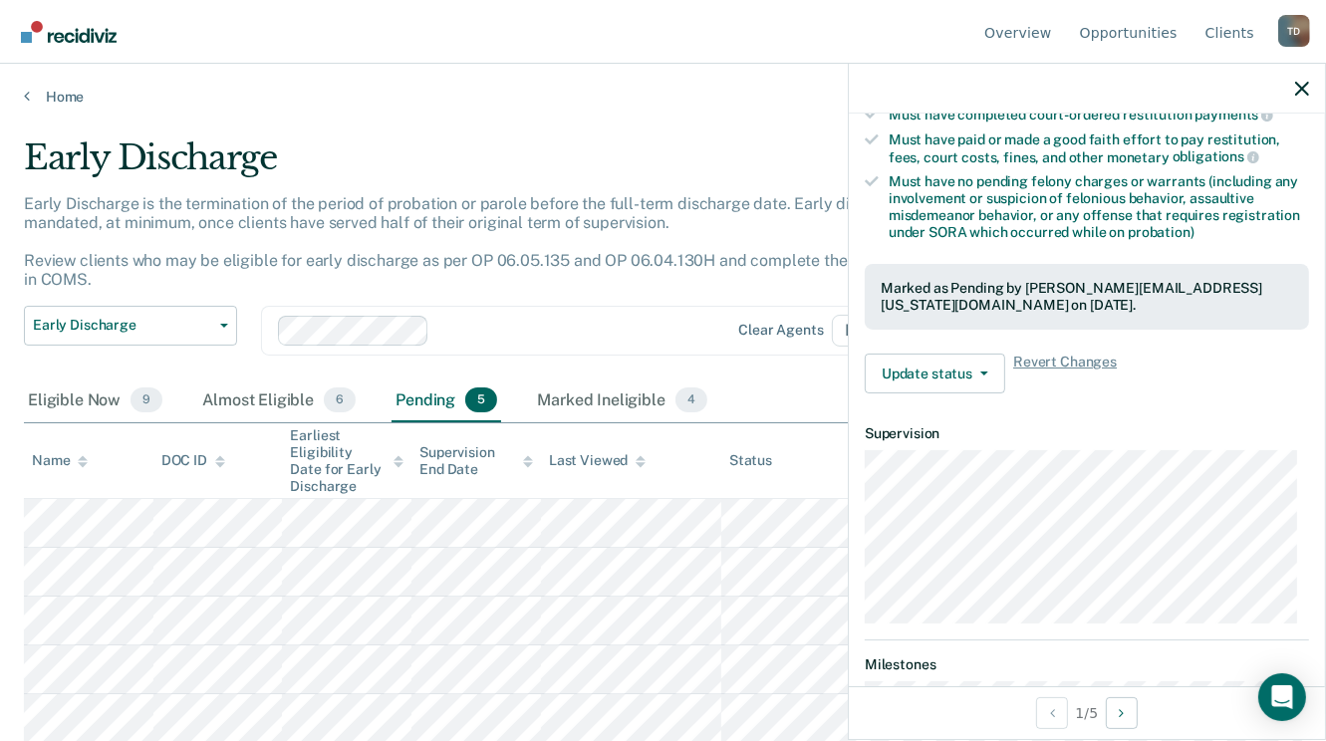
scroll to position [399, 0]
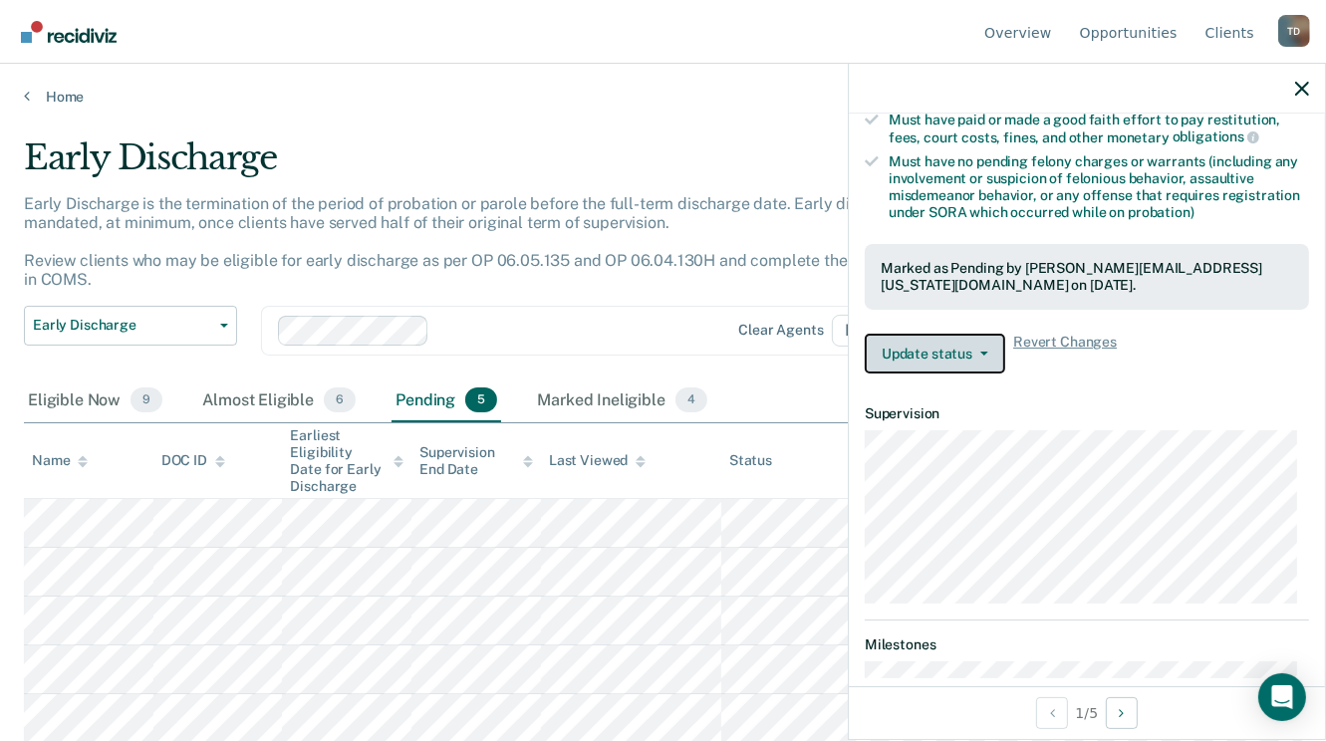
click at [988, 338] on button "Update status" at bounding box center [935, 354] width 141 height 40
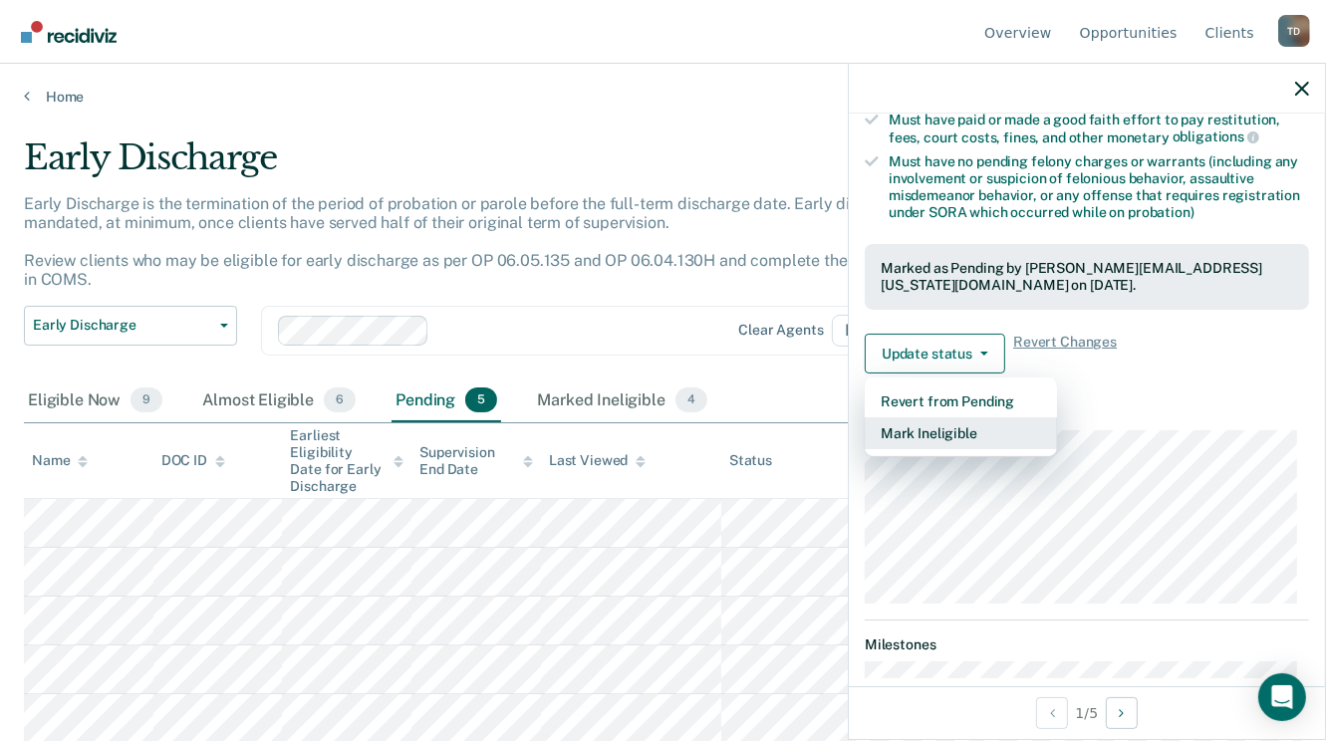
click at [958, 418] on button "Mark Ineligible" at bounding box center [961, 434] width 192 height 32
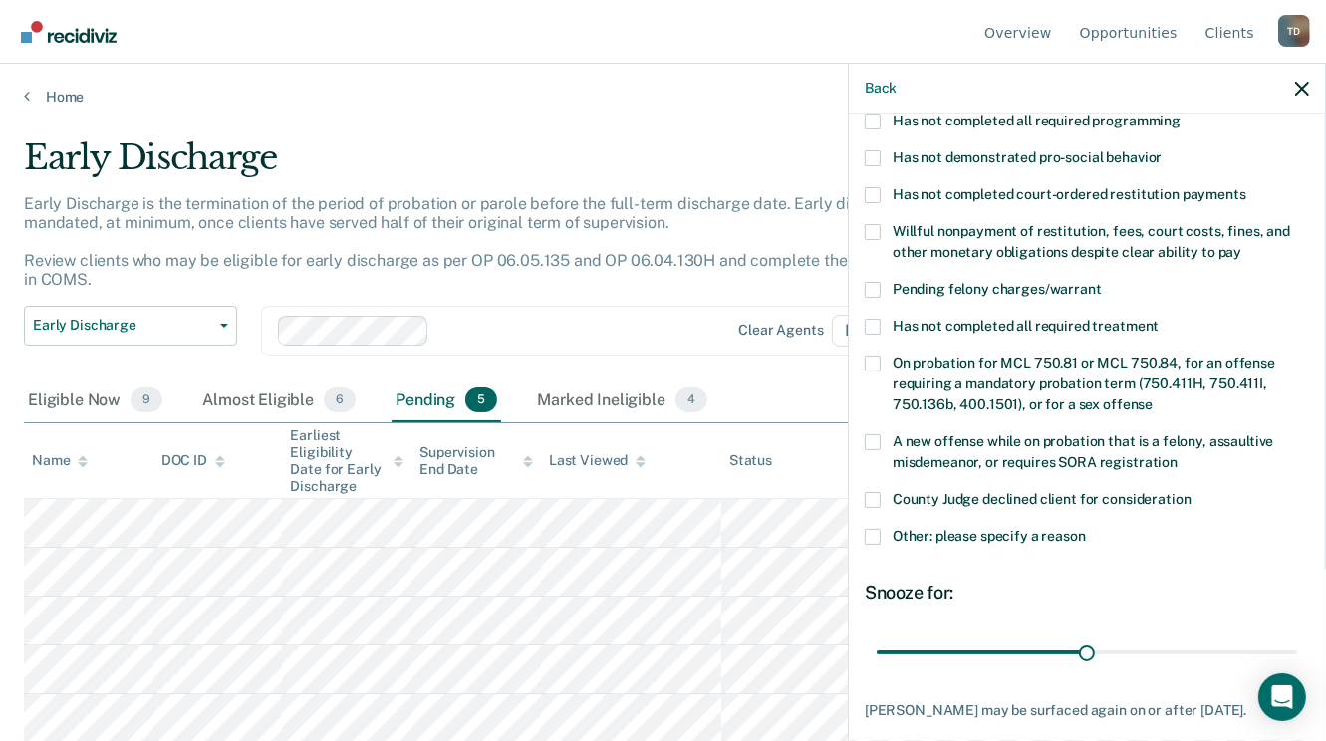
click at [874, 529] on span at bounding box center [873, 537] width 16 height 16
click at [1086, 529] on input "Other: please specify a reason" at bounding box center [1086, 529] width 0 height 0
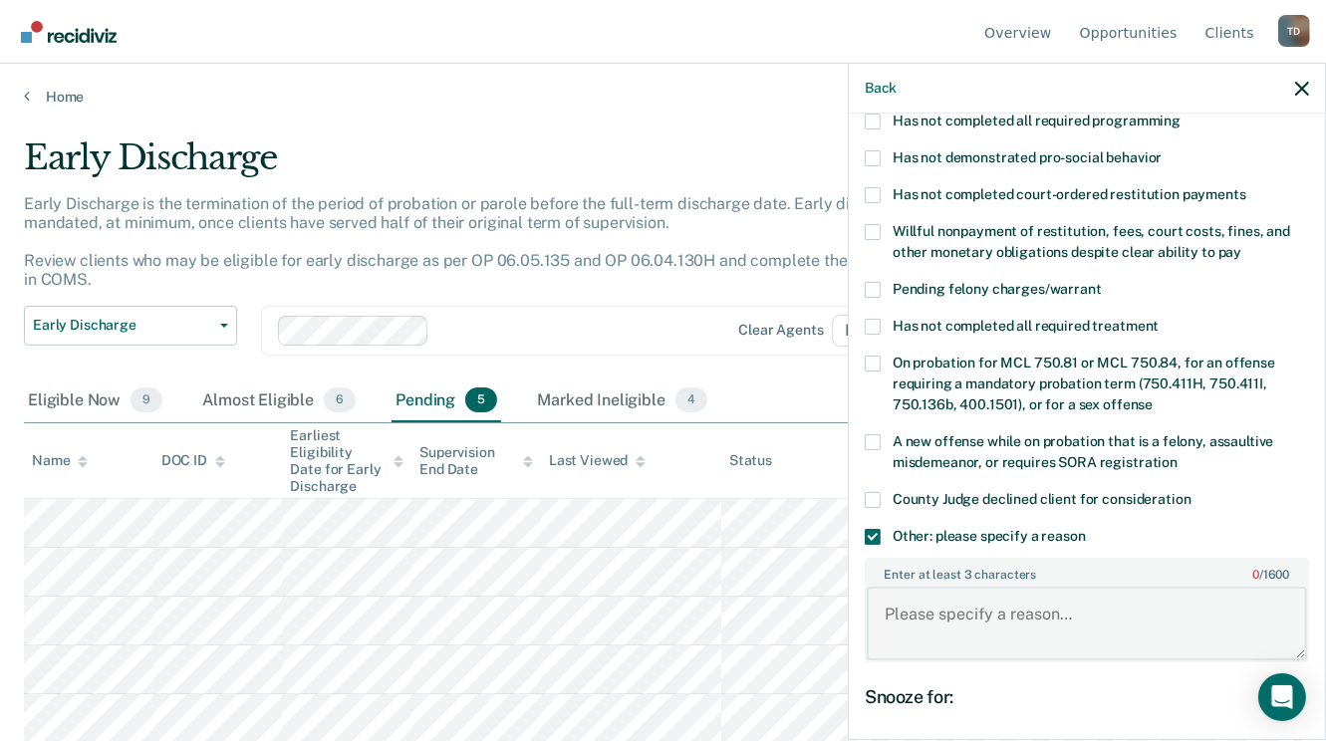
click at [922, 587] on textarea "Enter at least 3 characters 0 / 1600" at bounding box center [1087, 624] width 440 height 74
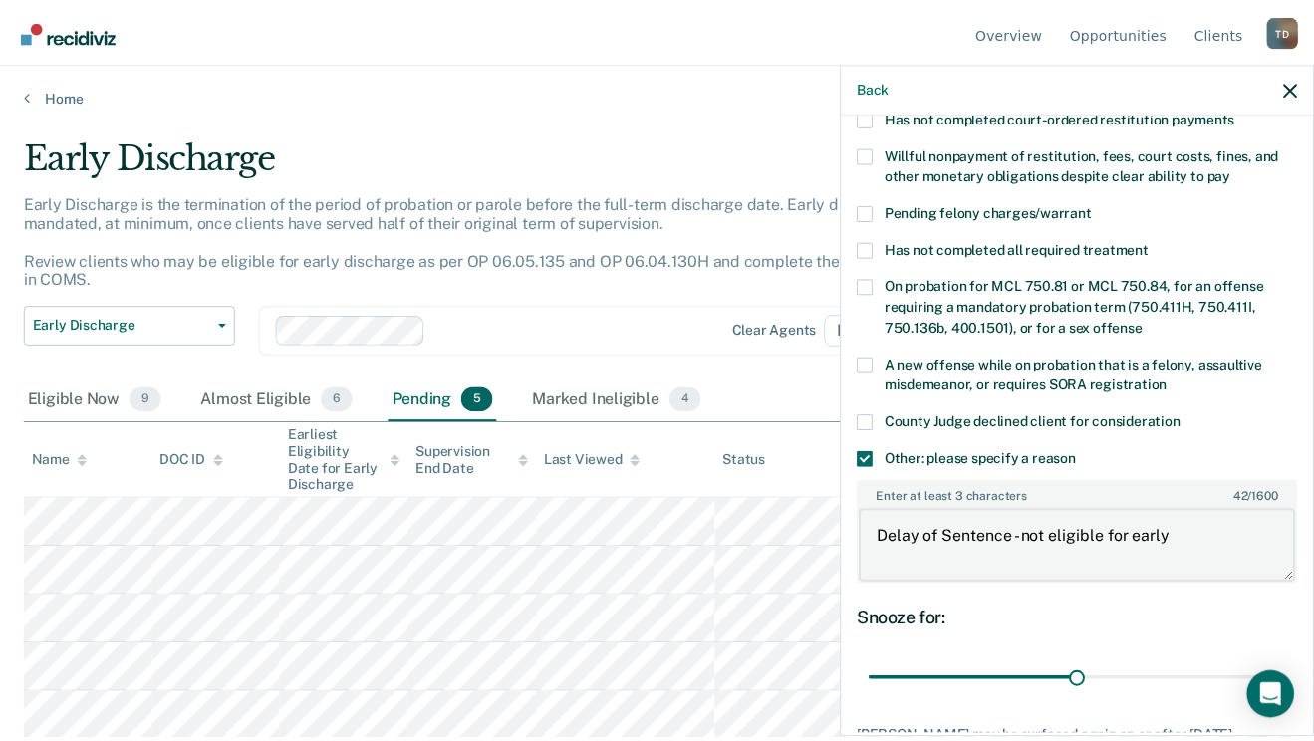
scroll to position [558, 0]
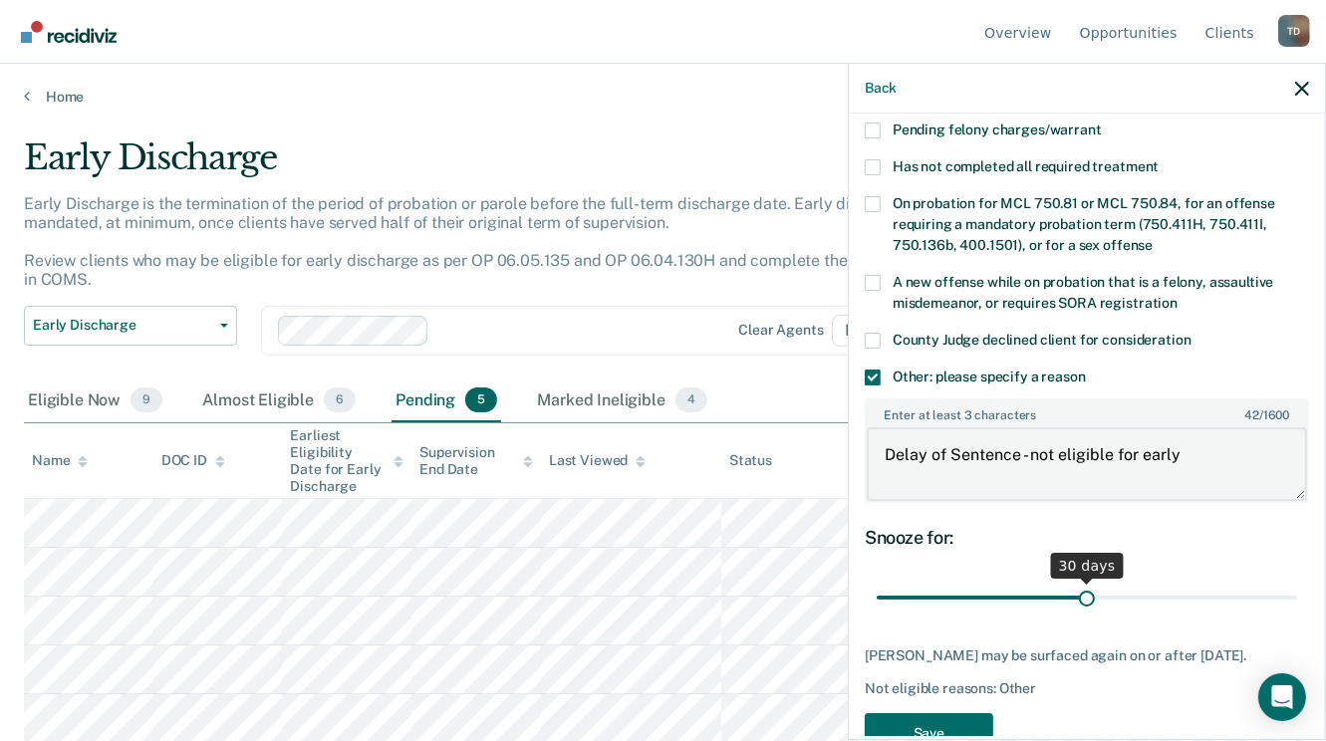
type textarea "Delay of Sentence - not eligible for early"
drag, startPoint x: 1076, startPoint y: 584, endPoint x: 1051, endPoint y: 665, distance: 84.5
type input "59"
click at [1298, 581] on input "range" at bounding box center [1087, 598] width 421 height 35
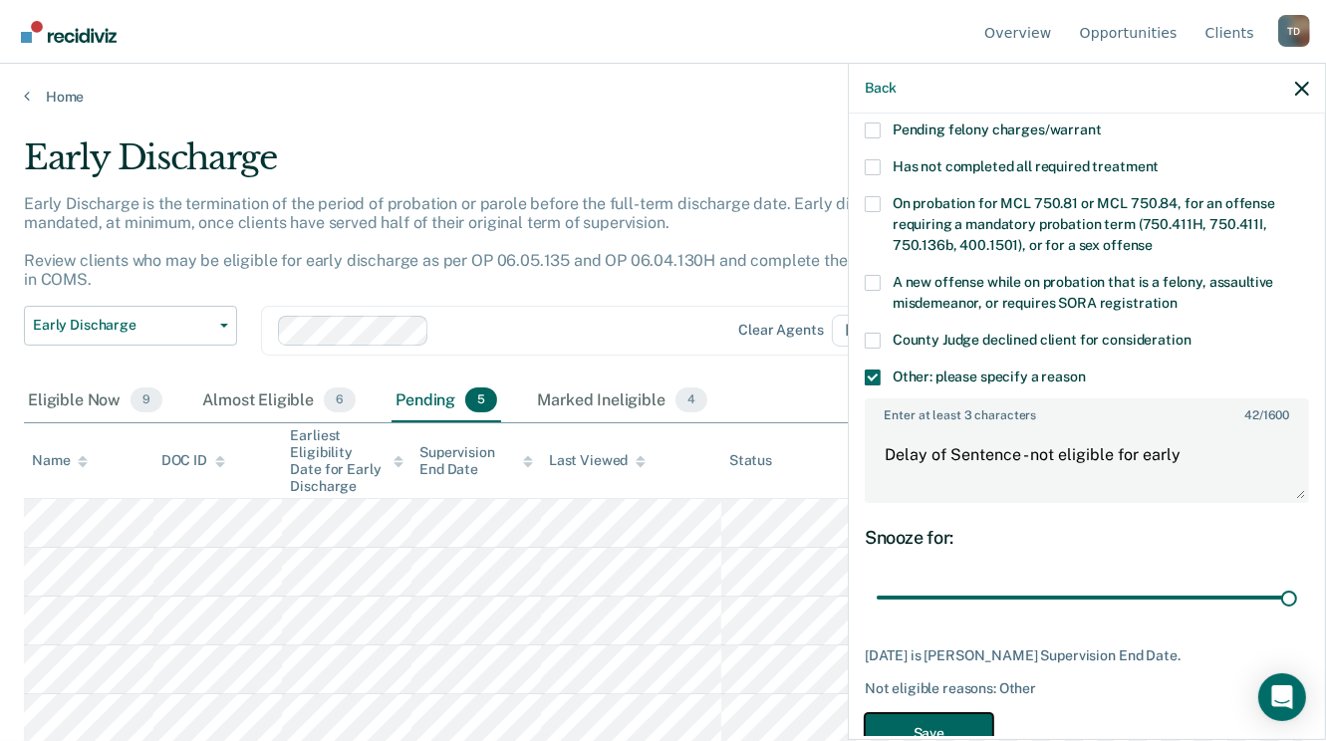
click at [941, 714] on button "Save" at bounding box center [929, 734] width 129 height 41
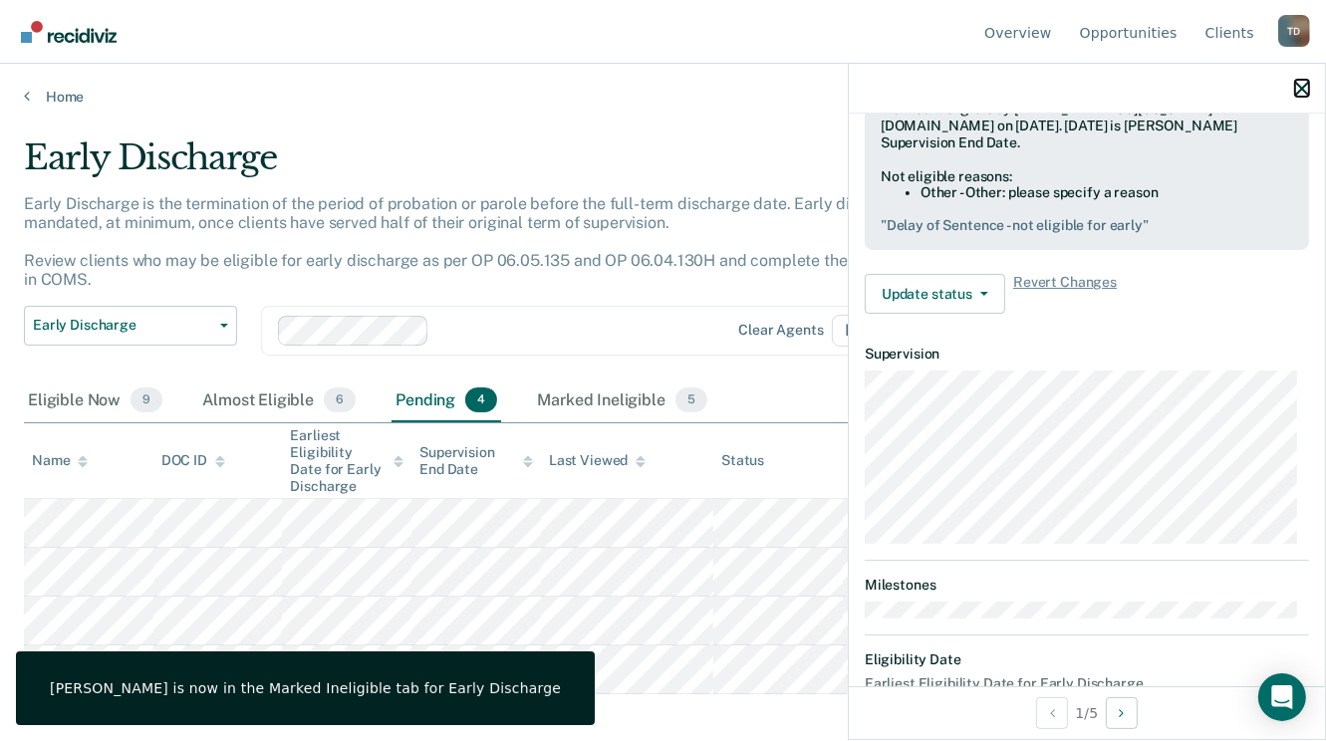
click at [1300, 96] on icon "button" at bounding box center [1303, 89] width 14 height 14
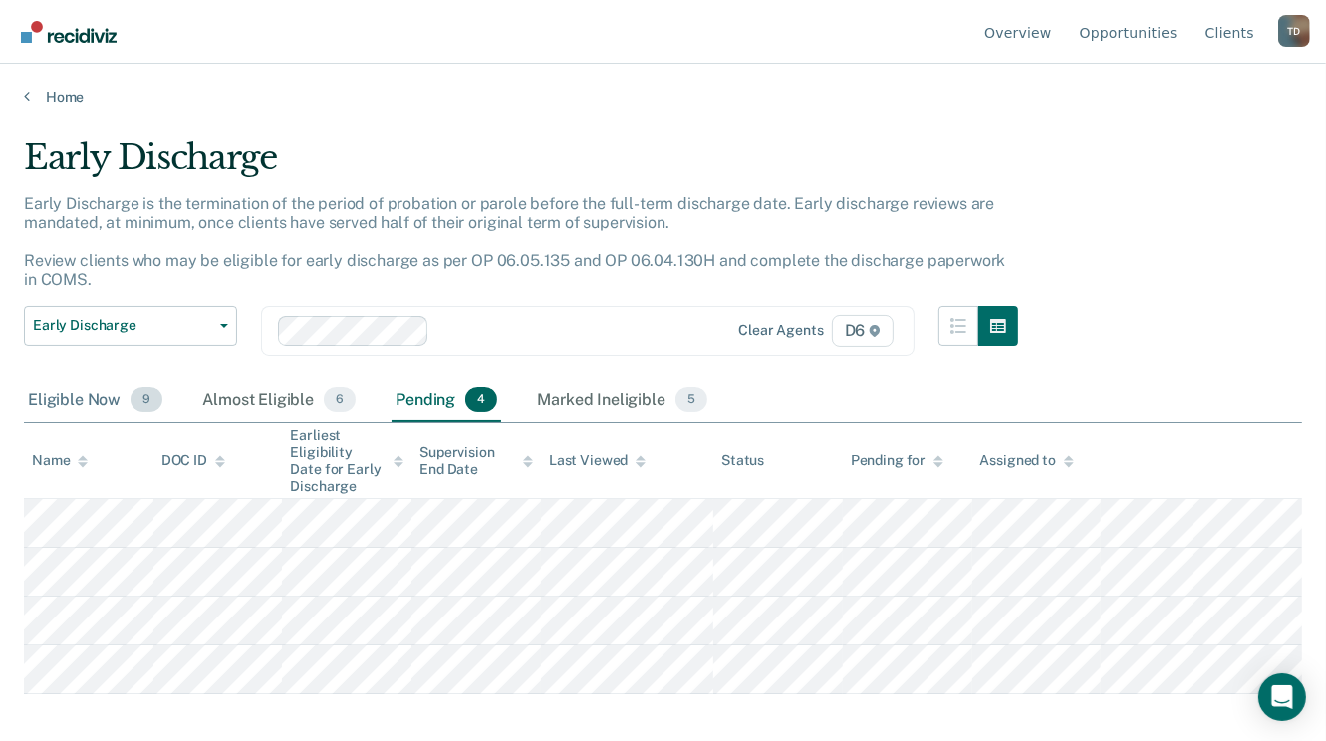
click at [72, 397] on div "Eligible Now 9" at bounding box center [95, 402] width 143 height 44
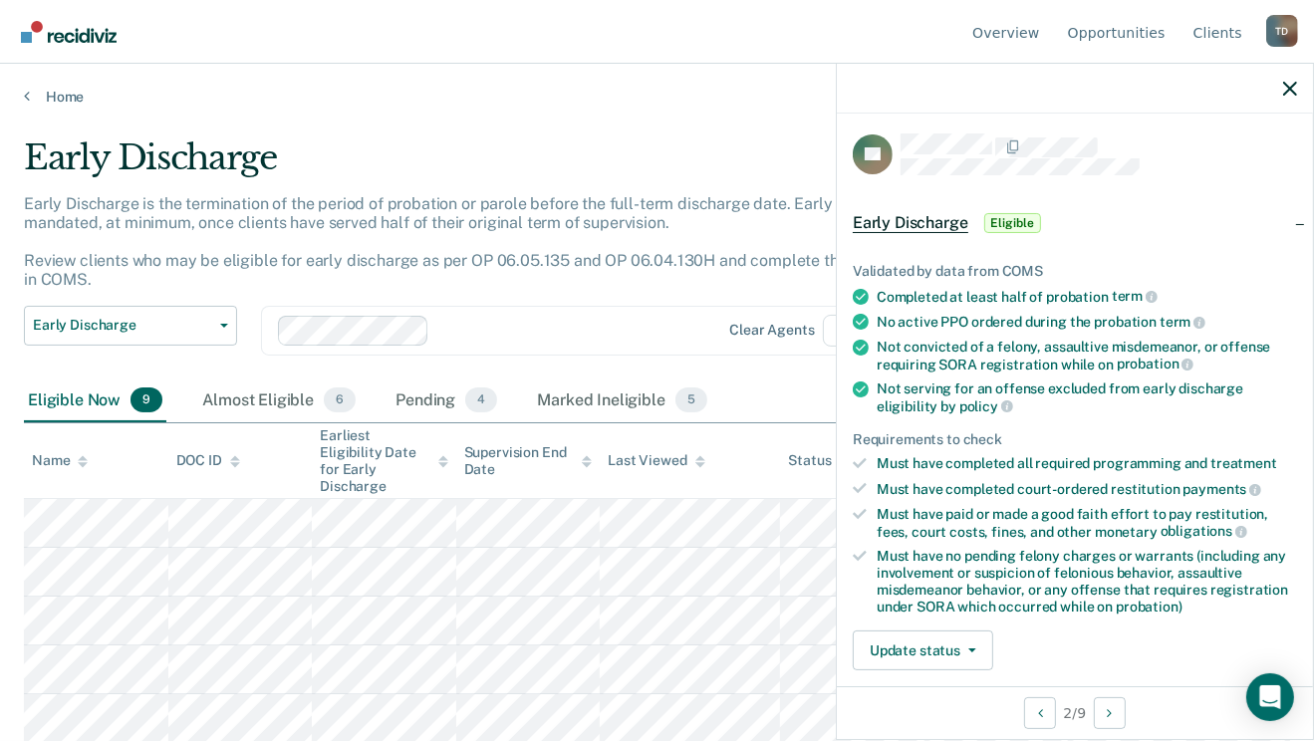
scroll to position [0, 0]
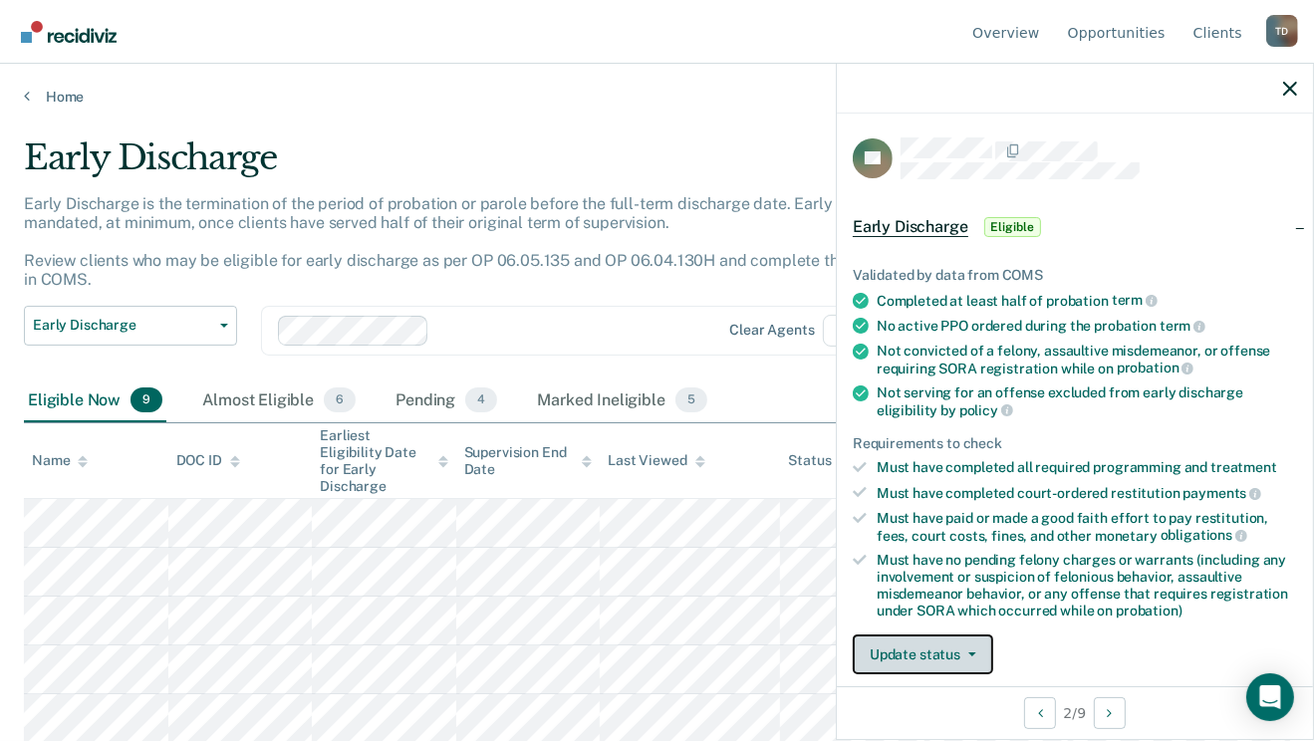
click at [956, 659] on button "Update status" at bounding box center [923, 655] width 141 height 40
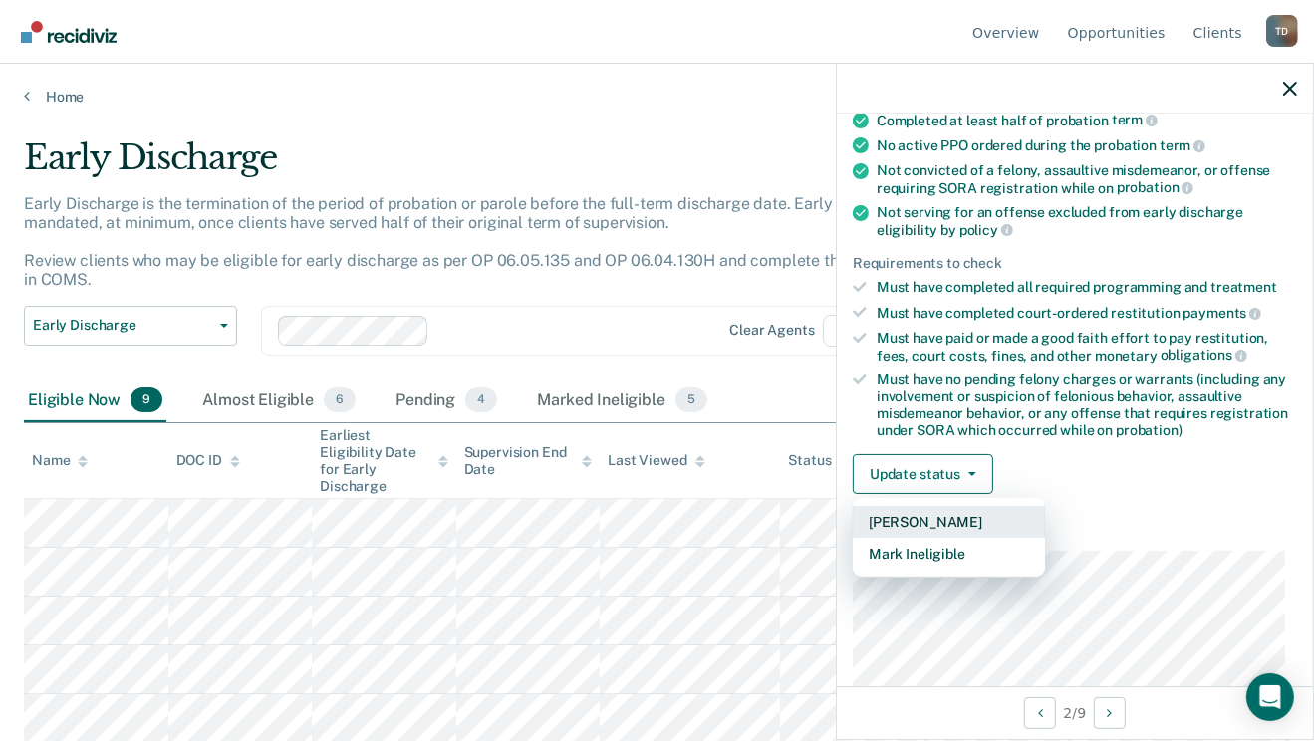
scroll to position [244, 0]
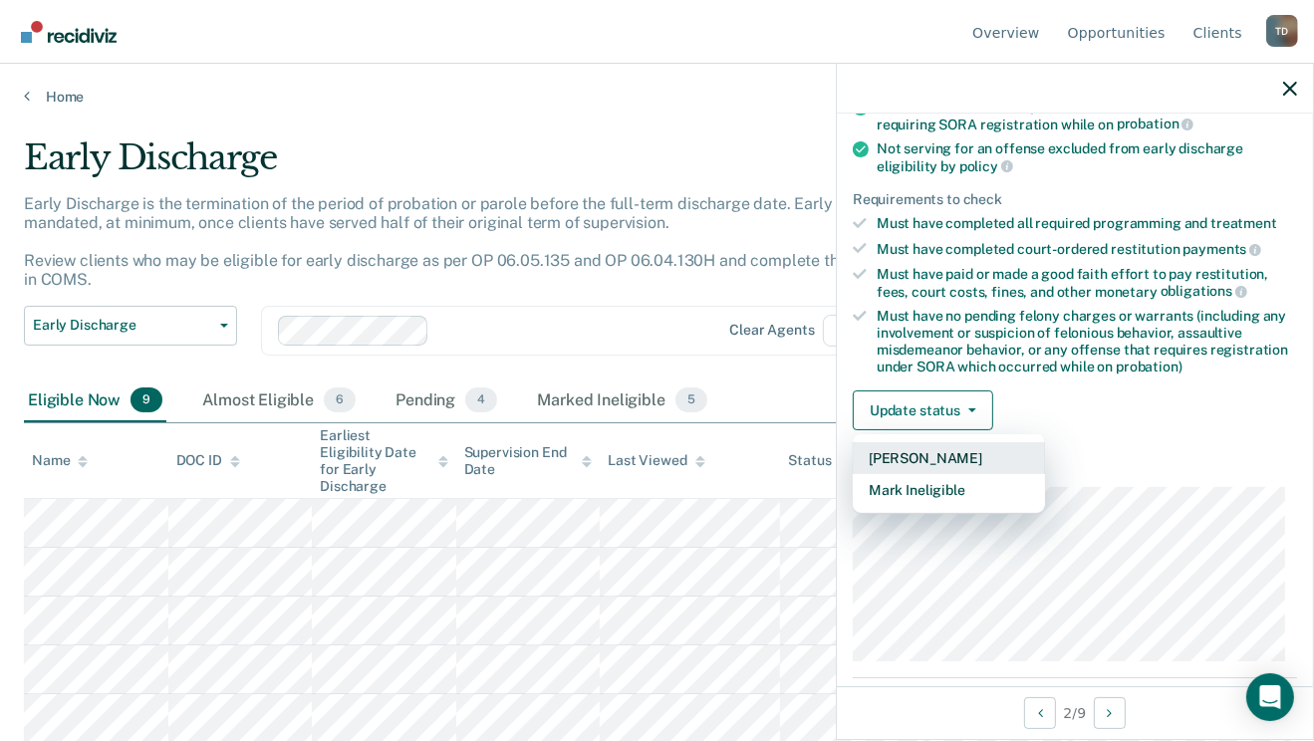
click at [952, 458] on button "[PERSON_NAME]" at bounding box center [949, 458] width 192 height 32
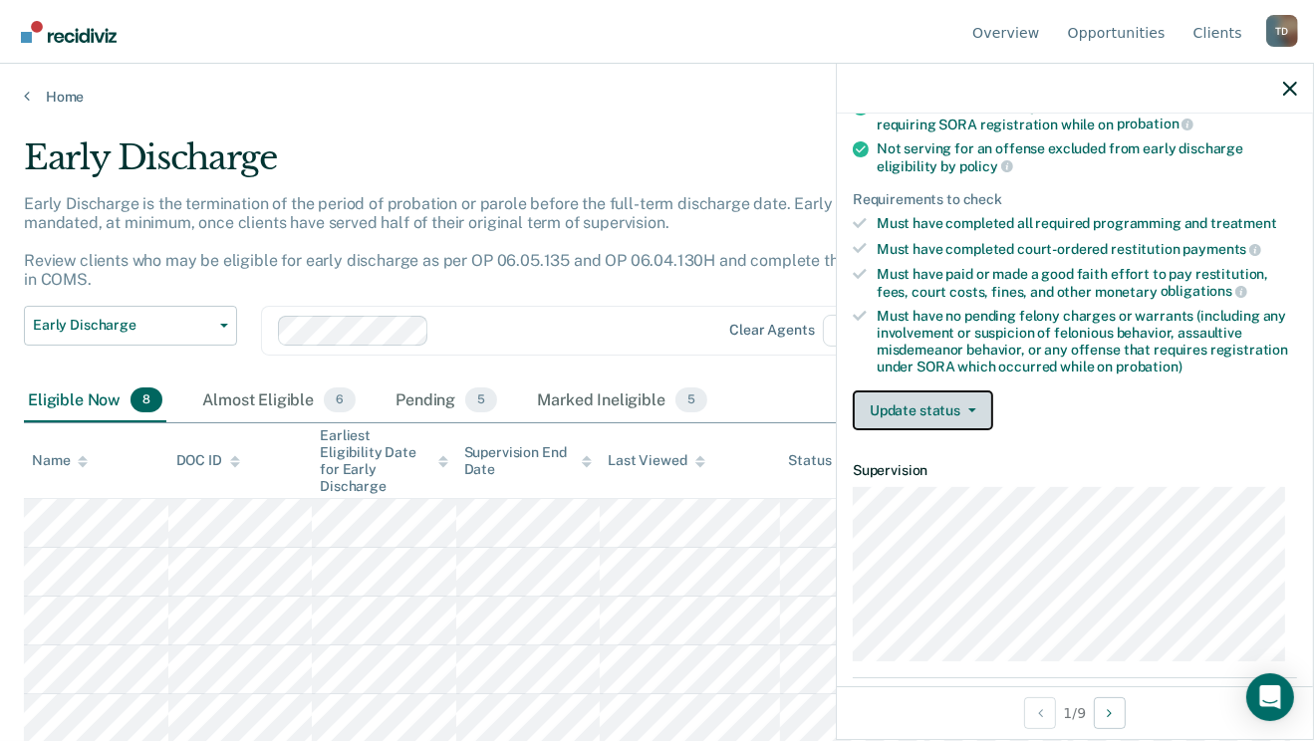
click at [959, 407] on button "Update status" at bounding box center [923, 411] width 141 height 40
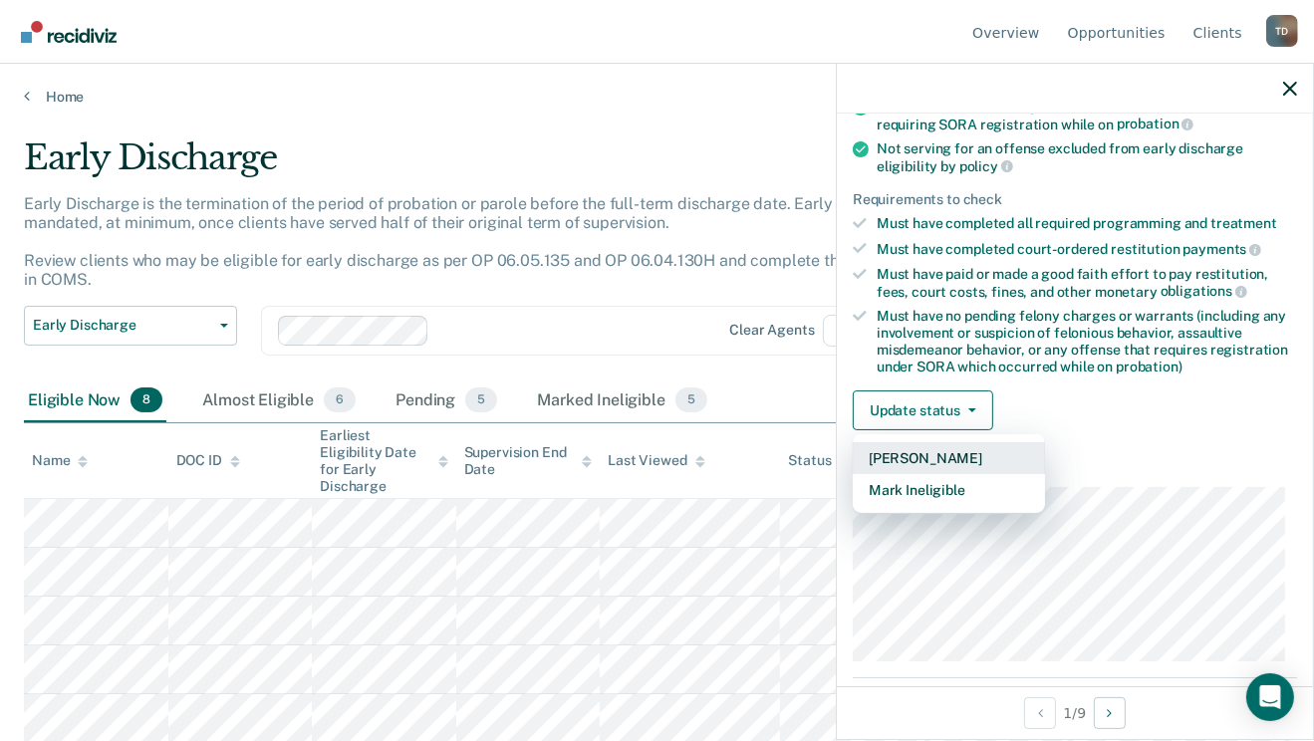
click at [950, 448] on button "[PERSON_NAME]" at bounding box center [949, 458] width 192 height 32
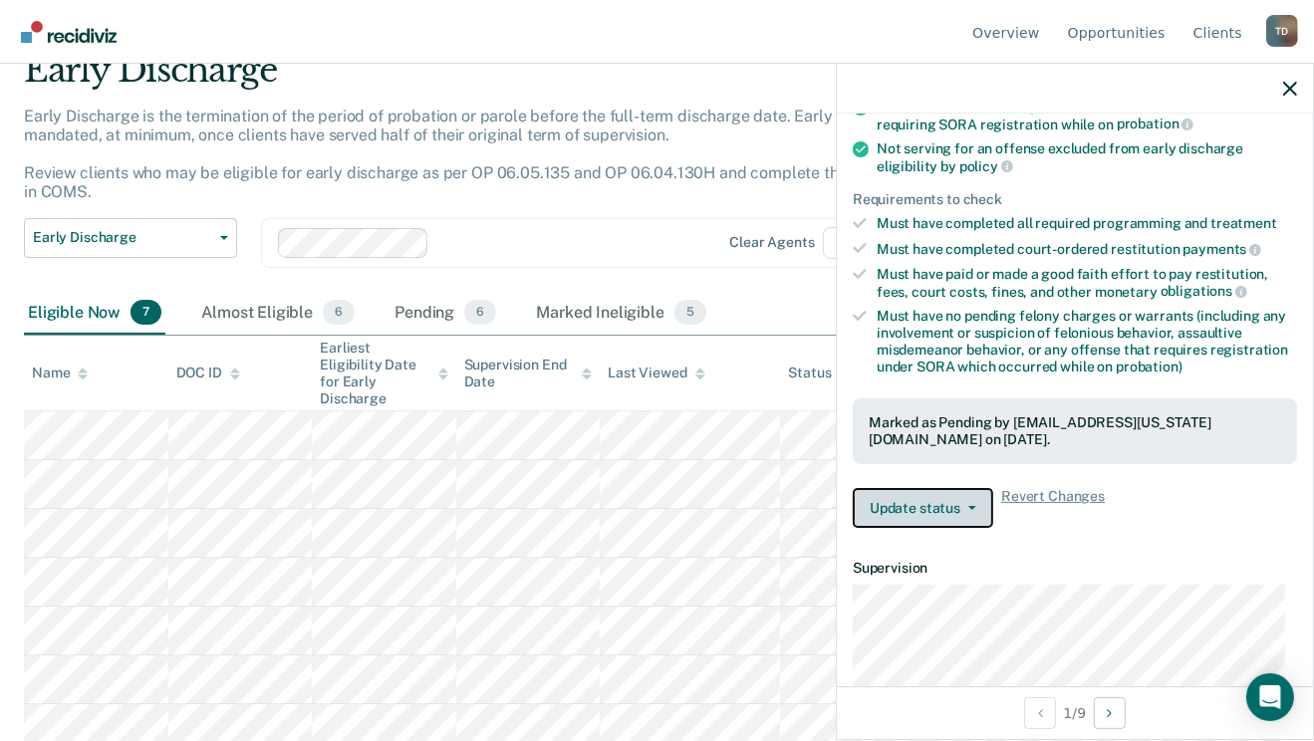
scroll to position [98, 0]
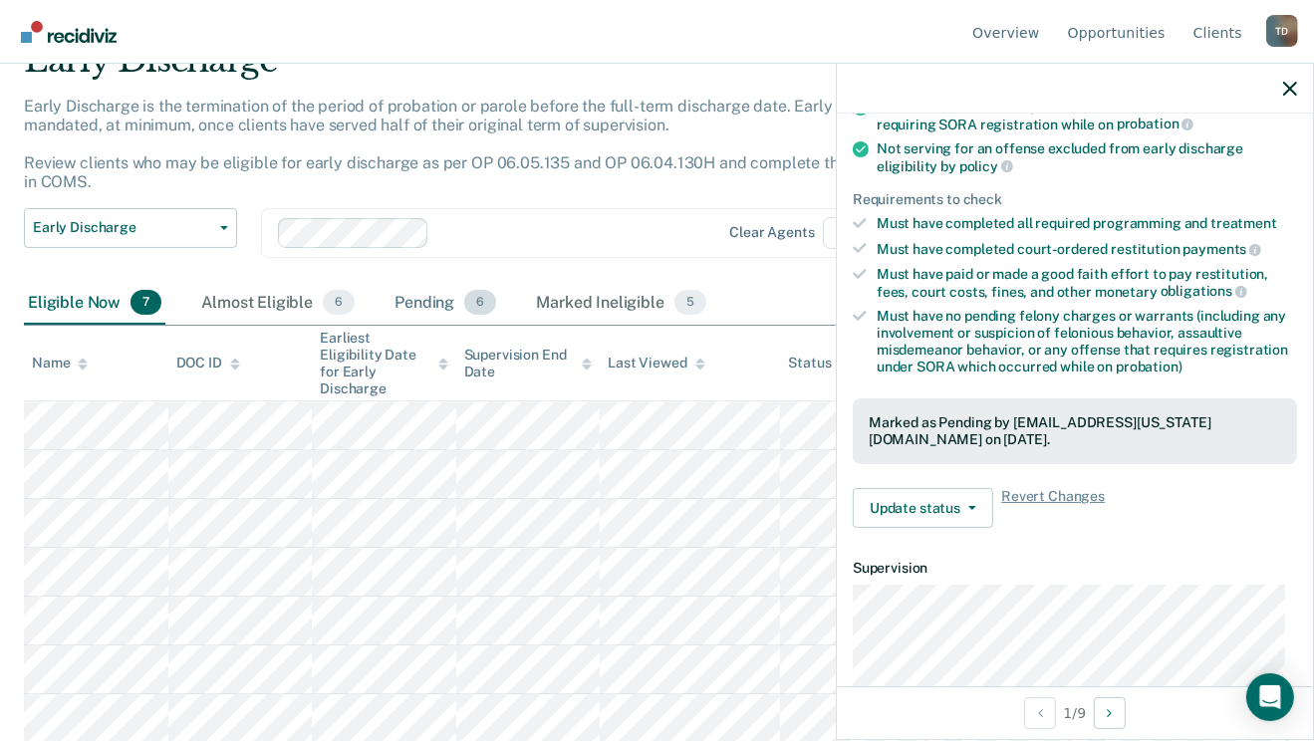
click at [442, 303] on div "Pending 6" at bounding box center [446, 304] width 110 height 44
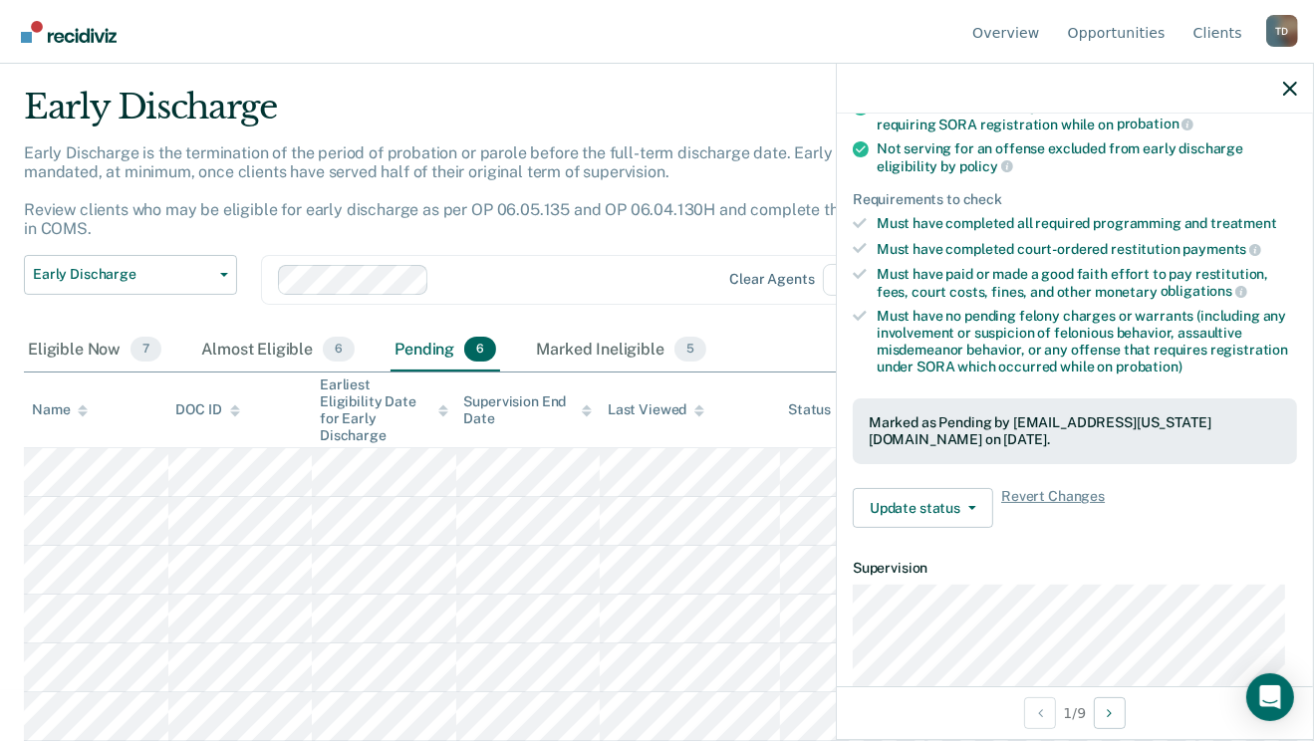
scroll to position [49, 0]
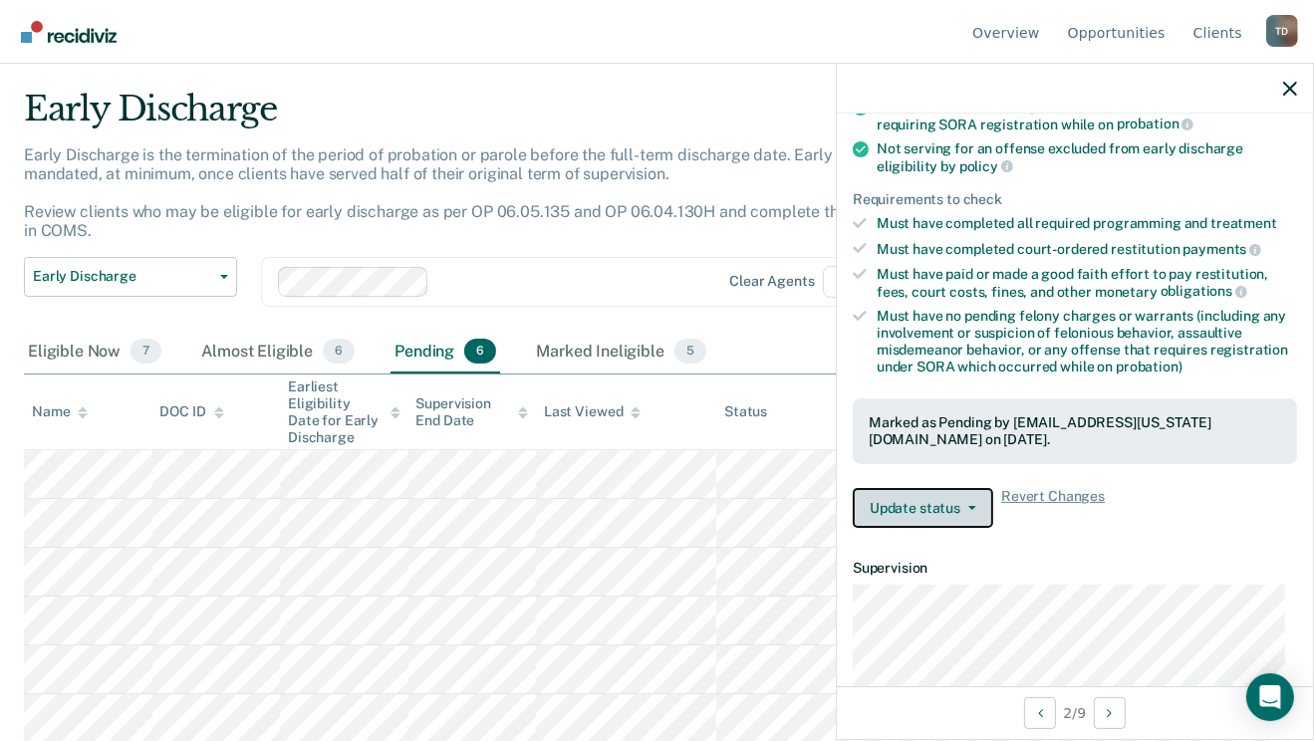
click at [983, 506] on button "Update status" at bounding box center [923, 508] width 141 height 40
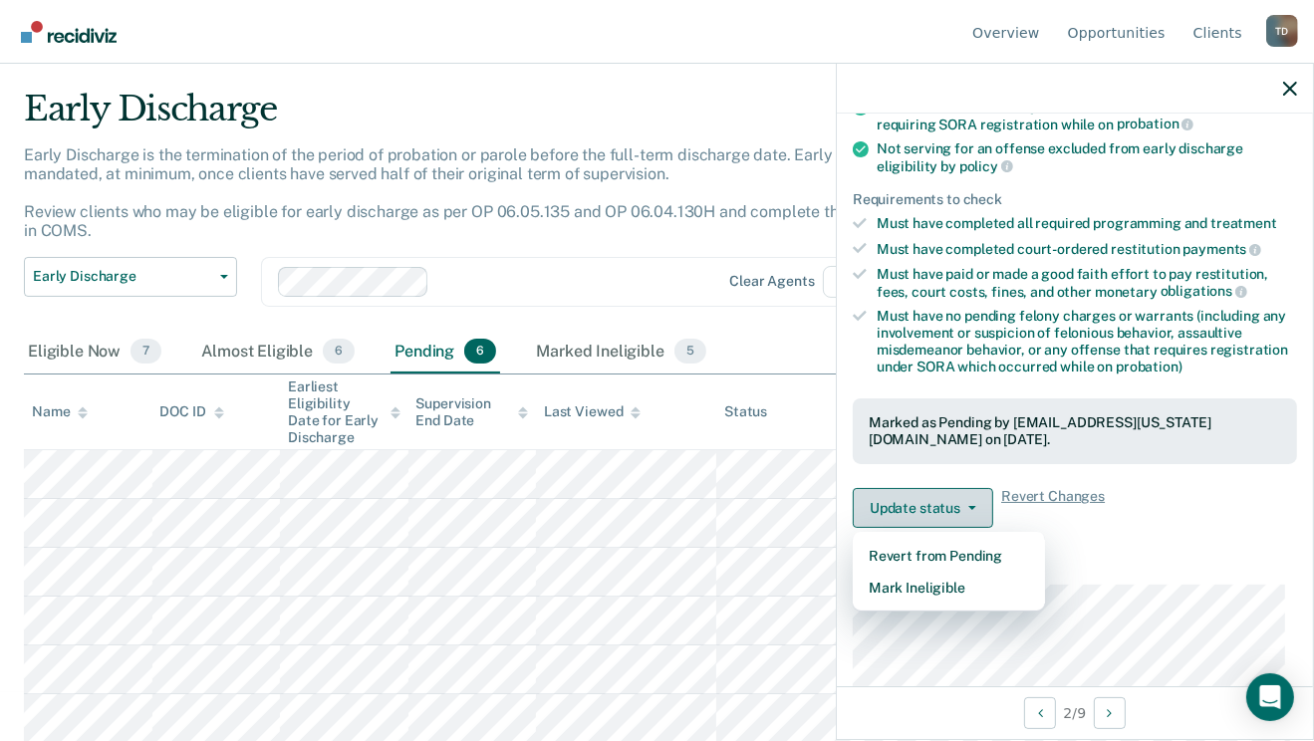
click at [983, 506] on button "Update status" at bounding box center [923, 508] width 141 height 40
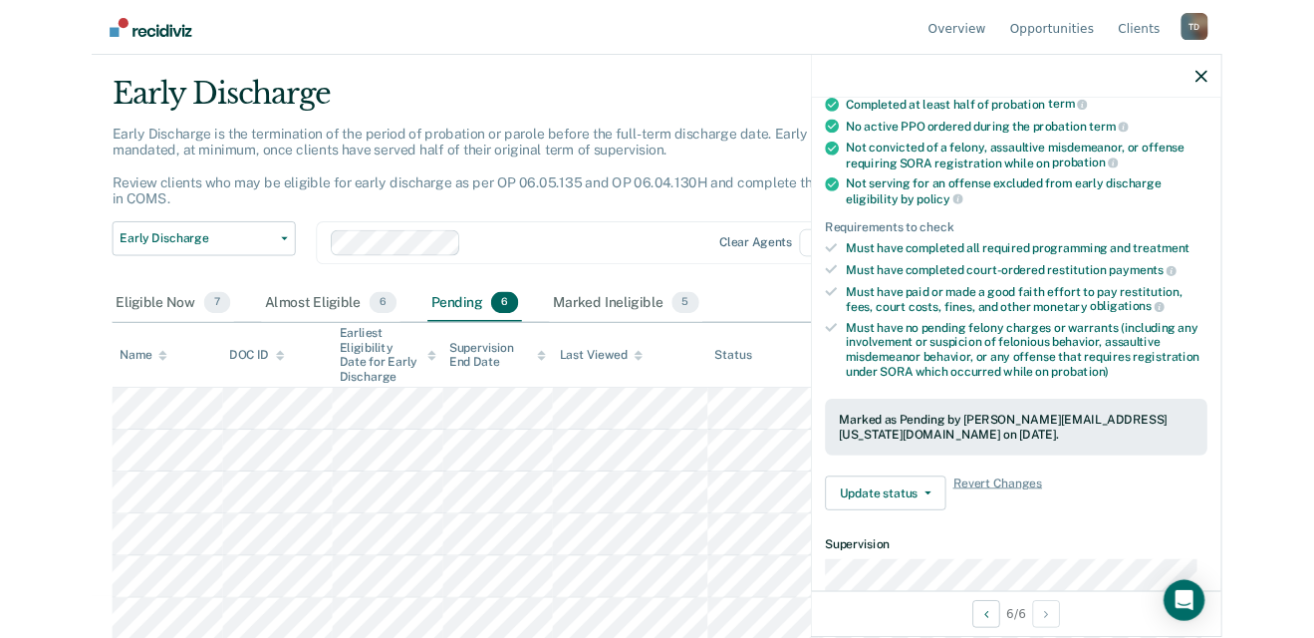
scroll to position [239, 0]
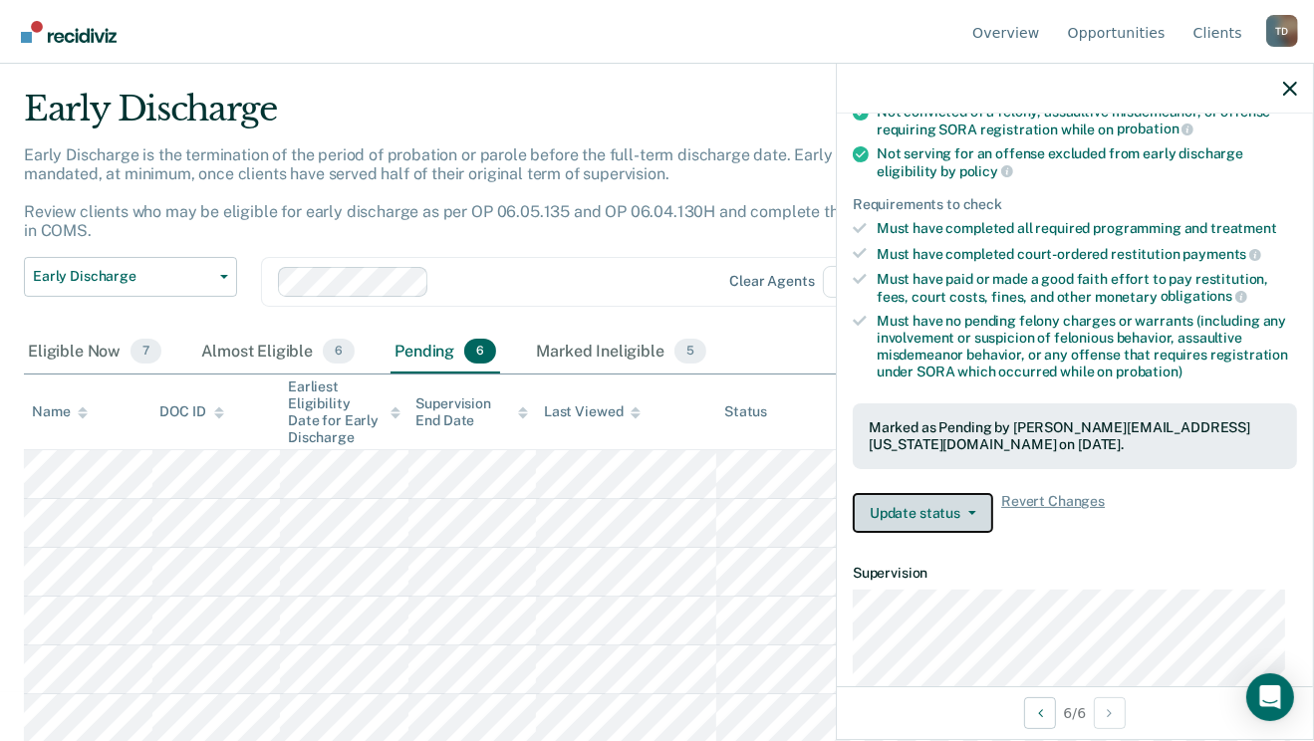
click at [980, 510] on button "Update status" at bounding box center [923, 513] width 141 height 40
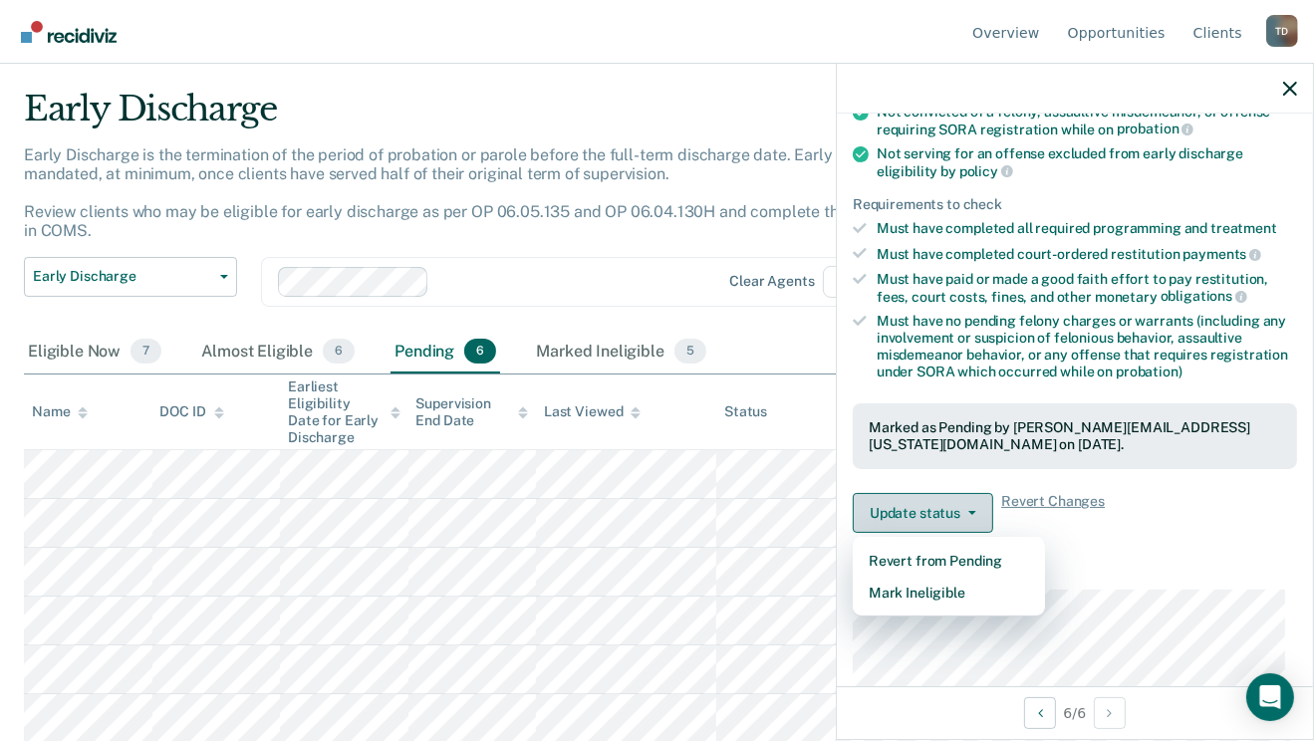
click at [980, 510] on button "Update status" at bounding box center [923, 513] width 141 height 40
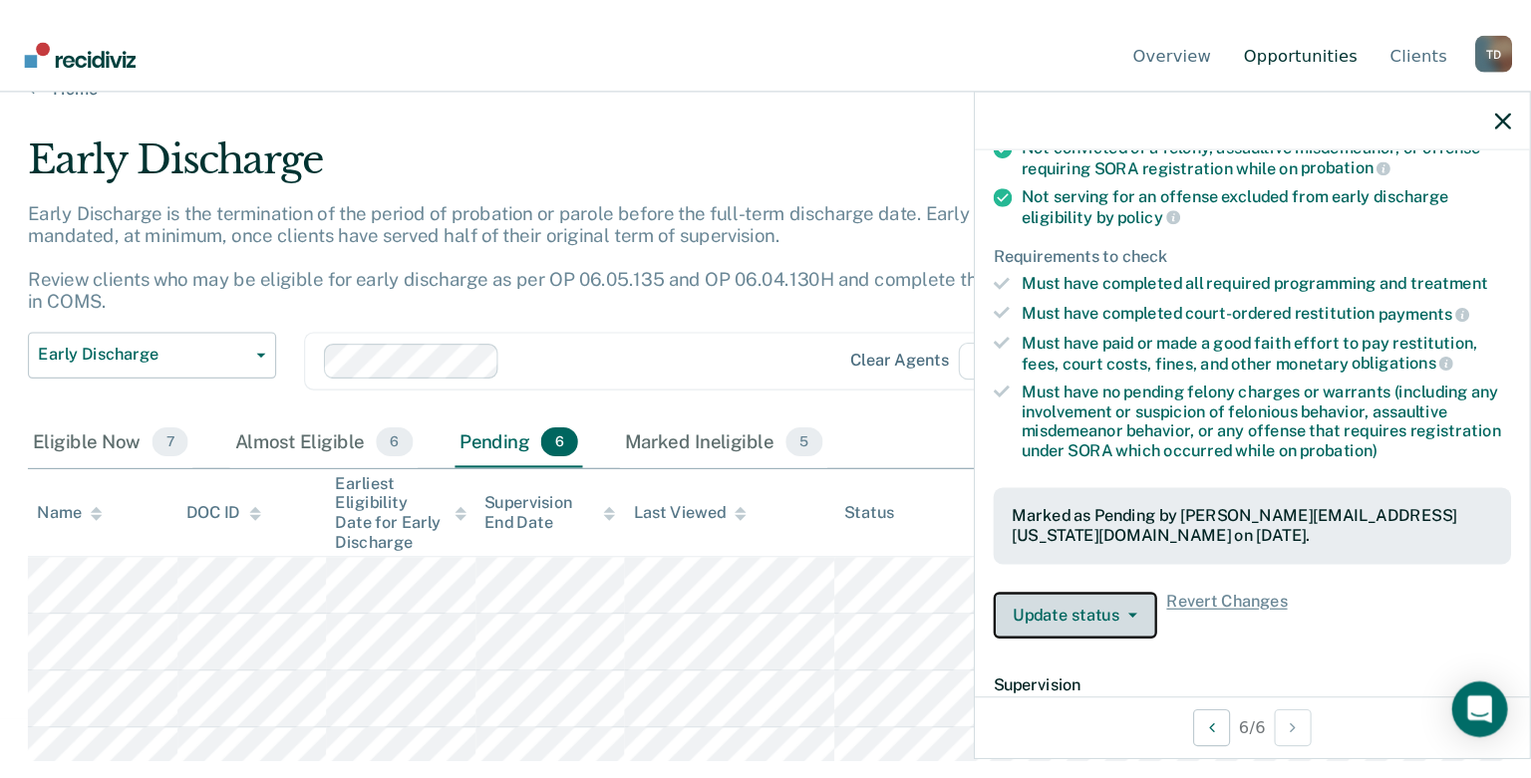
scroll to position [0, 0]
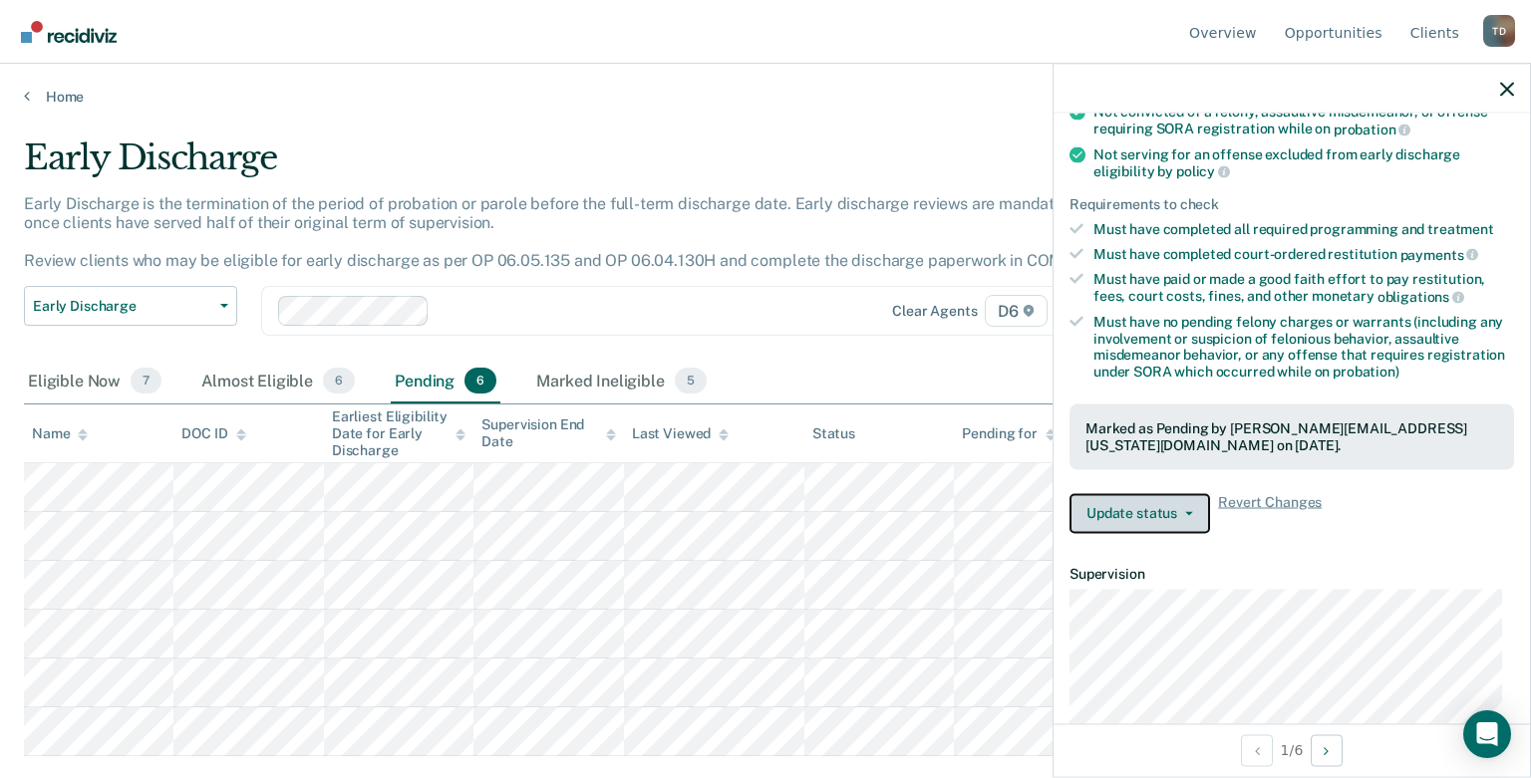
click at [1107, 493] on button "Update status" at bounding box center [1139, 513] width 141 height 40
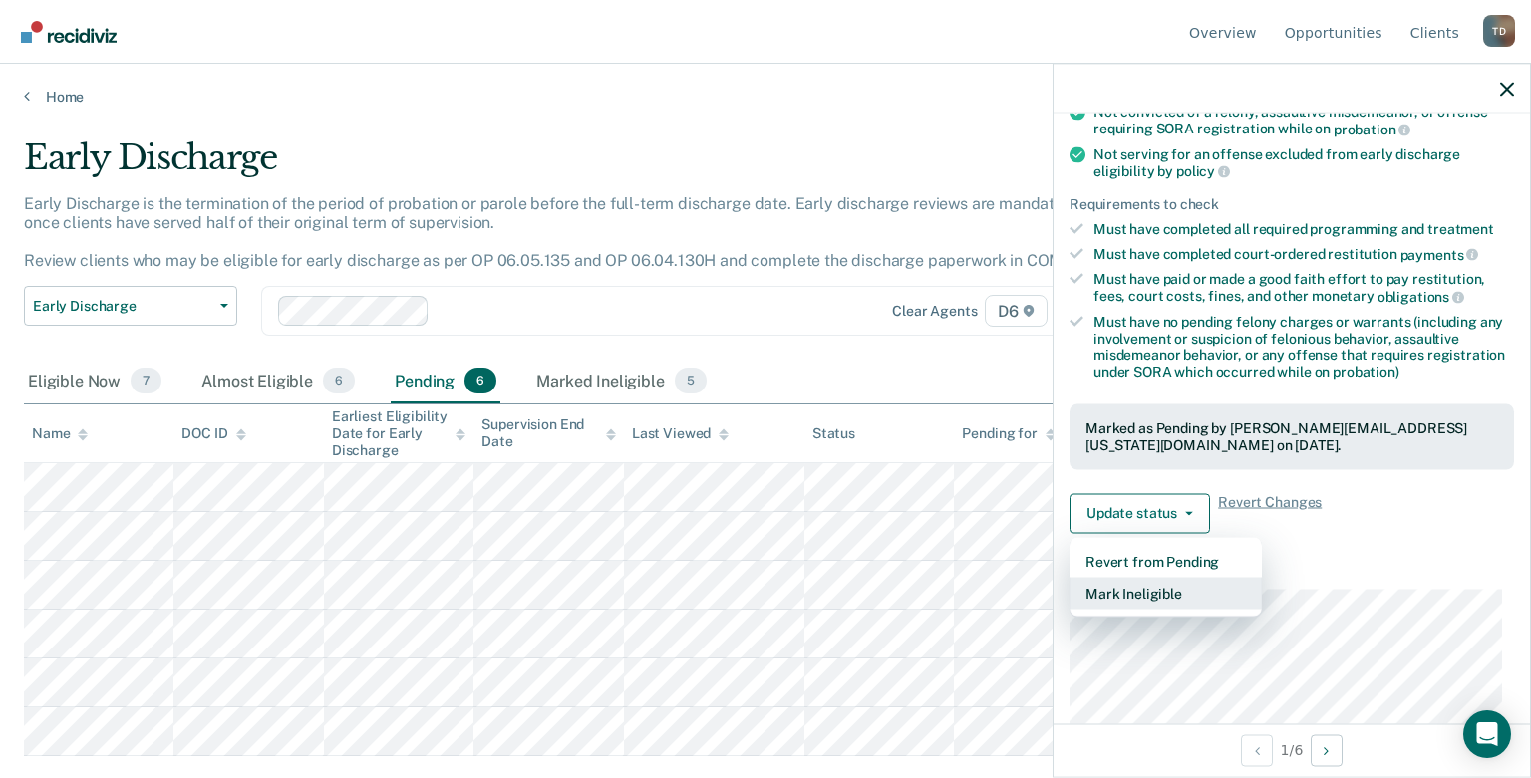
click at [1108, 577] on button "Mark Ineligible" at bounding box center [1165, 593] width 192 height 32
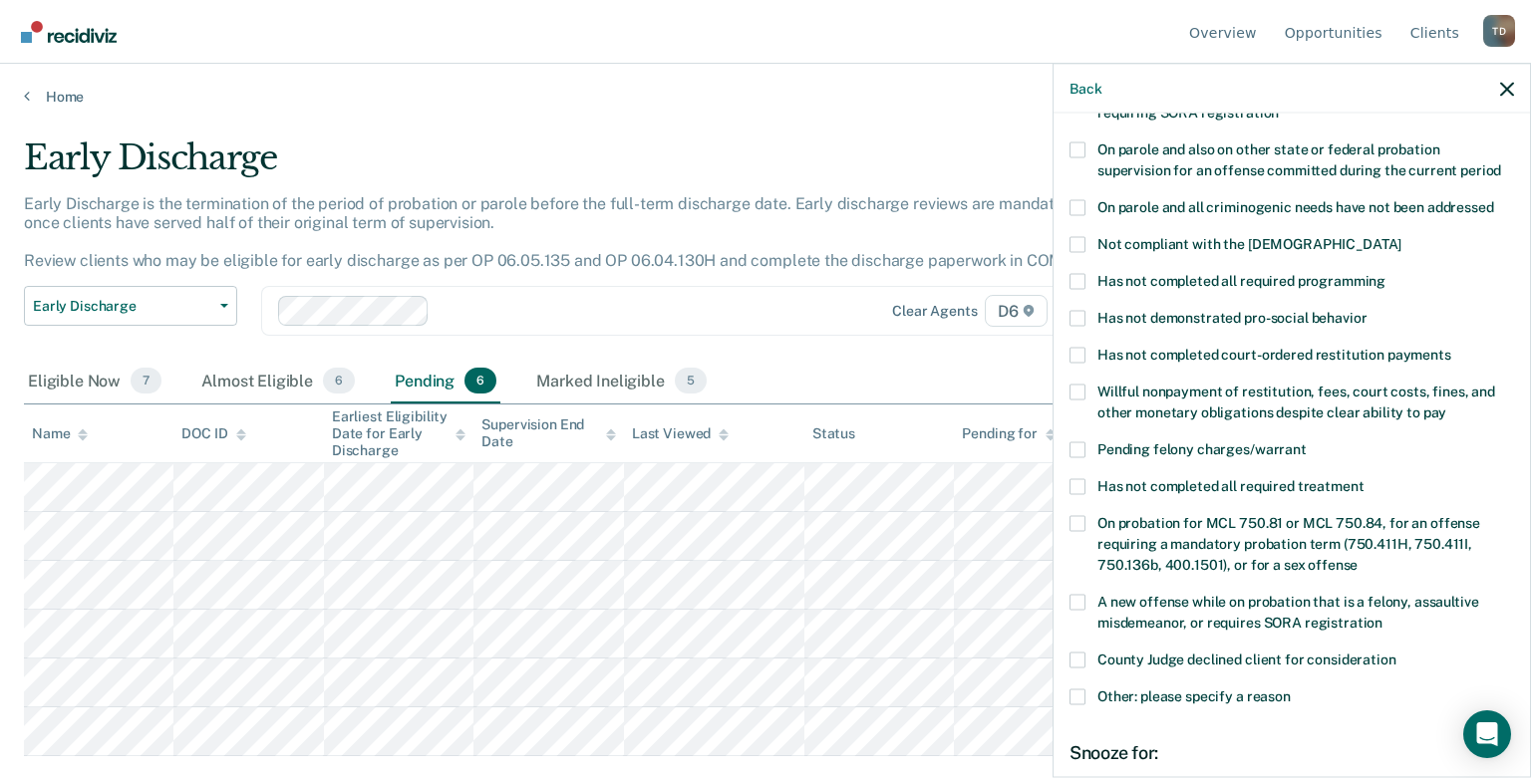
click at [1088, 384] on label "Willful nonpayment of restitution, fees, court costs, fines, and other monetary…" at bounding box center [1291, 405] width 444 height 42
click at [1325, 405] on input "Willful nonpayment of restitution, fees, court costs, fines, and other monetary…" at bounding box center [1446, 405] width 0 height 0
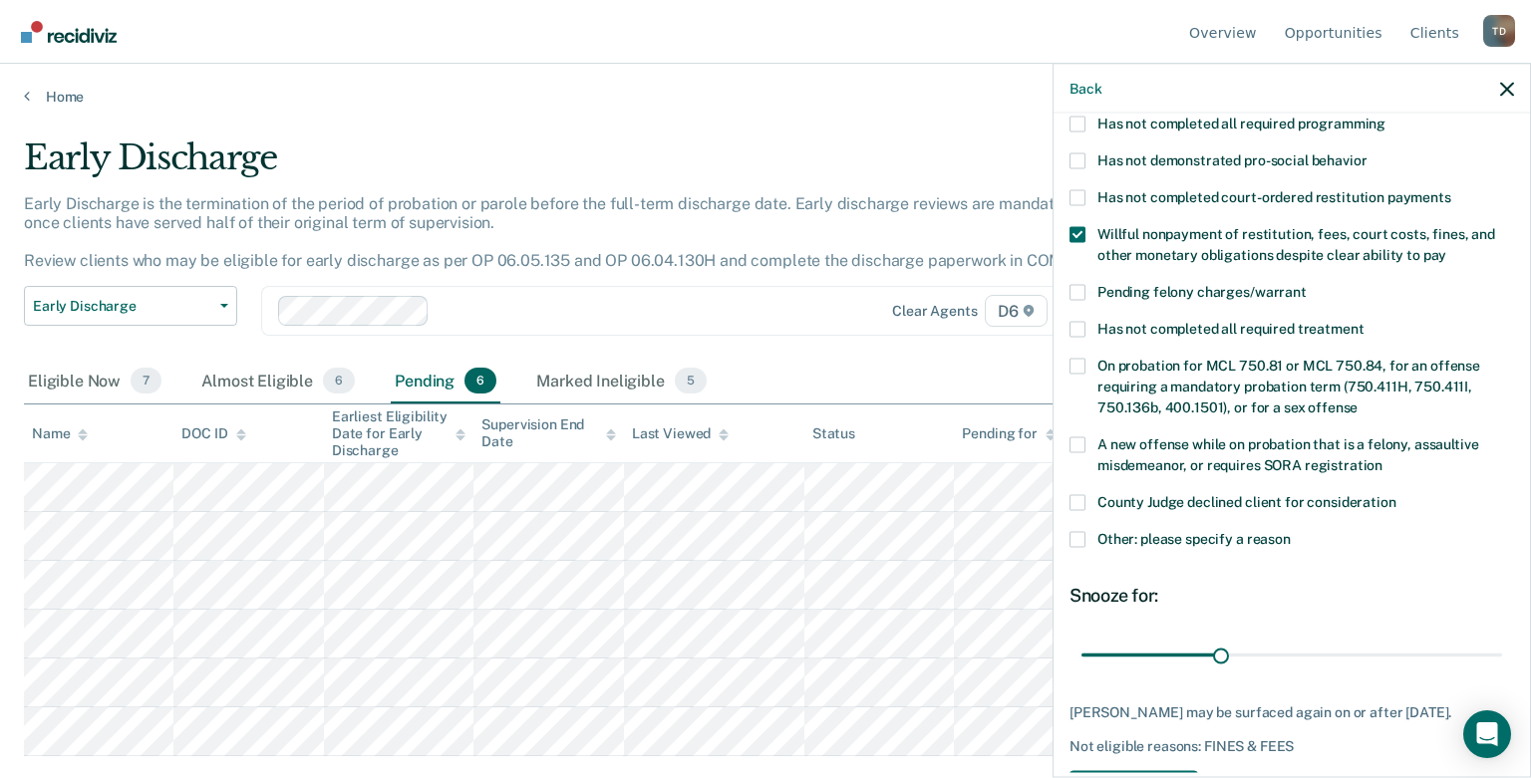
scroll to position [463, 0]
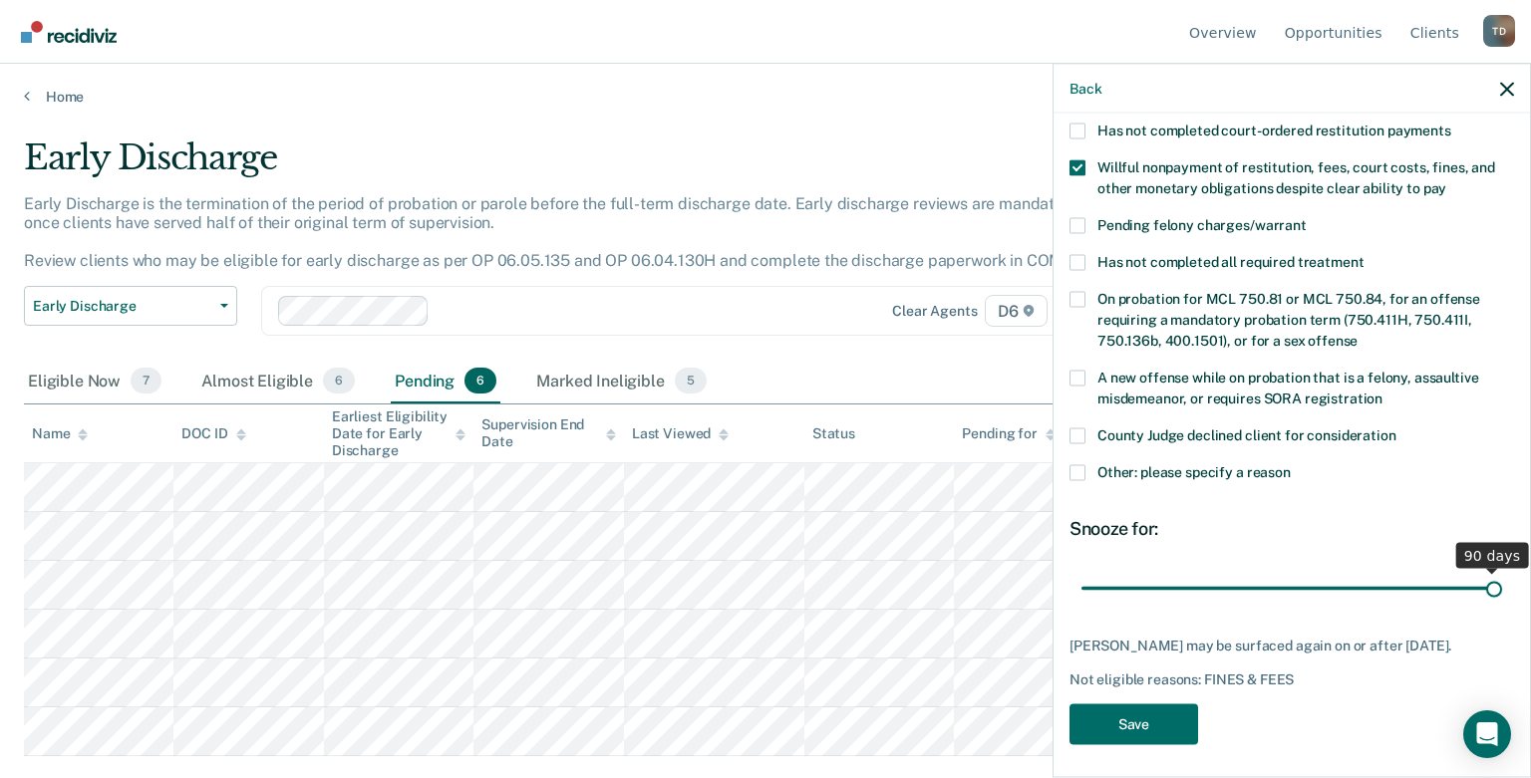
drag, startPoint x: 1216, startPoint y: 567, endPoint x: 1580, endPoint y: 568, distance: 363.7
click at [1325, 571] on input "range" at bounding box center [1291, 588] width 421 height 35
drag, startPoint x: 1483, startPoint y: 562, endPoint x: 1294, endPoint y: 575, distance: 189.8
type input "47"
click at [1294, 575] on input "range" at bounding box center [1291, 588] width 421 height 35
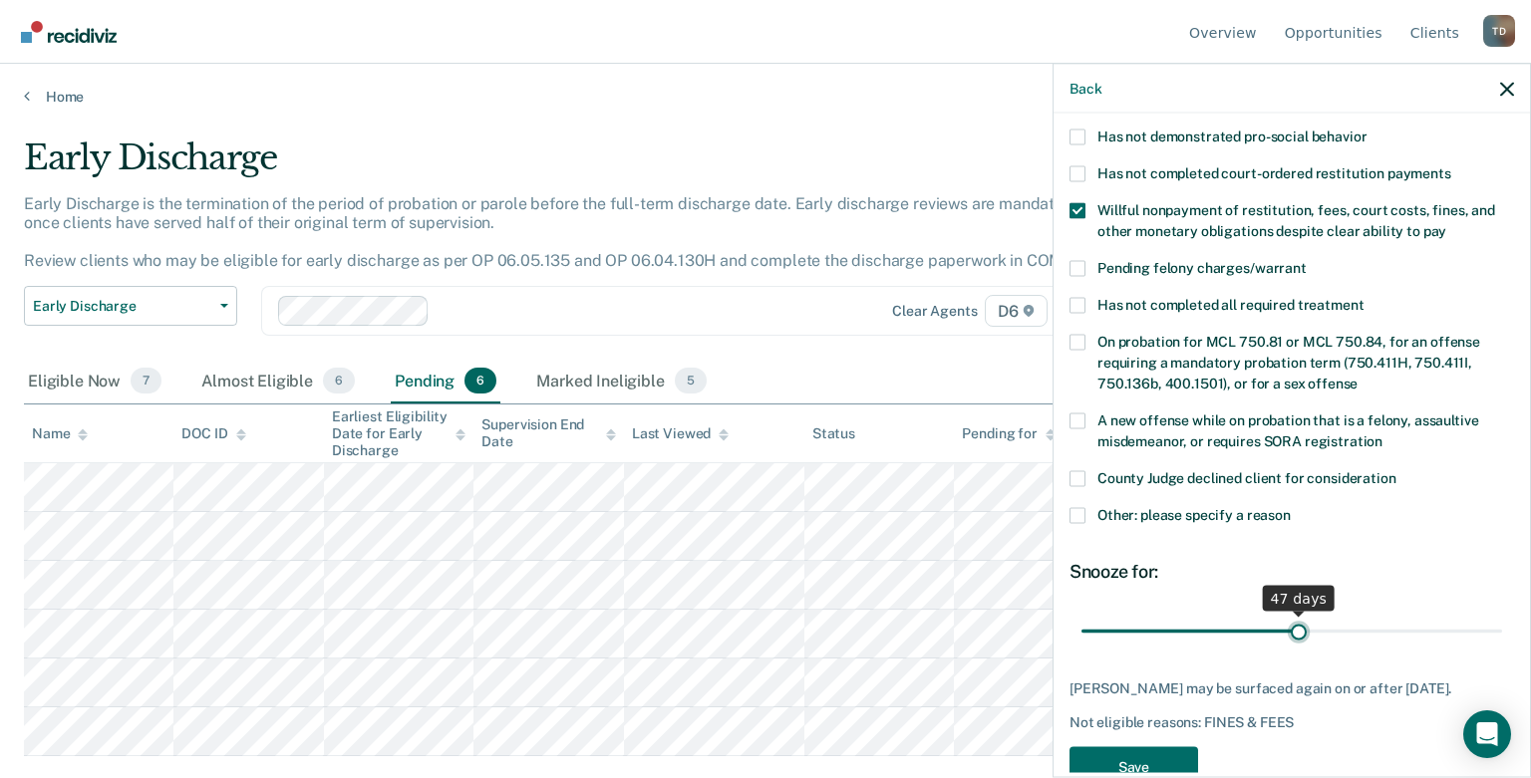
scroll to position [384, 0]
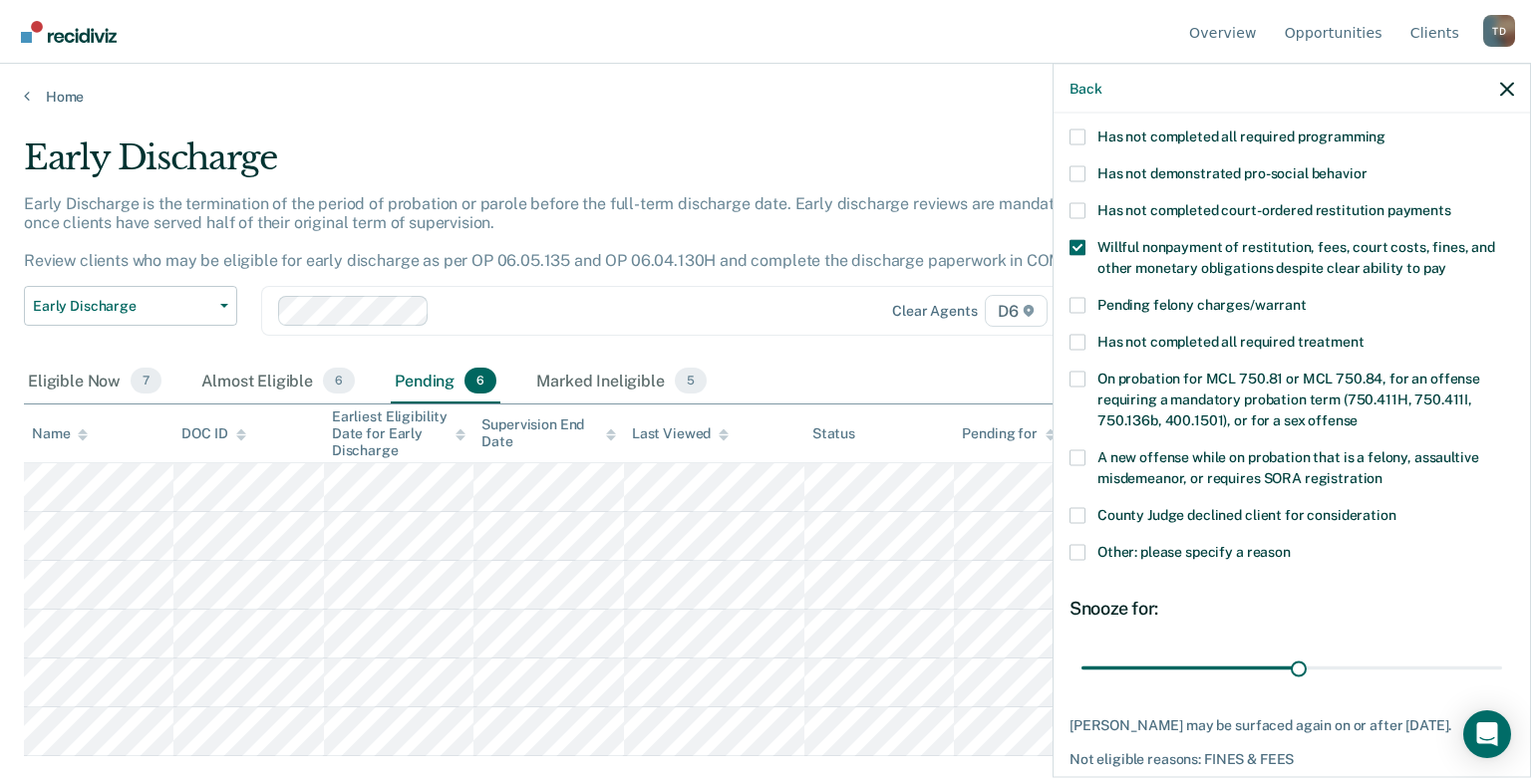
click at [1082, 544] on span at bounding box center [1077, 552] width 16 height 16
click at [1291, 544] on input "Other: please specify a reason" at bounding box center [1291, 544] width 0 height 0
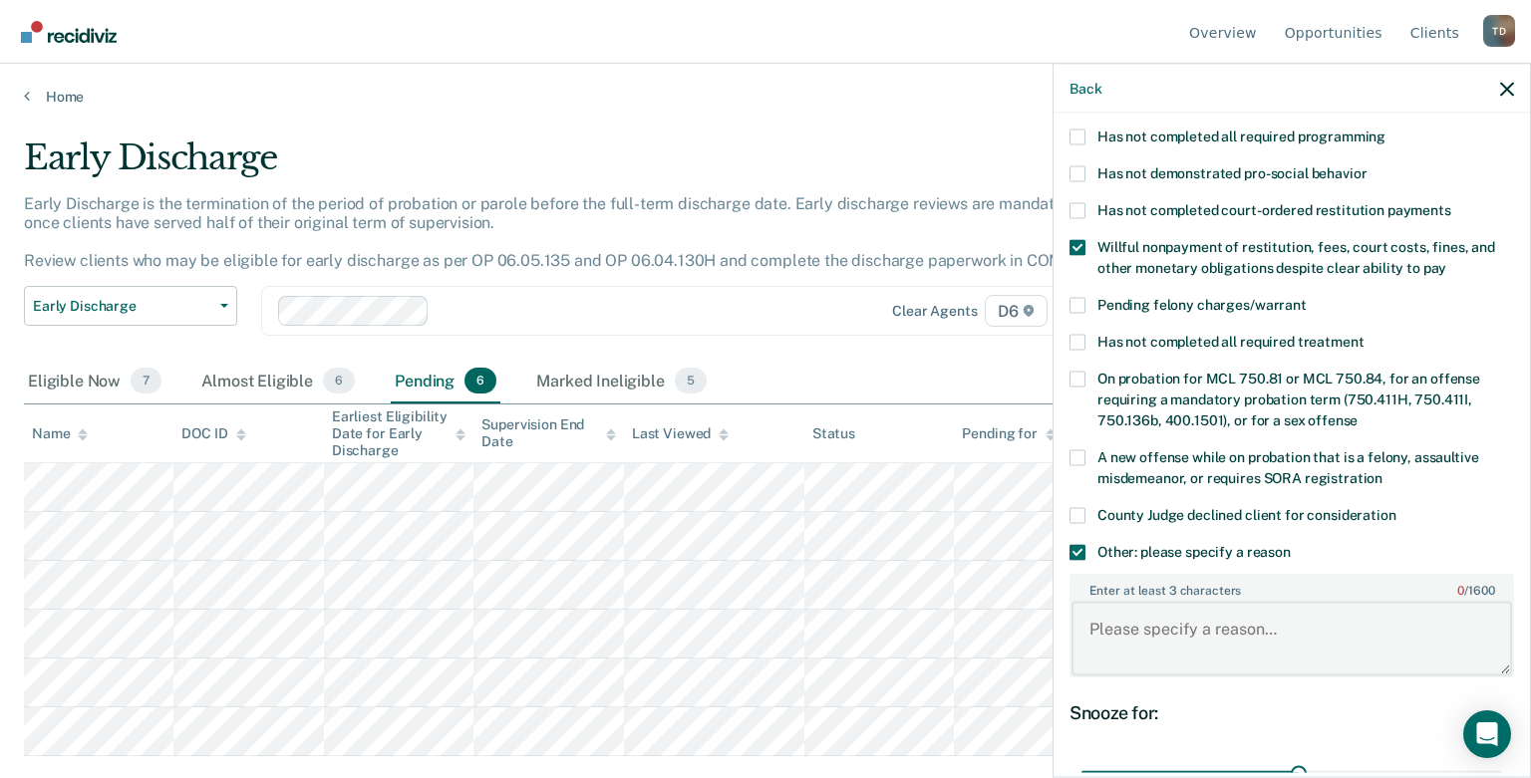
click at [1152, 602] on textarea "Enter at least 3 characters 0 / 1600" at bounding box center [1291, 639] width 440 height 74
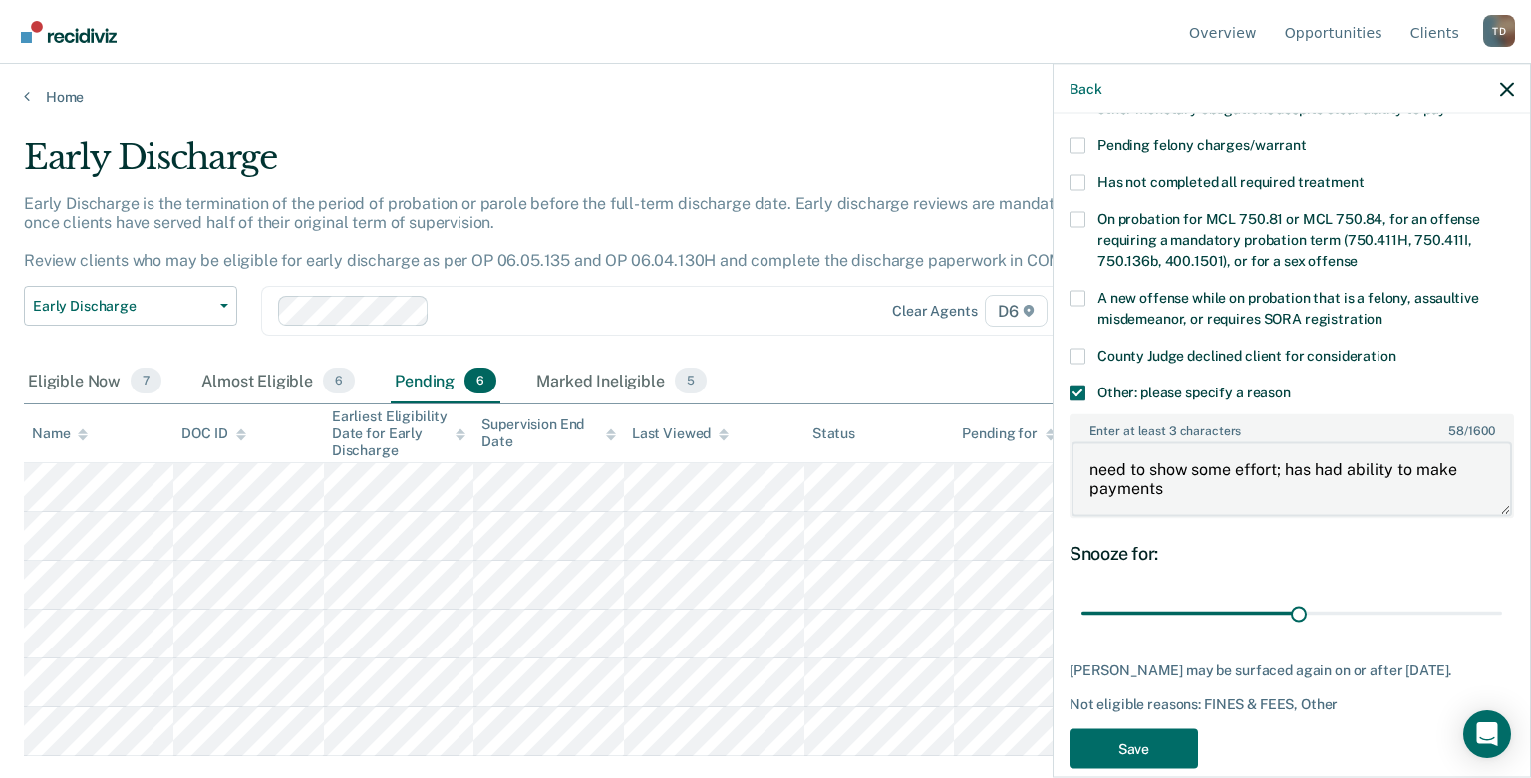
scroll to position [566, 0]
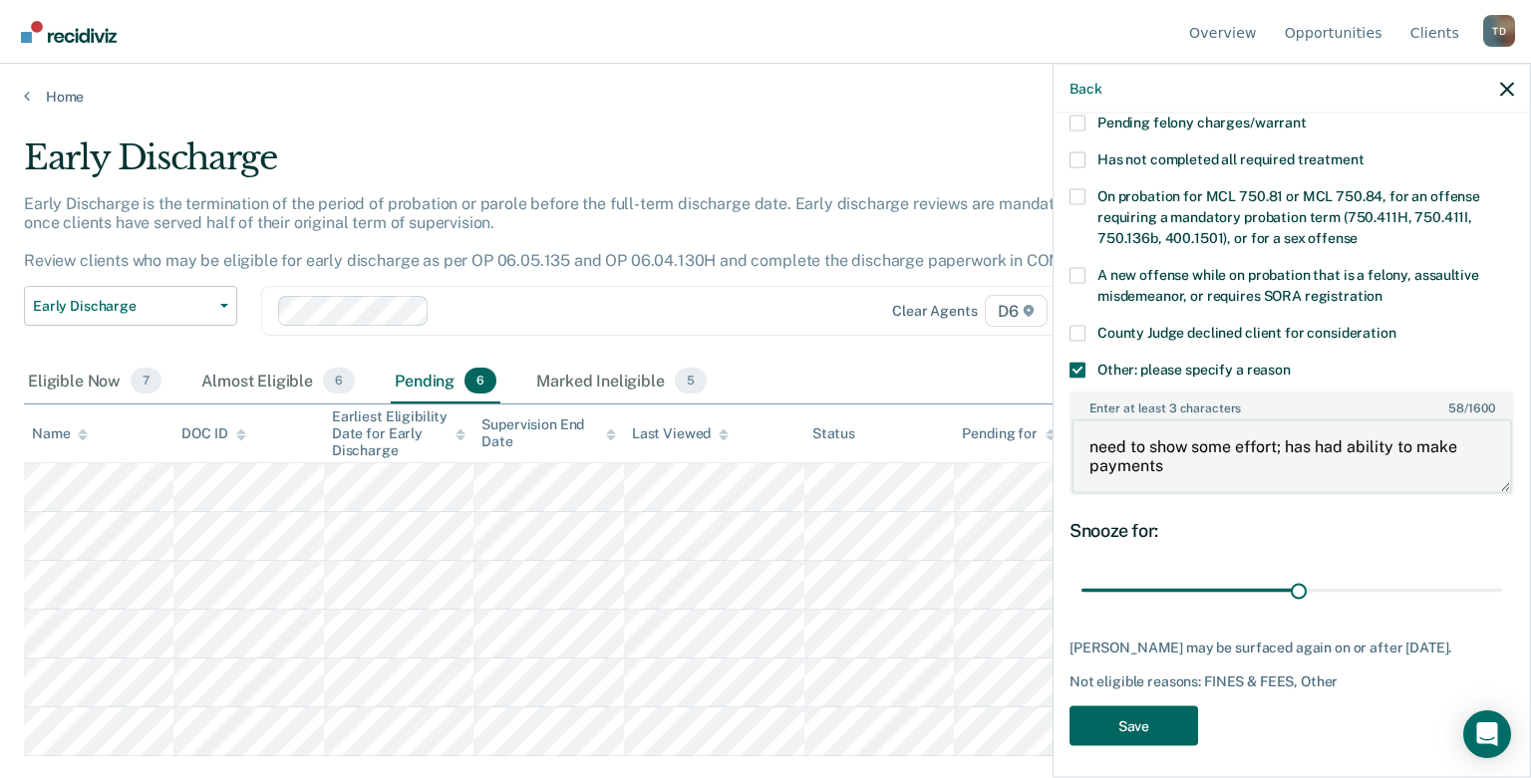
type textarea "need to show some effort; has had ability to make payments"
click at [1150, 713] on button "Save" at bounding box center [1133, 726] width 129 height 41
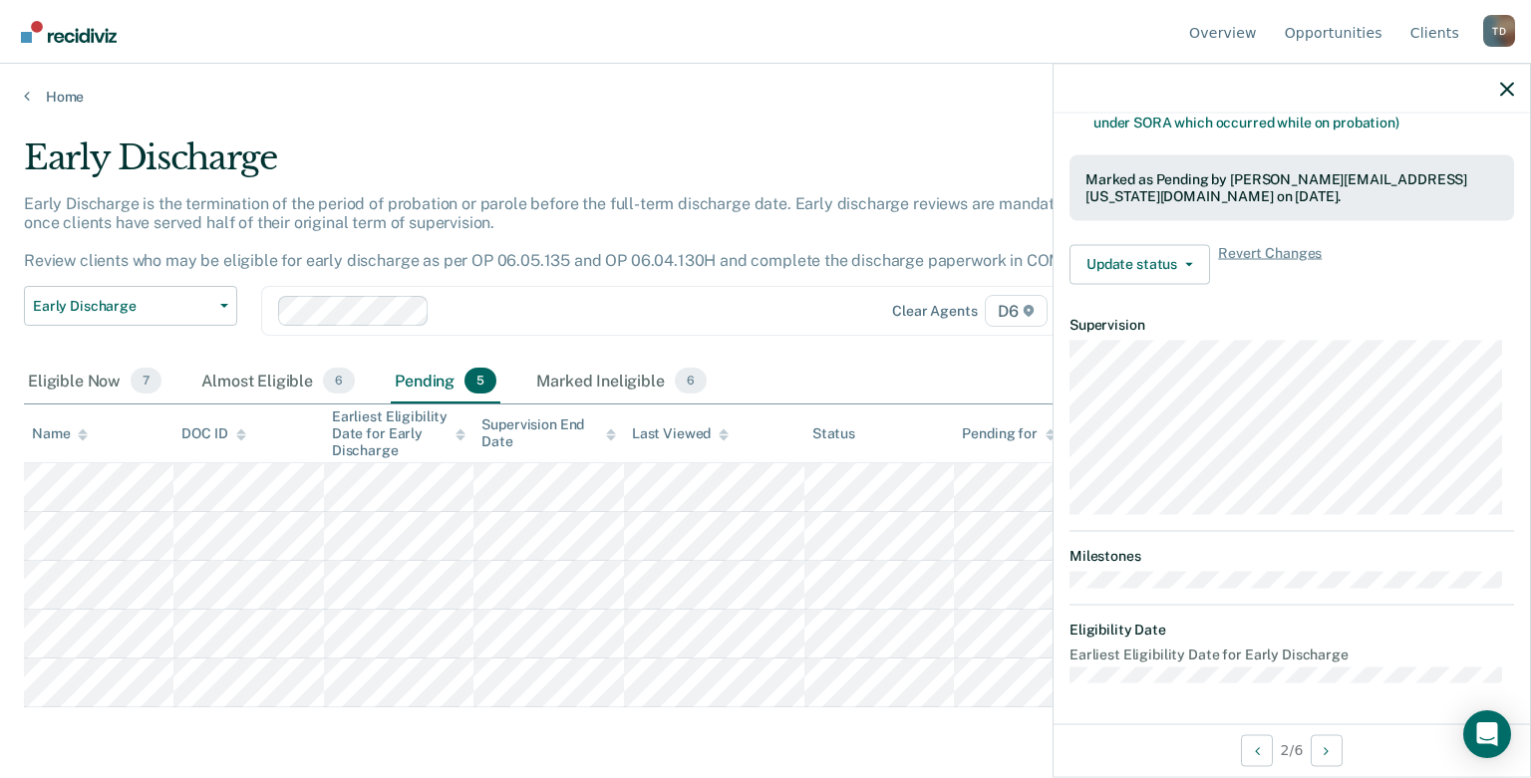
scroll to position [481, 0]
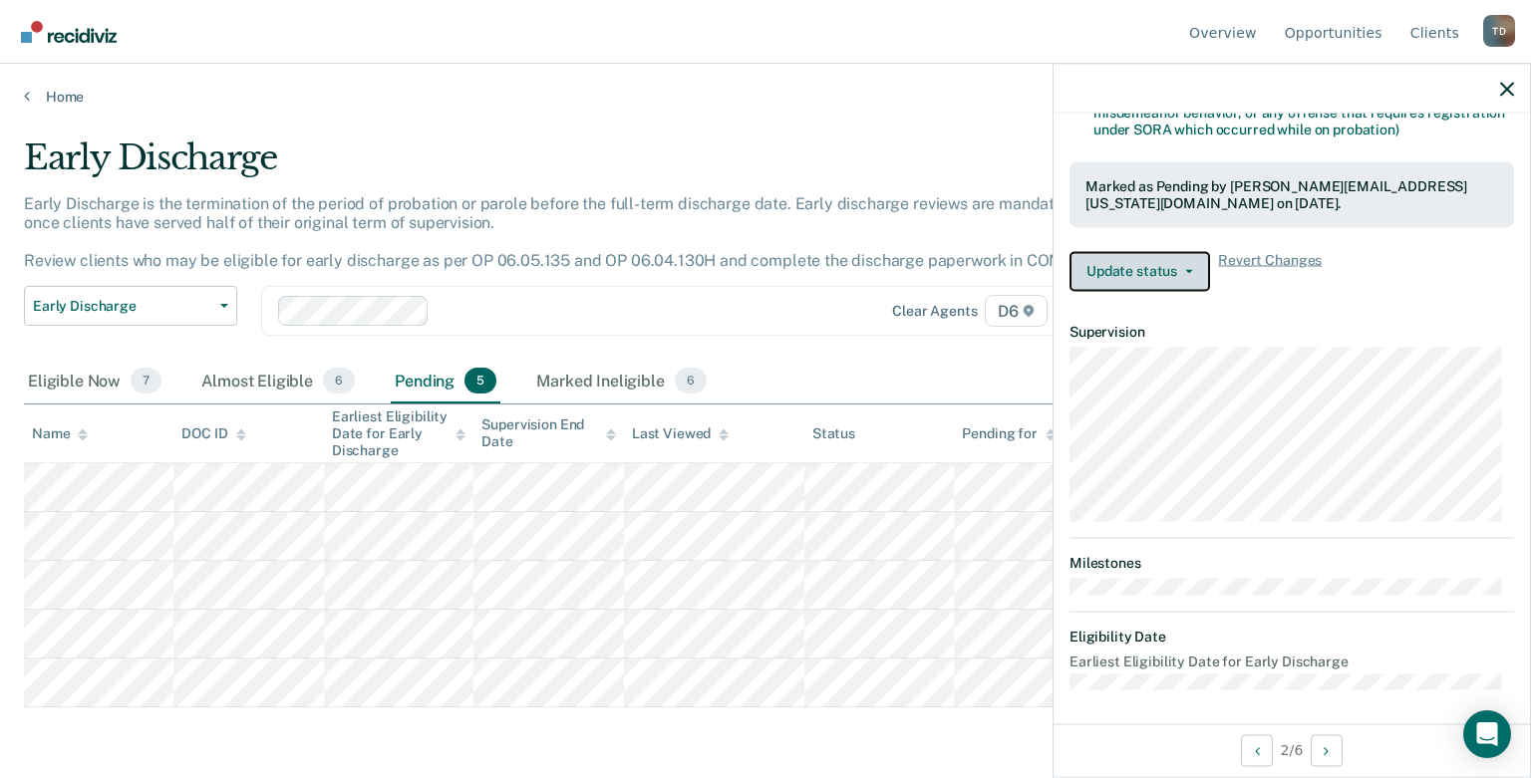
click at [1133, 274] on button "Update status" at bounding box center [1139, 271] width 141 height 40
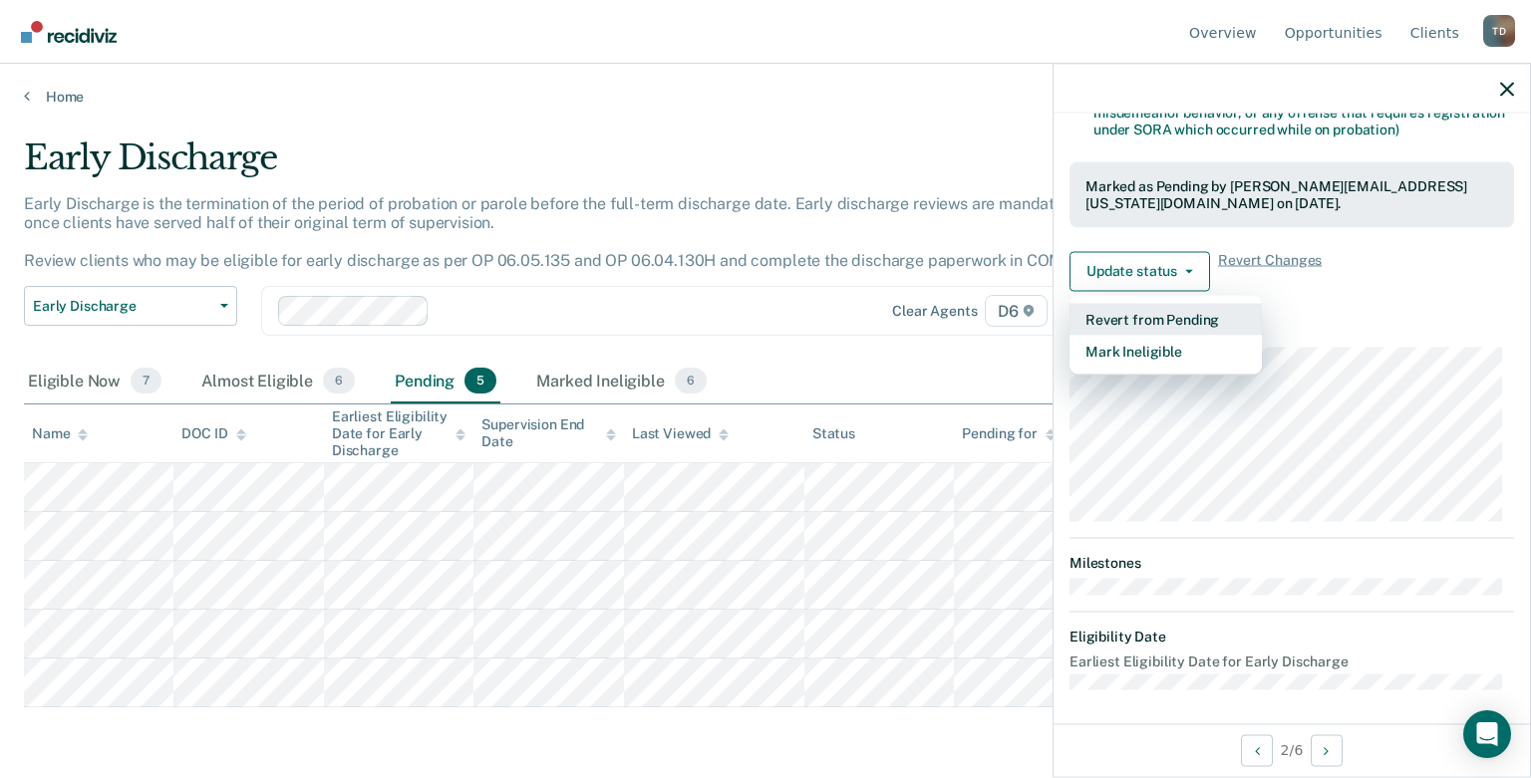
click at [1143, 323] on button "Revert from Pending" at bounding box center [1165, 319] width 192 height 32
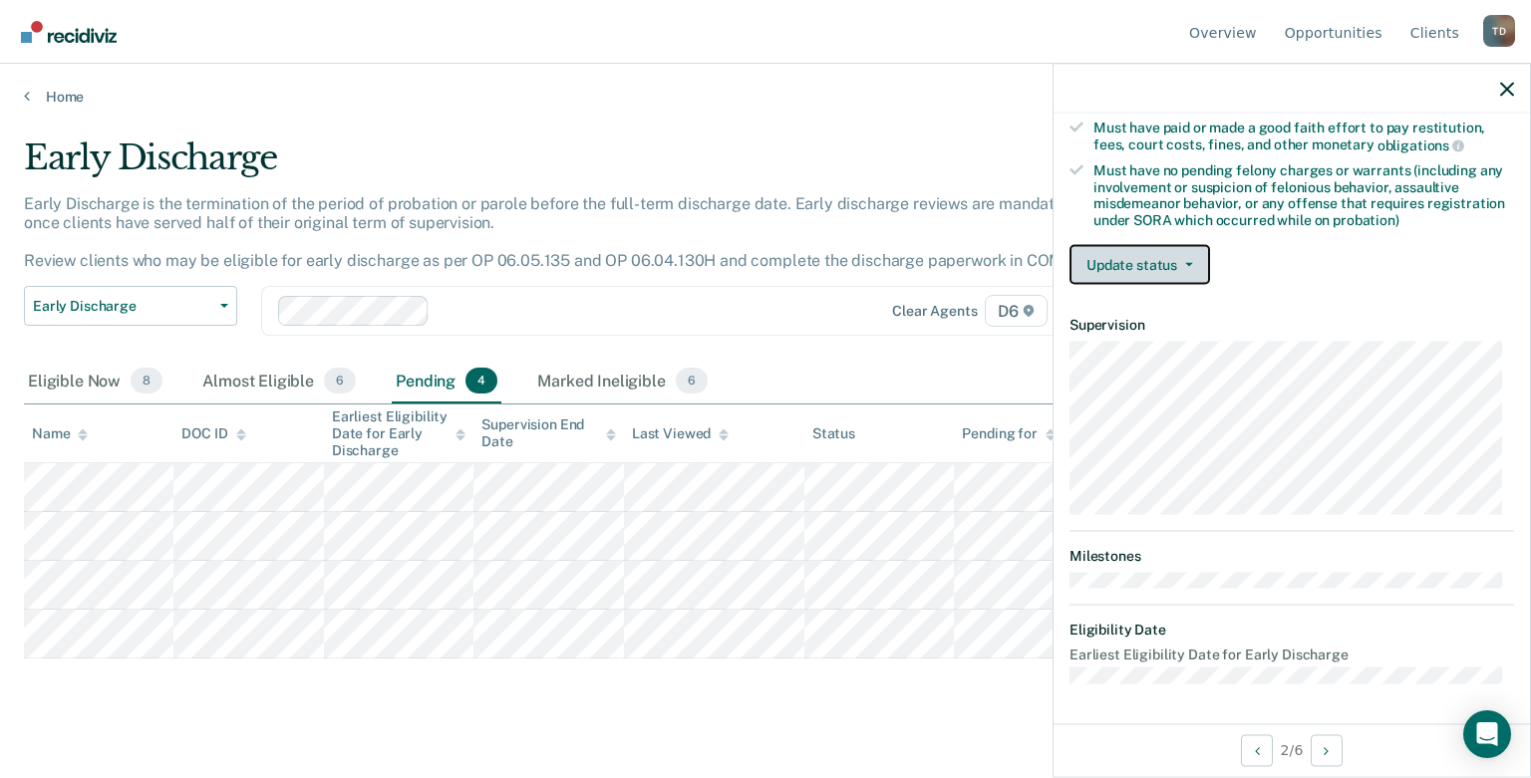
scroll to position [384, 0]
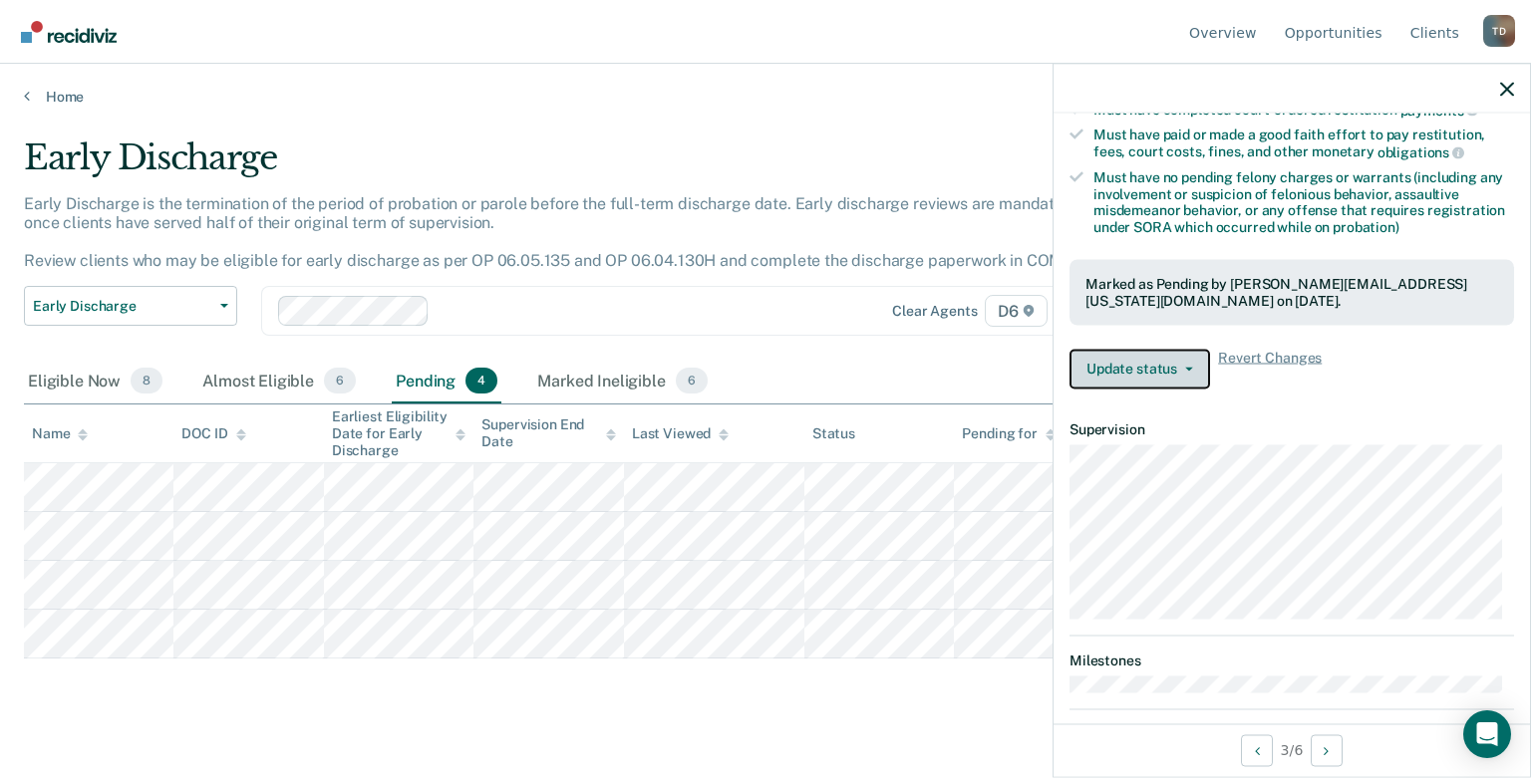
click at [1125, 371] on button "Update status" at bounding box center [1139, 369] width 141 height 40
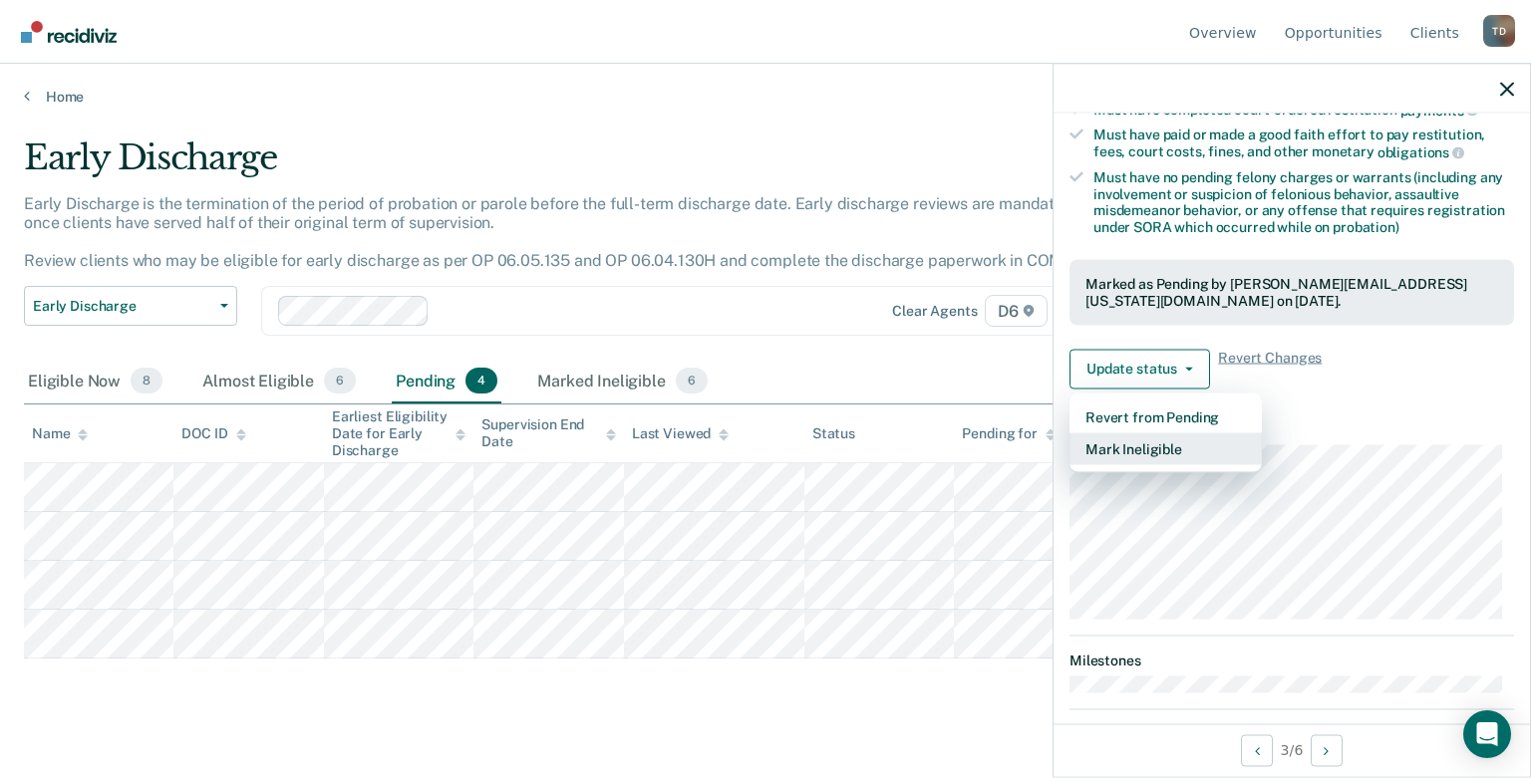
click at [1125, 436] on button "Mark Ineligible" at bounding box center [1165, 449] width 192 height 32
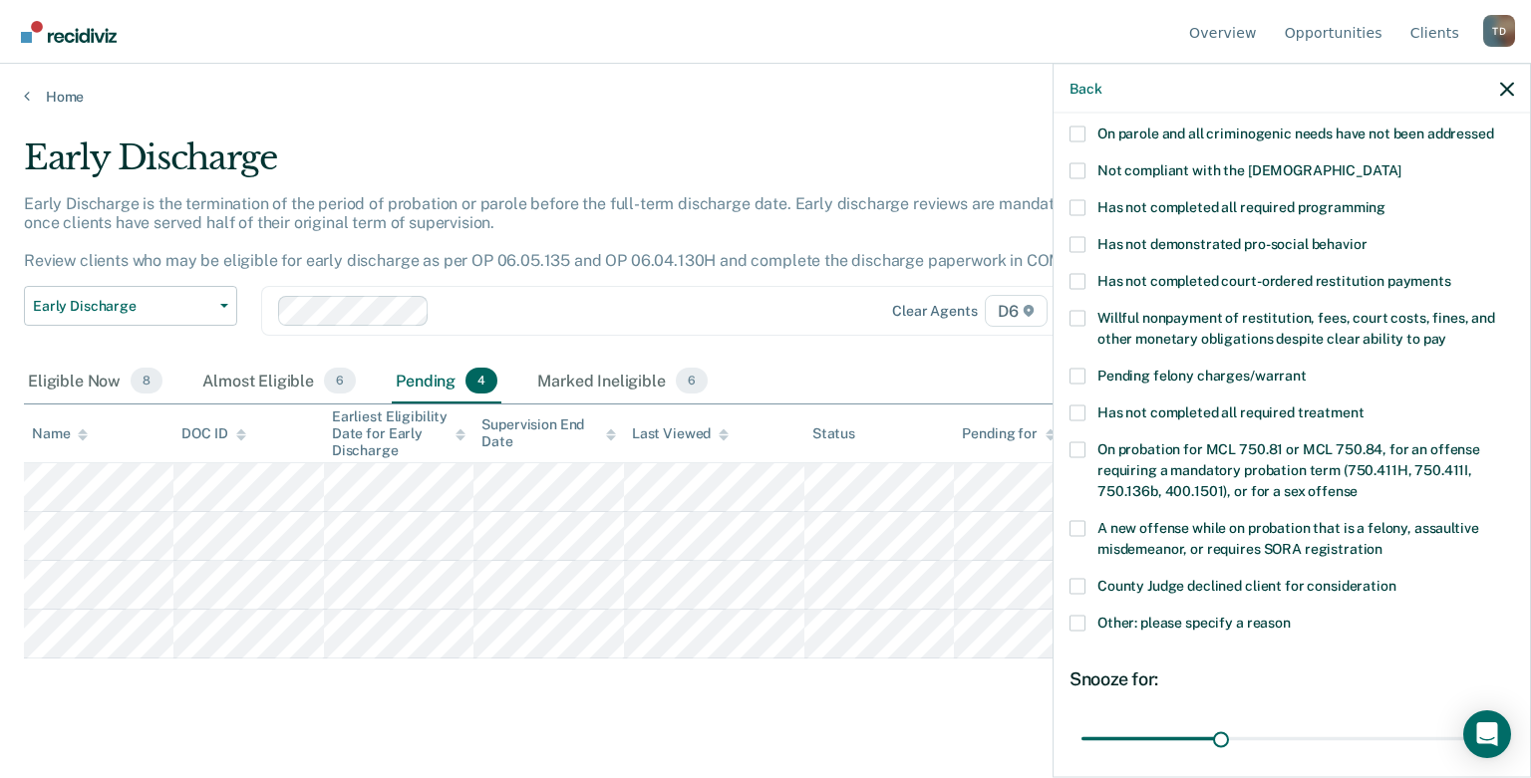
scroll to position [463, 0]
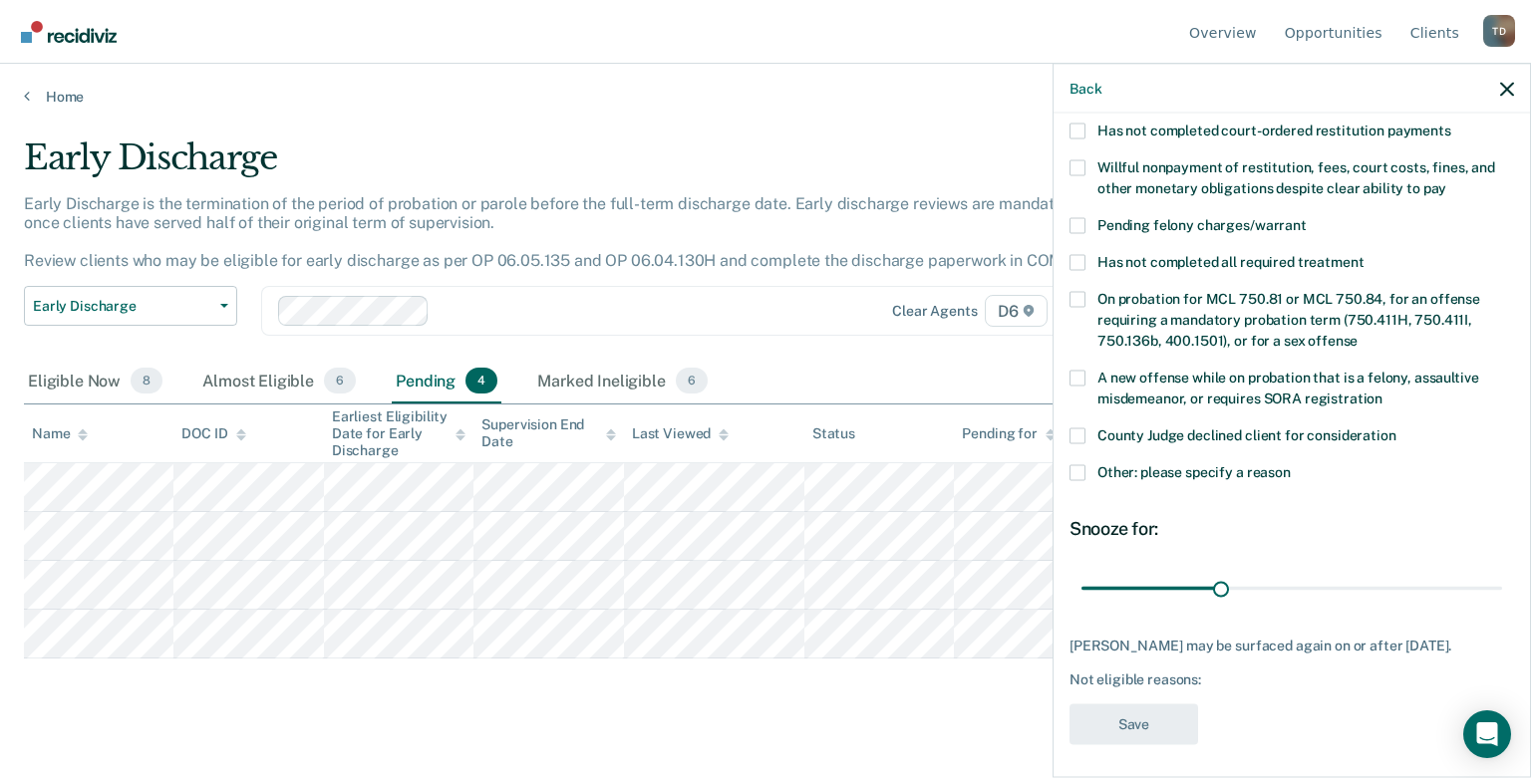
click at [1076, 464] on span at bounding box center [1077, 472] width 16 height 16
click at [1291, 464] on input "Other: please specify a reason" at bounding box center [1291, 464] width 0 height 0
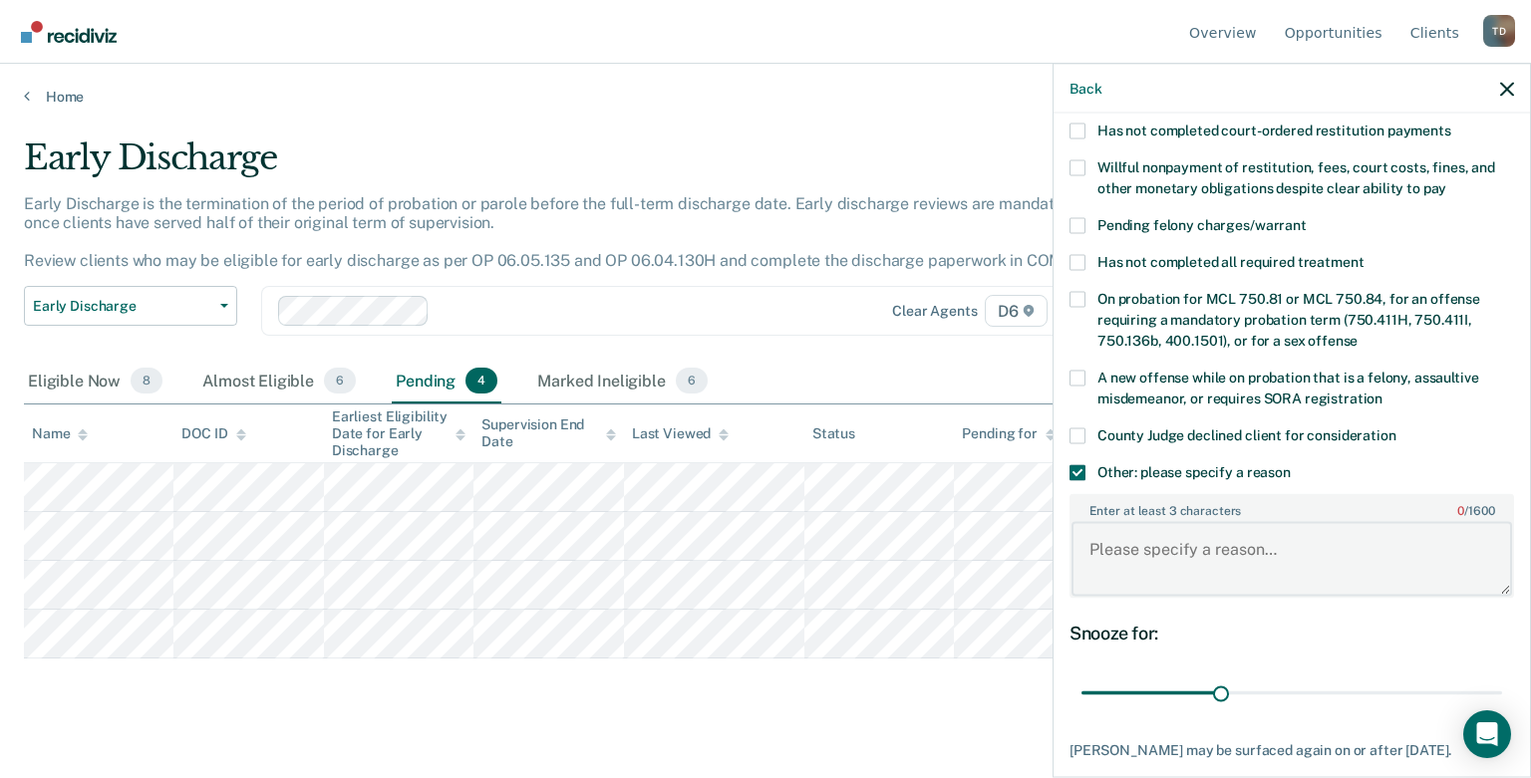
click at [1099, 522] on textarea "Enter at least 3 characters 0 / 1600" at bounding box center [1291, 559] width 440 height 74
type textarea "Child support case, significant amount of restitution ordered and expected"
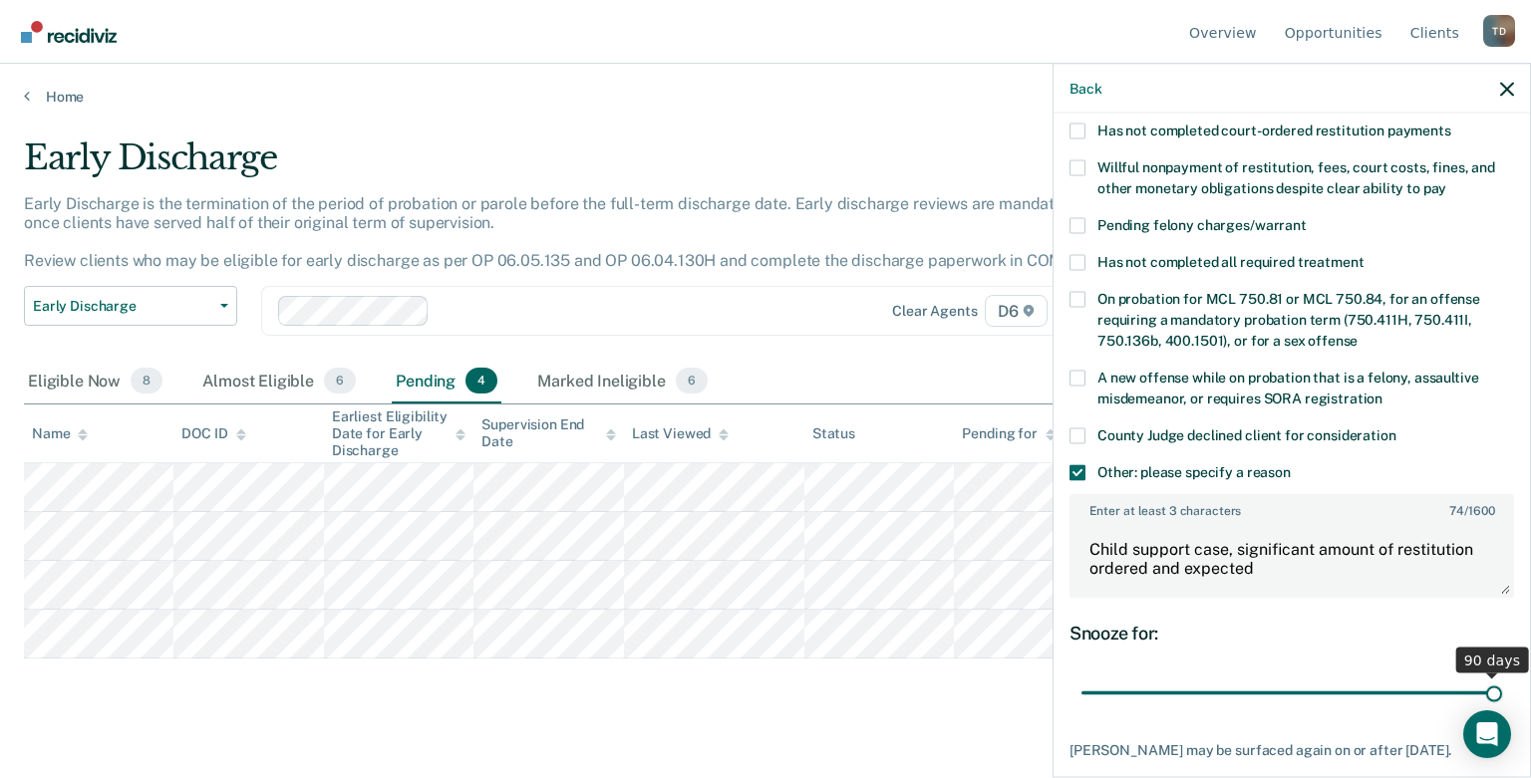
drag, startPoint x: 1220, startPoint y: 666, endPoint x: 1666, endPoint y: 609, distance: 450.1
type input "90"
click at [1325, 676] on input "range" at bounding box center [1291, 693] width 421 height 35
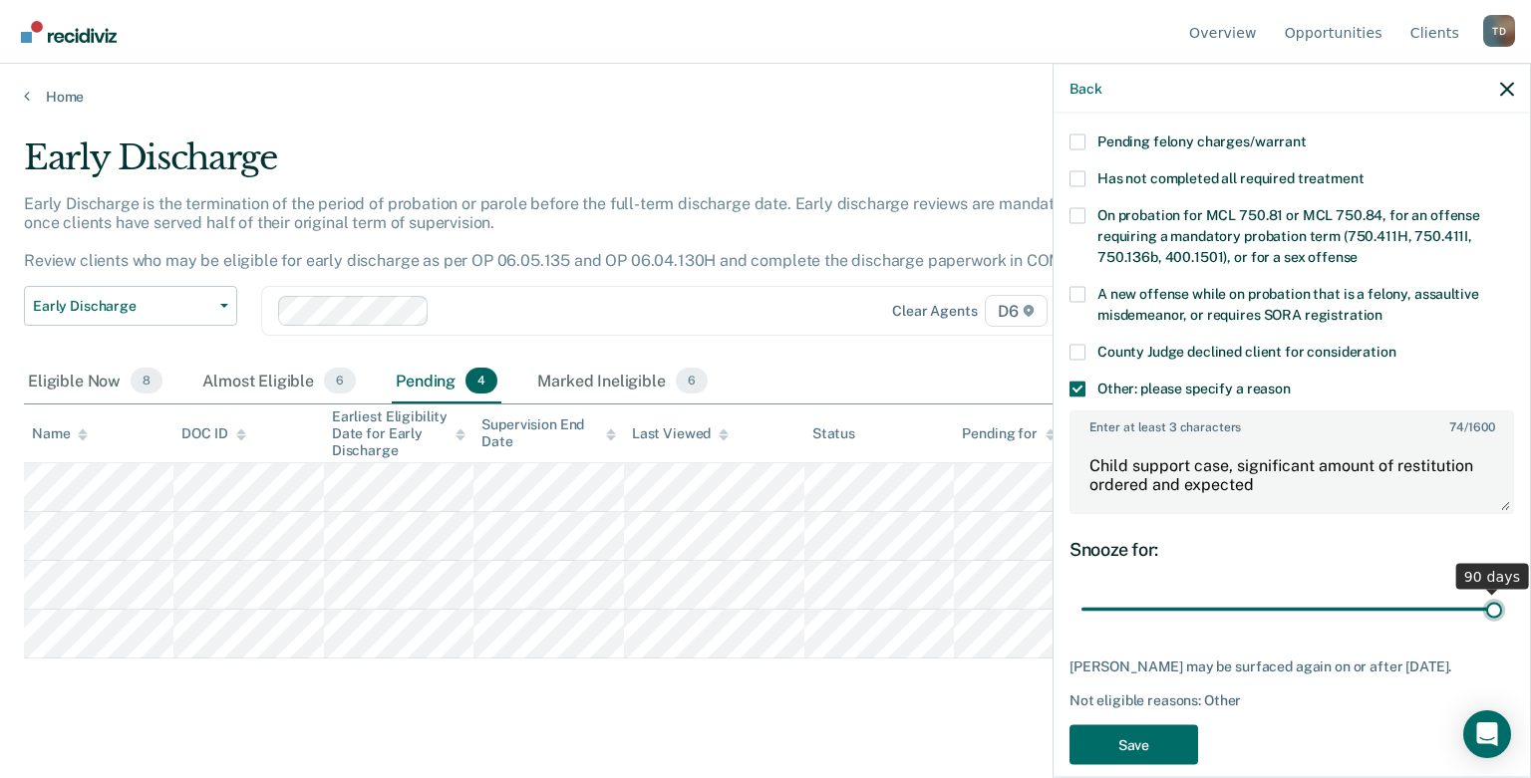
scroll to position [550, 0]
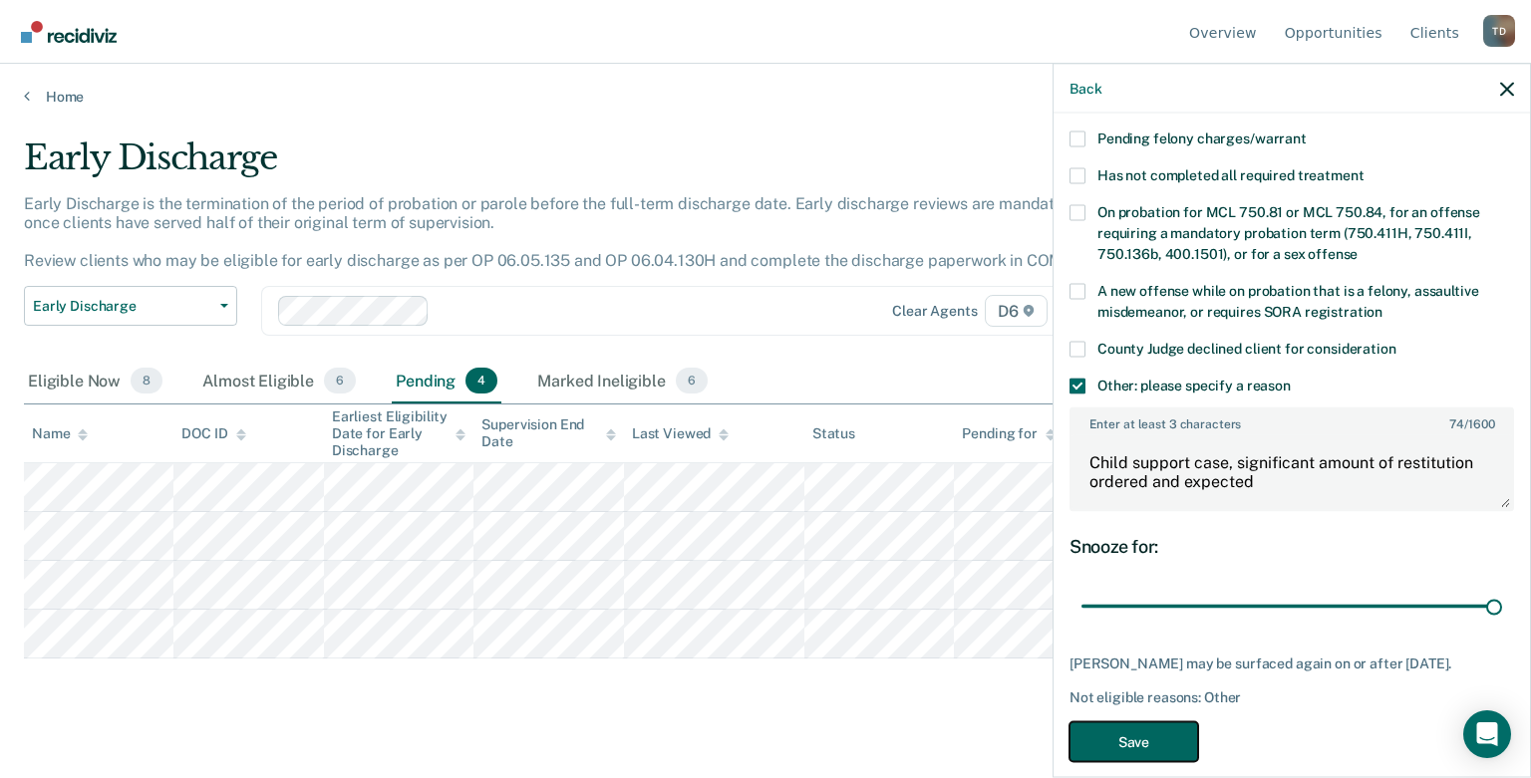
click at [1168, 727] on button "Save" at bounding box center [1133, 742] width 129 height 41
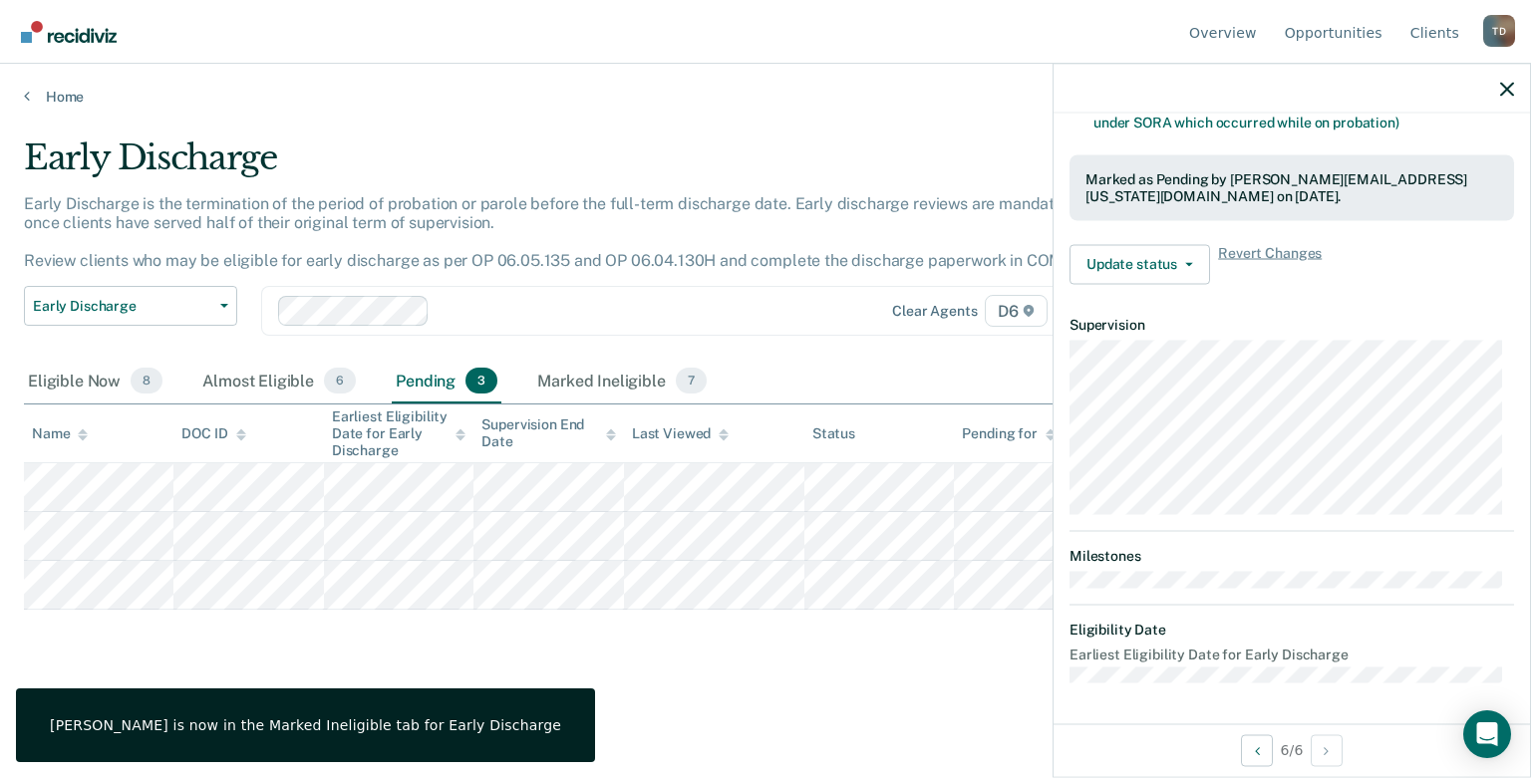
scroll to position [502, 0]
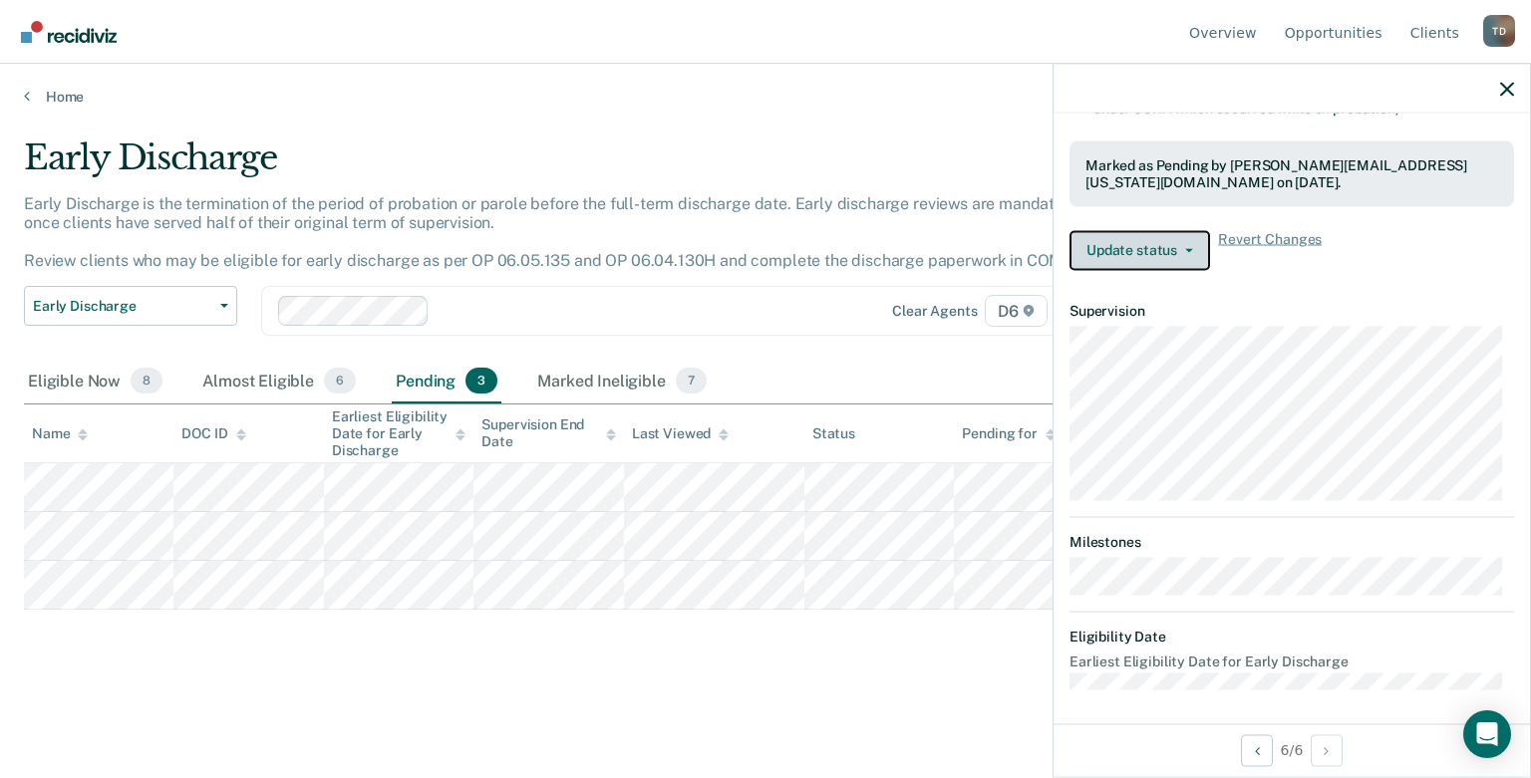
click at [1171, 243] on button "Update status" at bounding box center [1139, 250] width 141 height 40
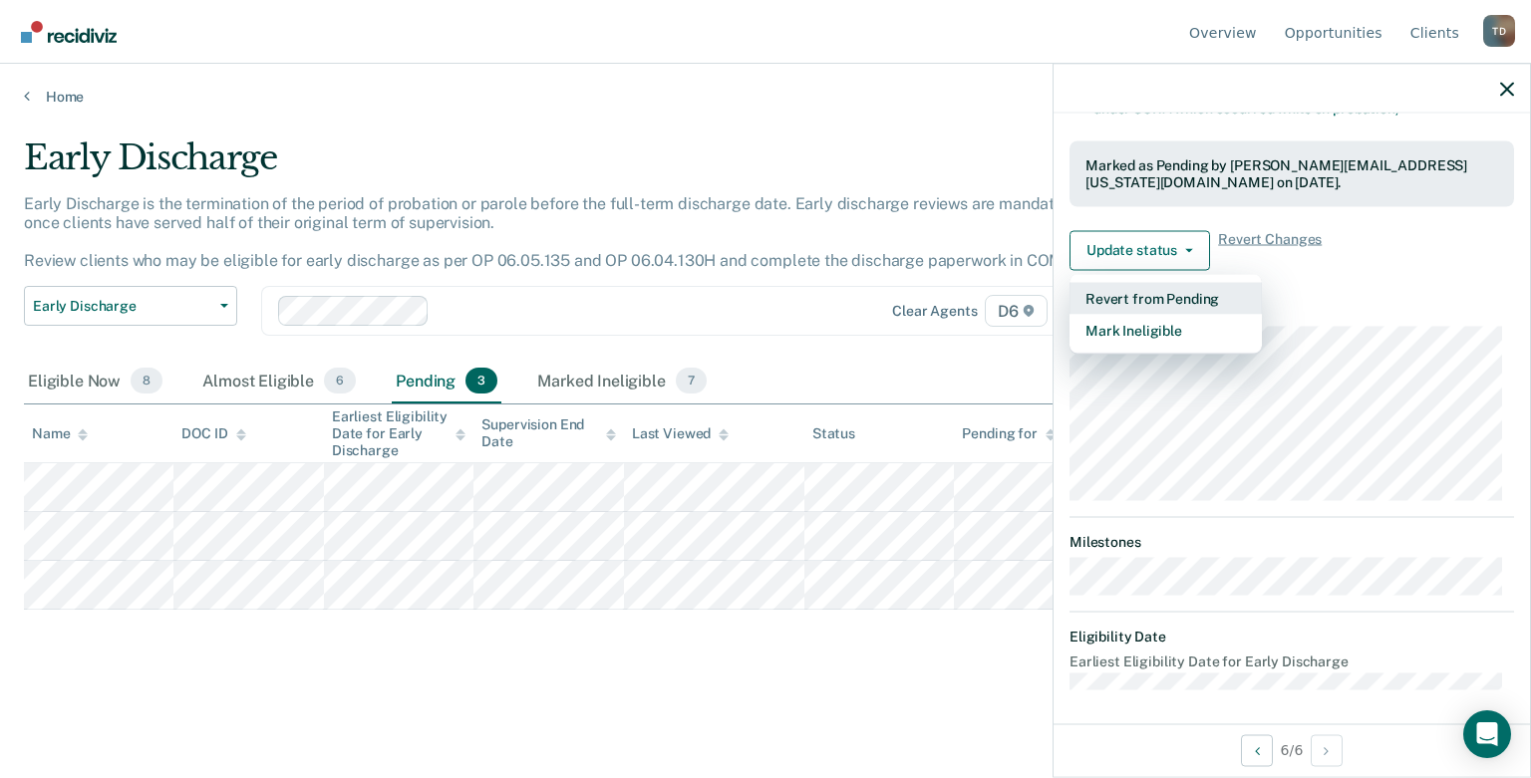
click at [1169, 287] on button "Revert from Pending" at bounding box center [1165, 298] width 192 height 32
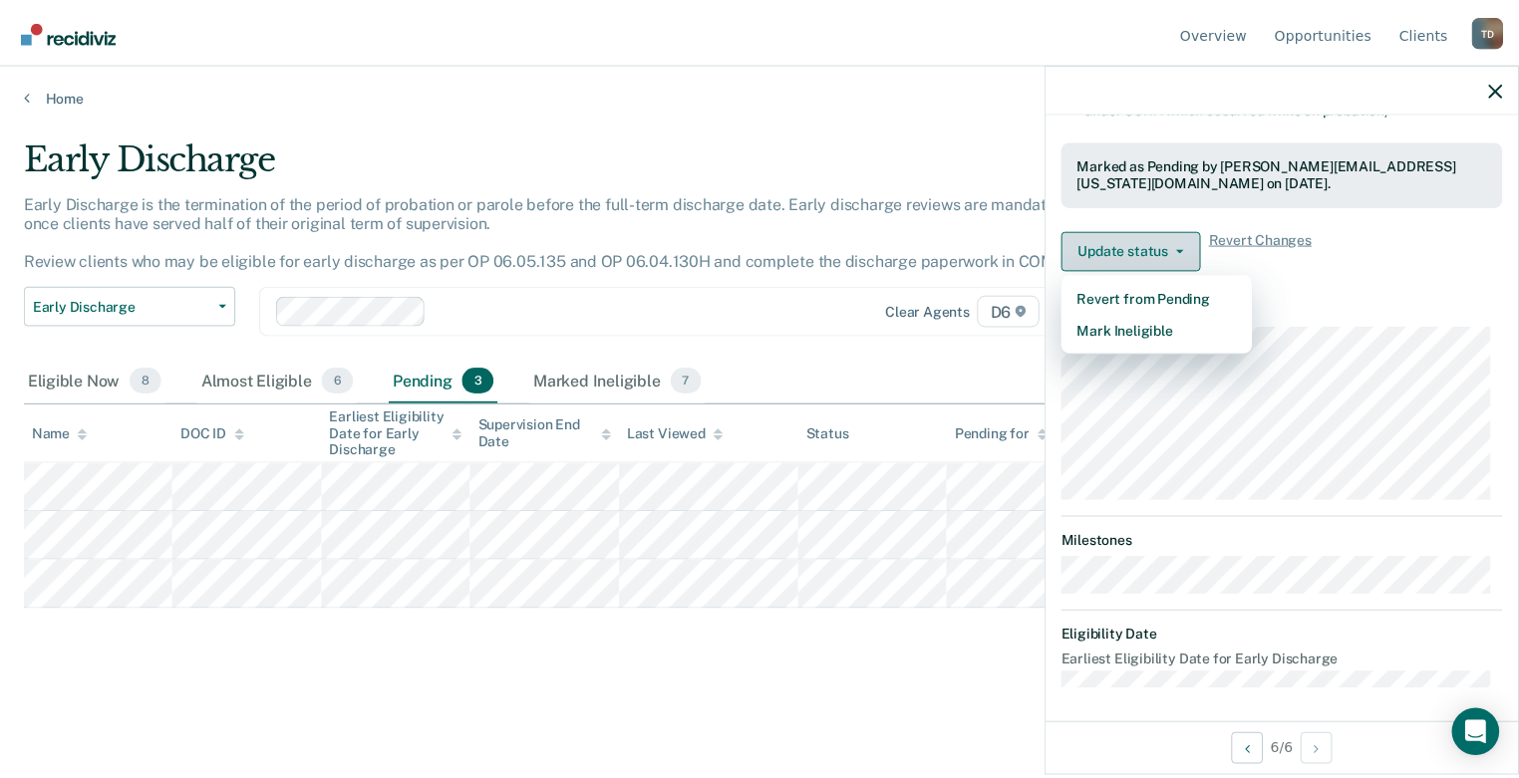
scroll to position [405, 0]
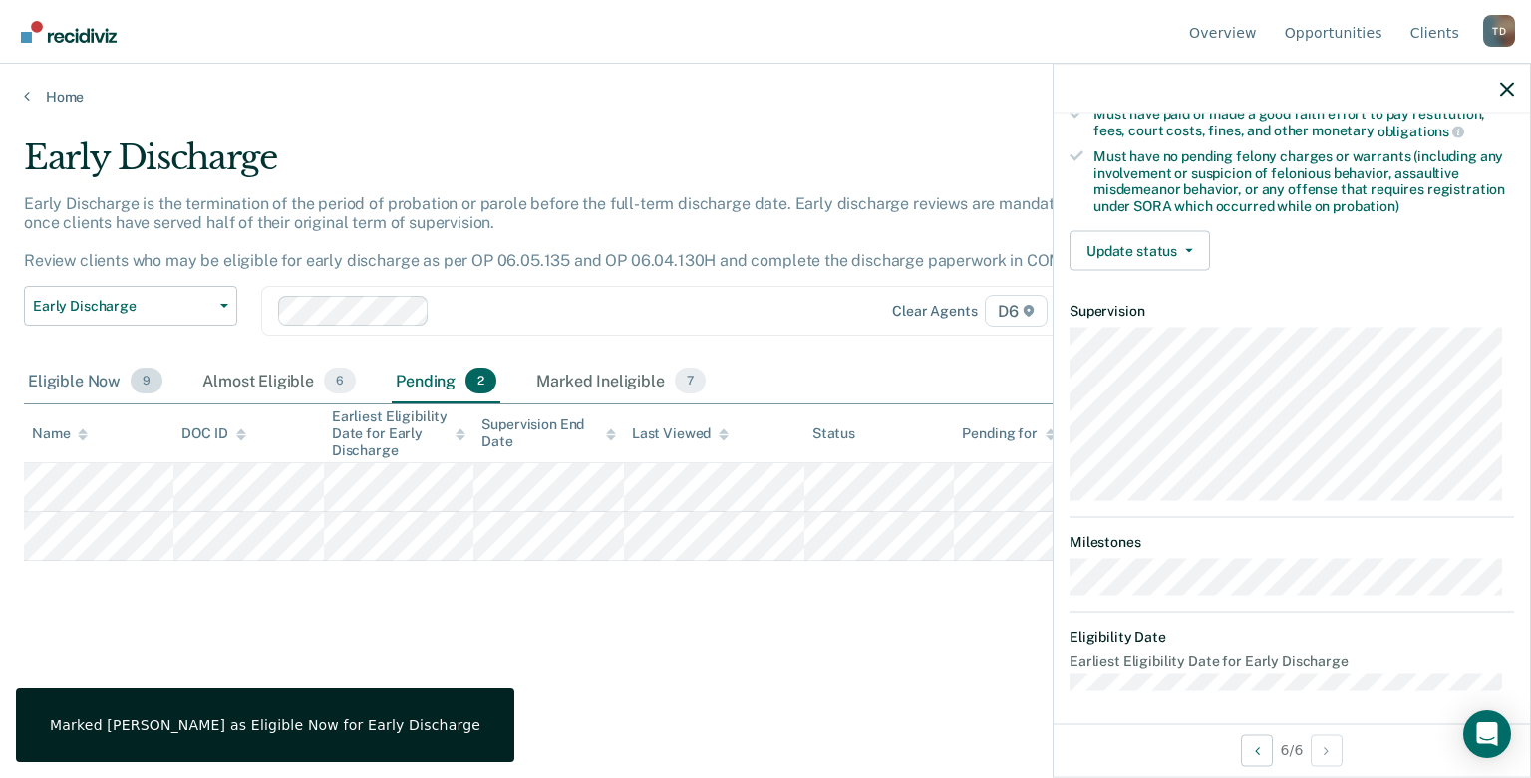
click at [89, 377] on div "Eligible Now 9" at bounding box center [95, 382] width 143 height 44
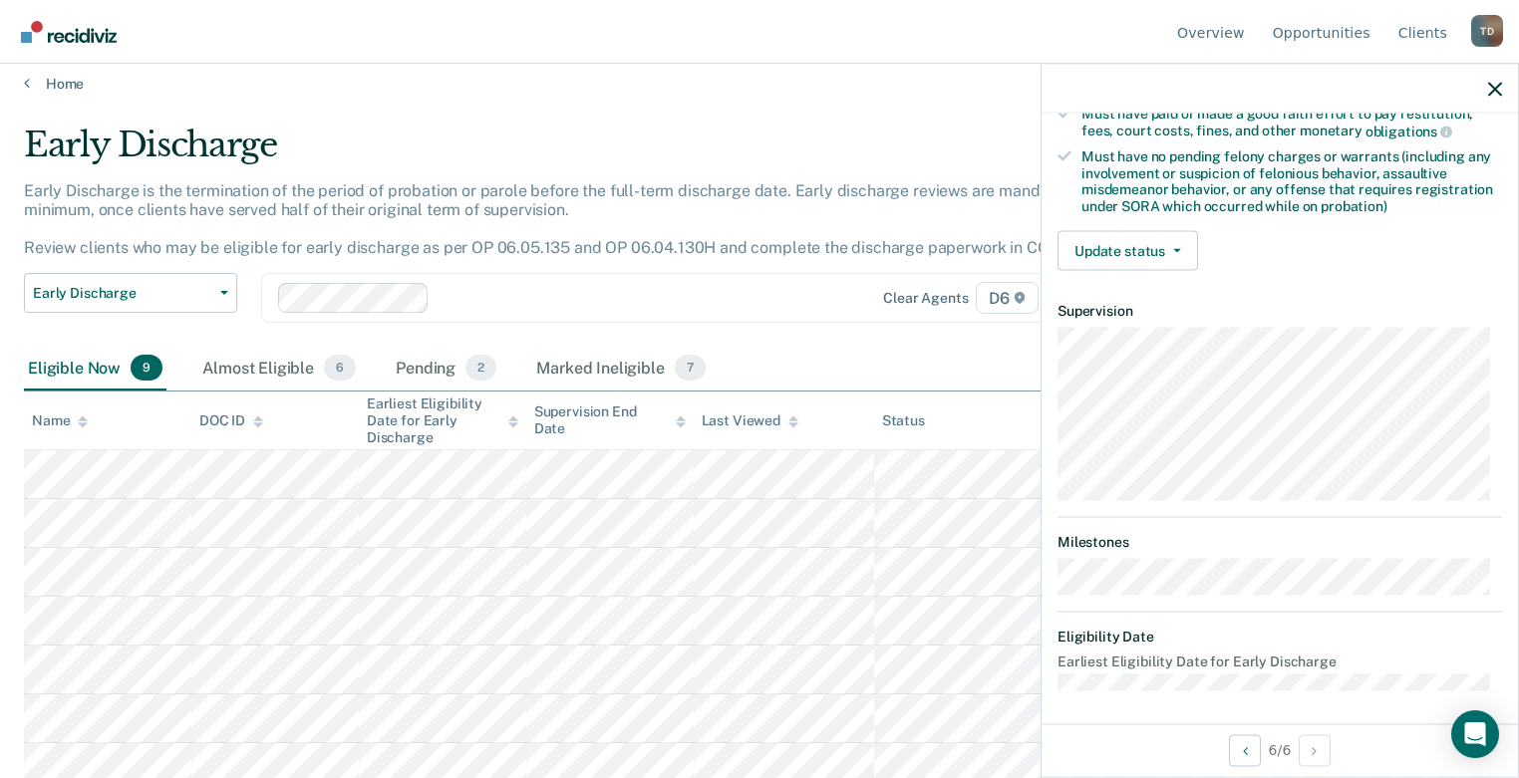
scroll to position [0, 0]
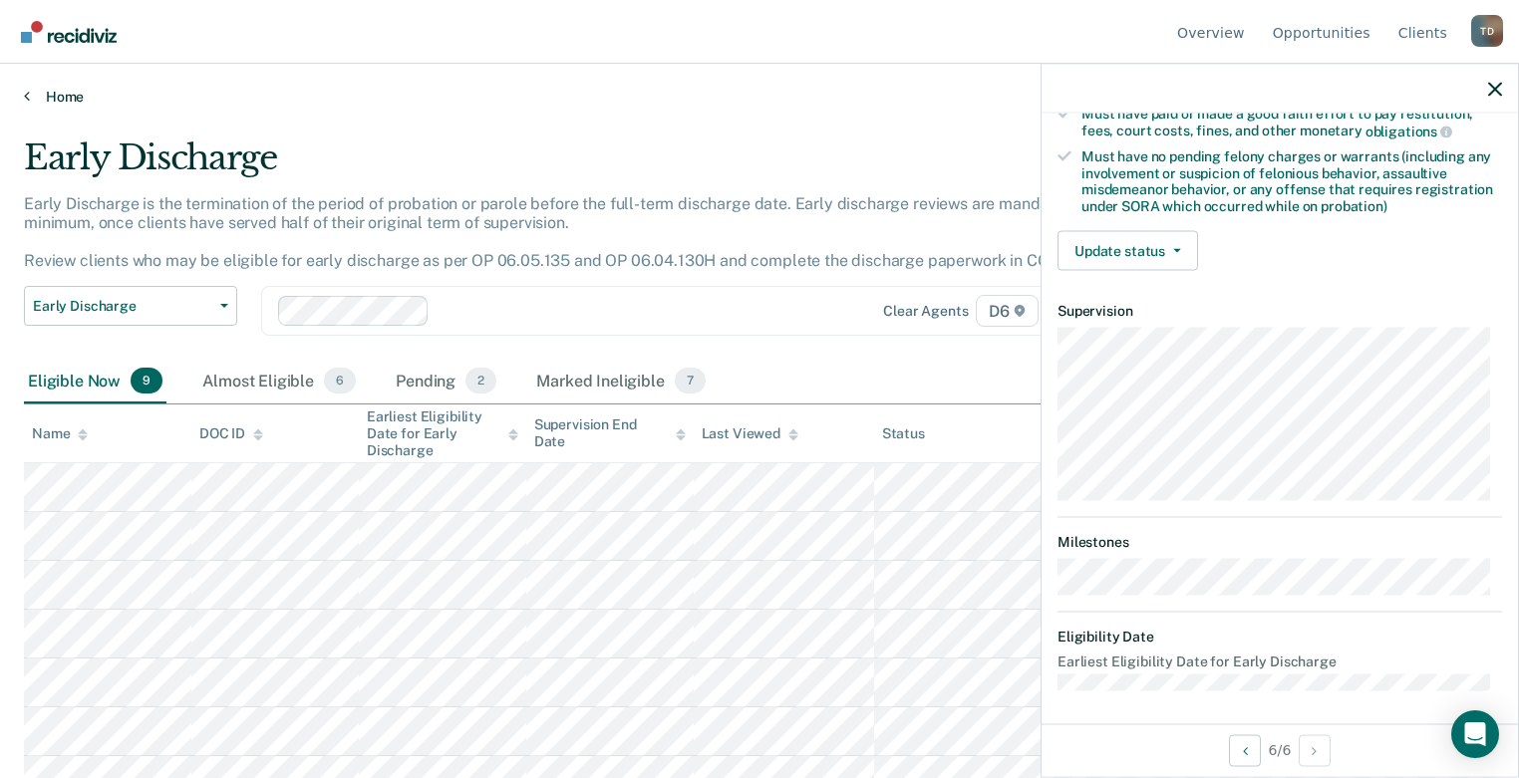
click at [46, 90] on link "Home" at bounding box center [759, 97] width 1471 height 18
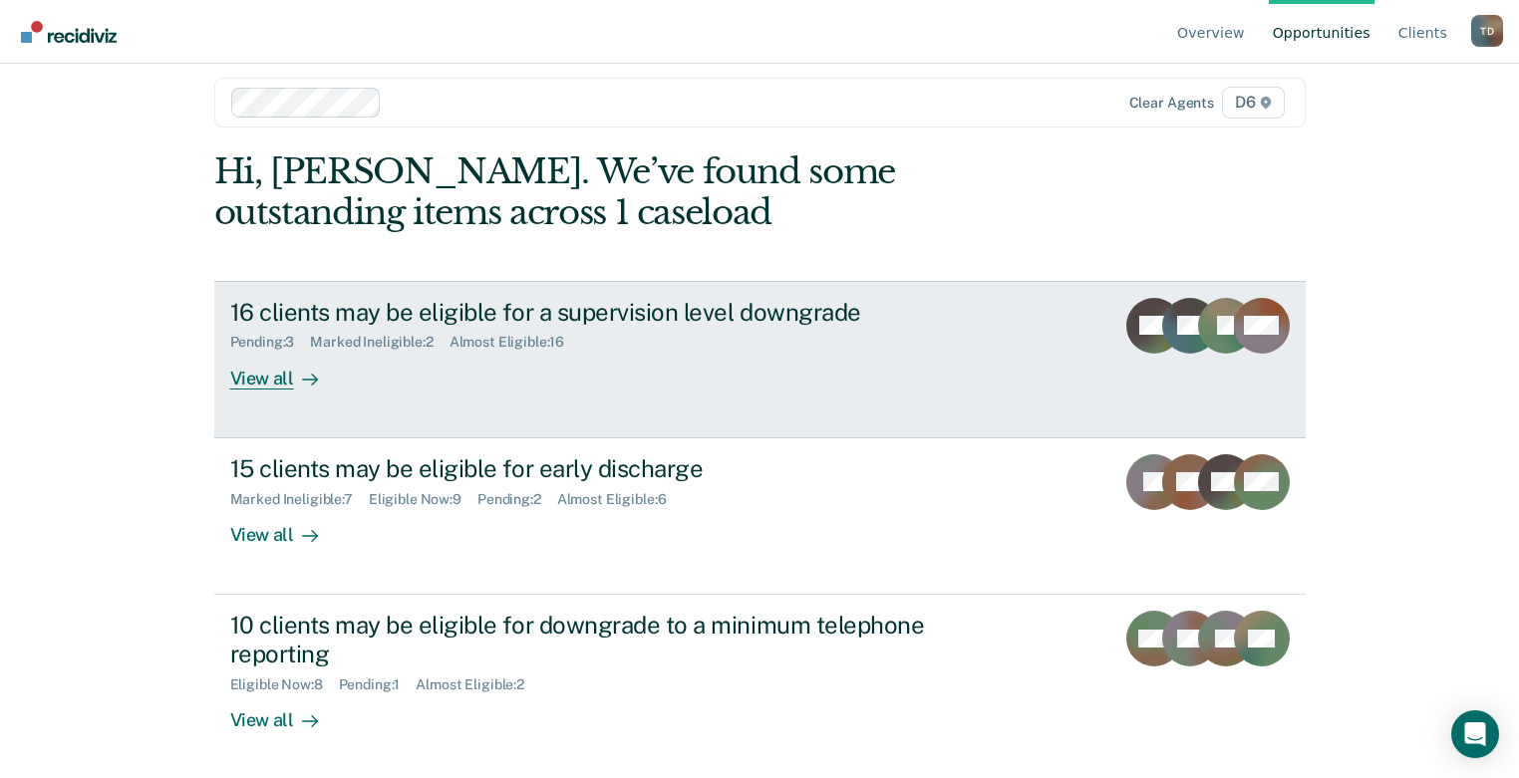
scroll to position [19, 0]
